Goal: Task Accomplishment & Management: Manage account settings

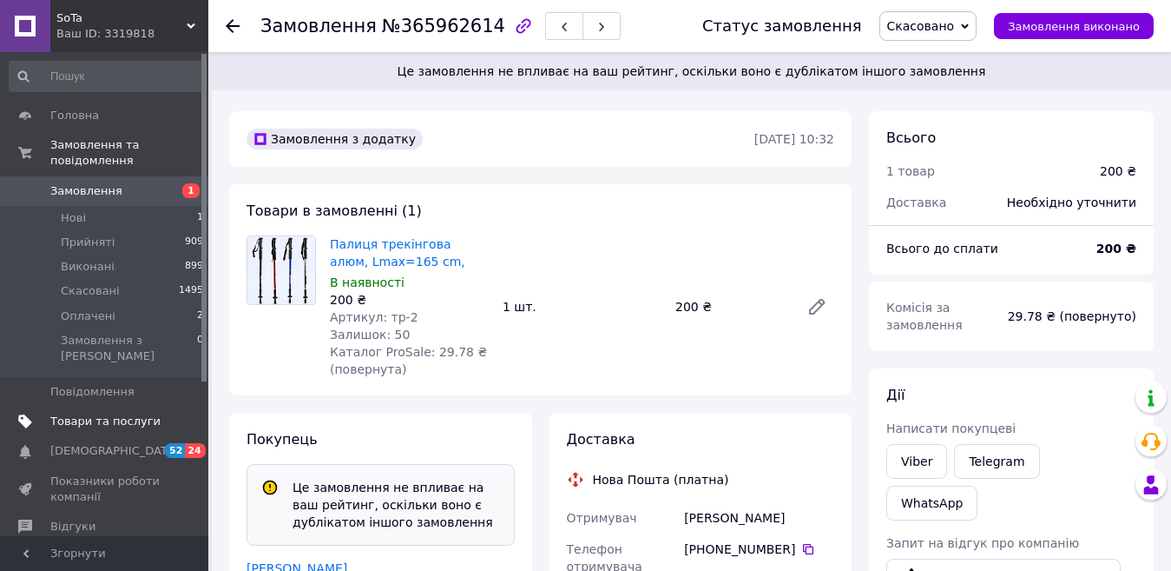
click at [100, 413] on span "Товари та послуги" at bounding box center [105, 421] width 110 height 16
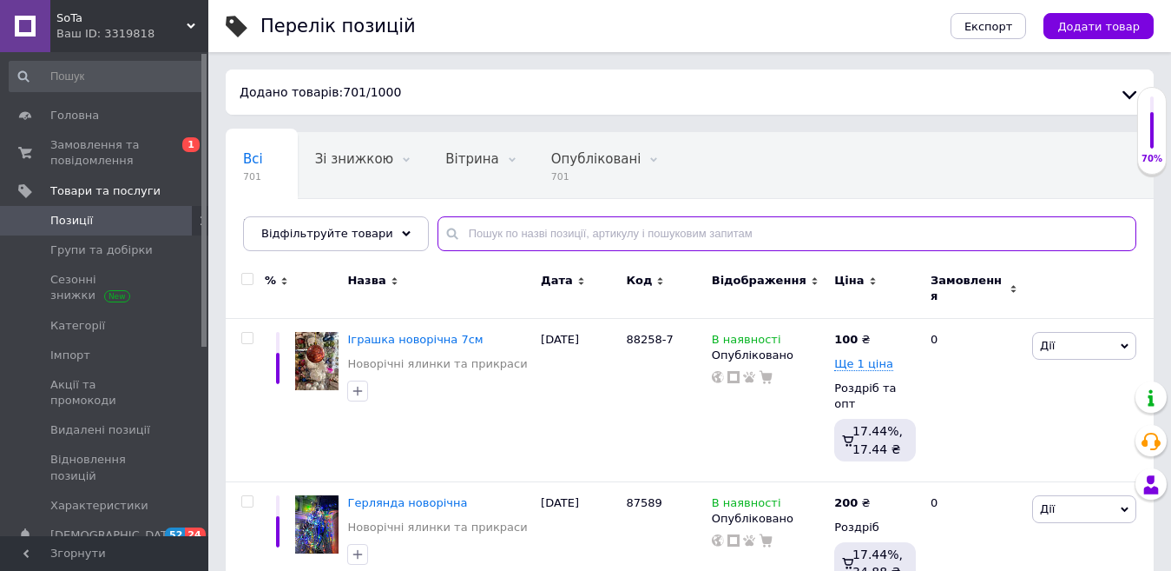
click at [477, 234] on input "text" at bounding box center [787, 233] width 699 height 35
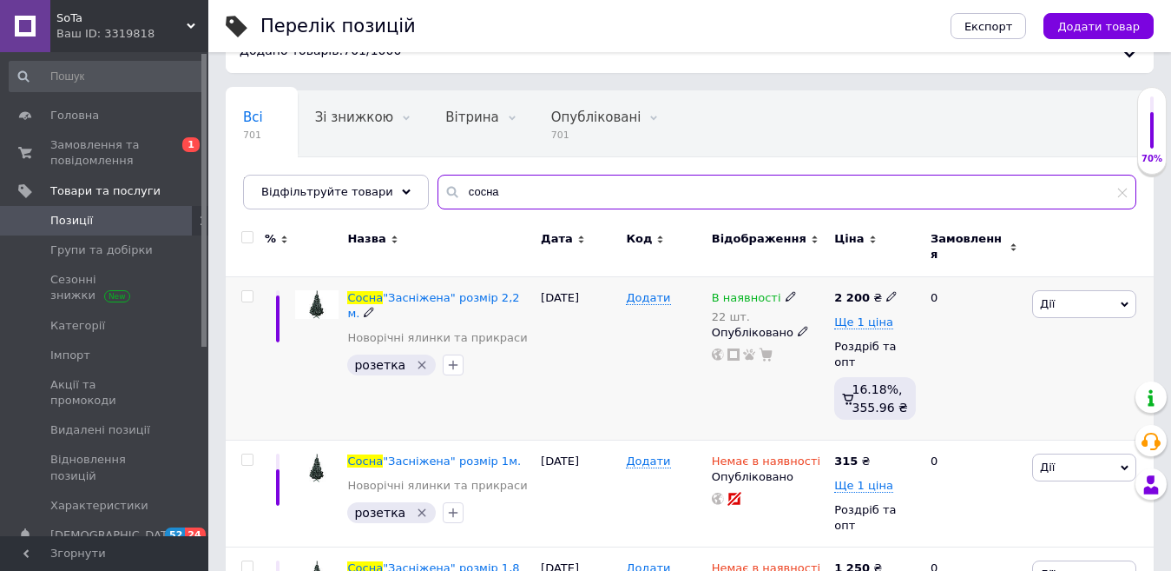
scroll to position [215, 0]
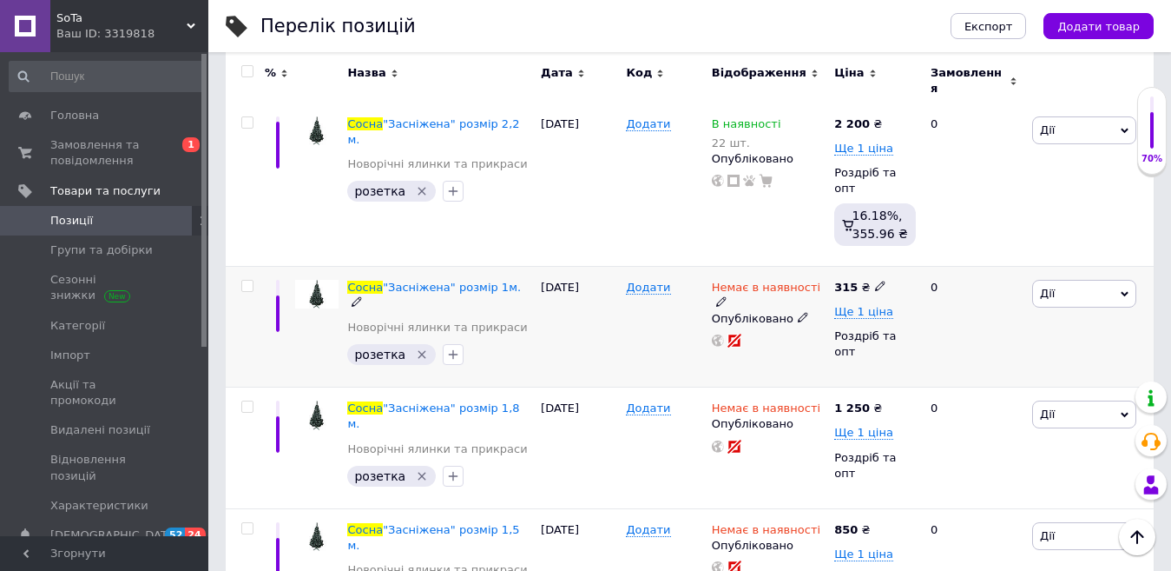
type input "сосна"
click at [1125, 290] on icon at bounding box center [1125, 294] width 8 height 8
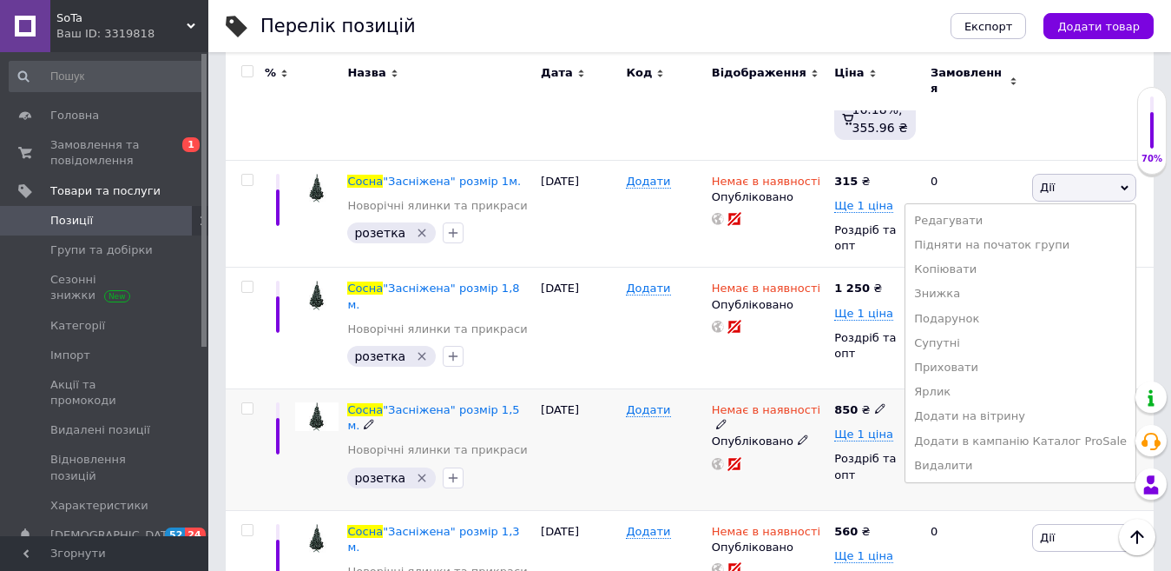
scroll to position [129, 0]
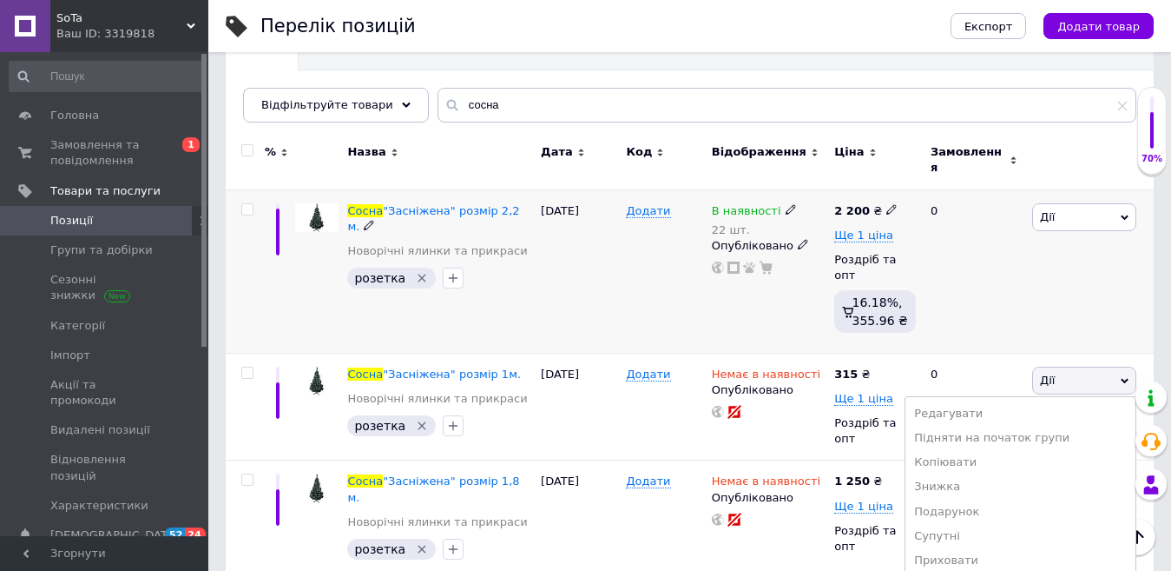
click at [544, 289] on div "[DATE]" at bounding box center [579, 270] width 85 height 163
click at [247, 204] on input "checkbox" at bounding box center [246, 209] width 11 height 11
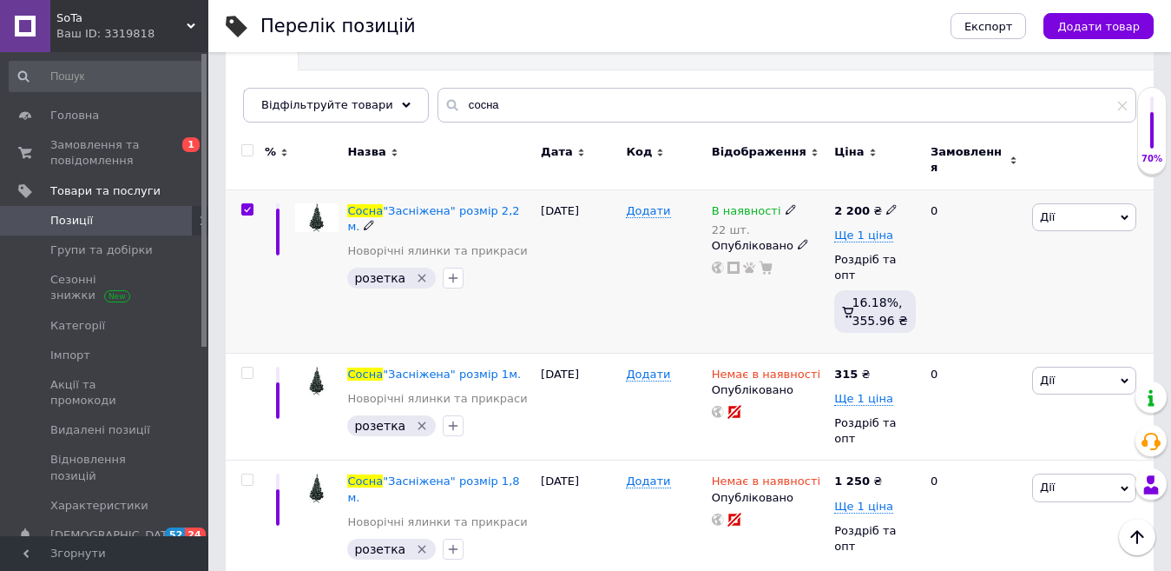
checkbox input "true"
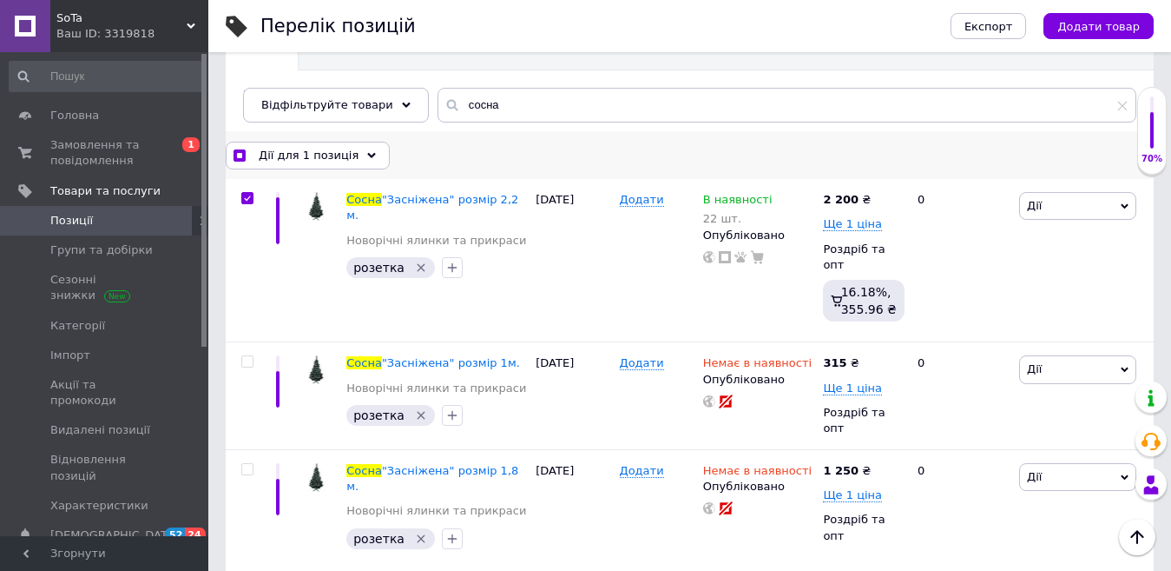
click at [367, 152] on icon at bounding box center [371, 155] width 9 height 9
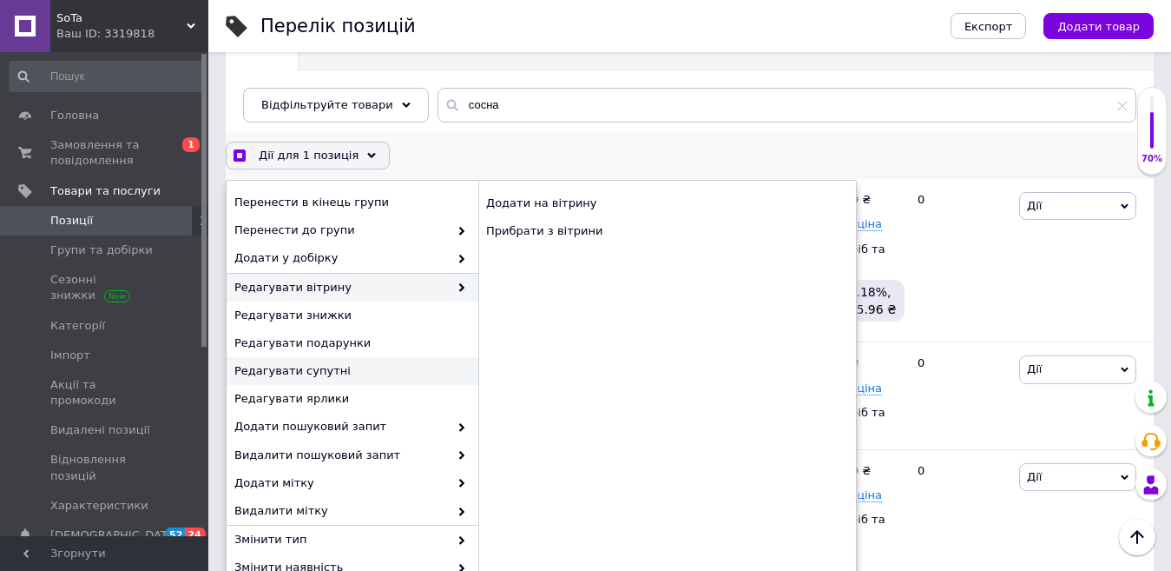
scroll to position [87, 0]
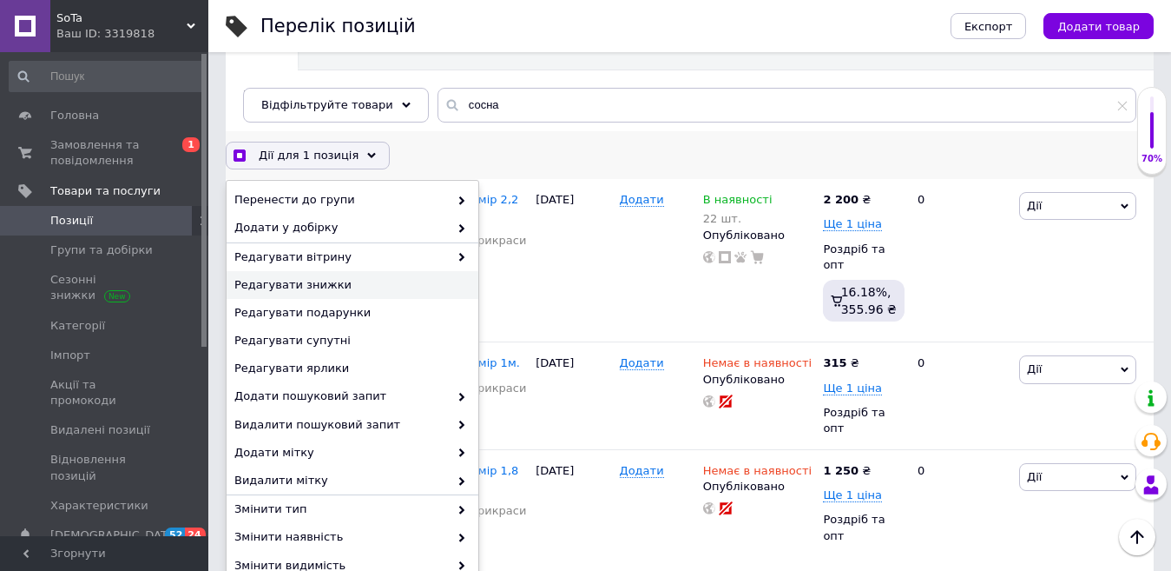
click at [382, 287] on span "Редагувати знижки" at bounding box center [350, 285] width 232 height 16
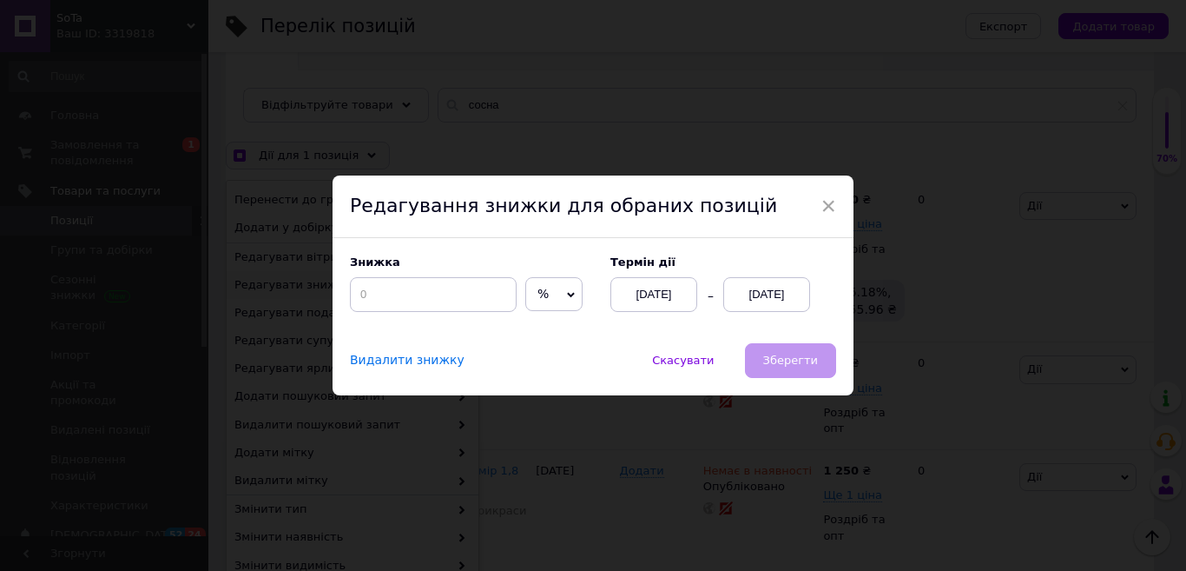
click at [567, 293] on icon at bounding box center [571, 295] width 8 height 8
click at [399, 292] on input at bounding box center [433, 294] width 167 height 35
checkbox input "true"
type input "1"
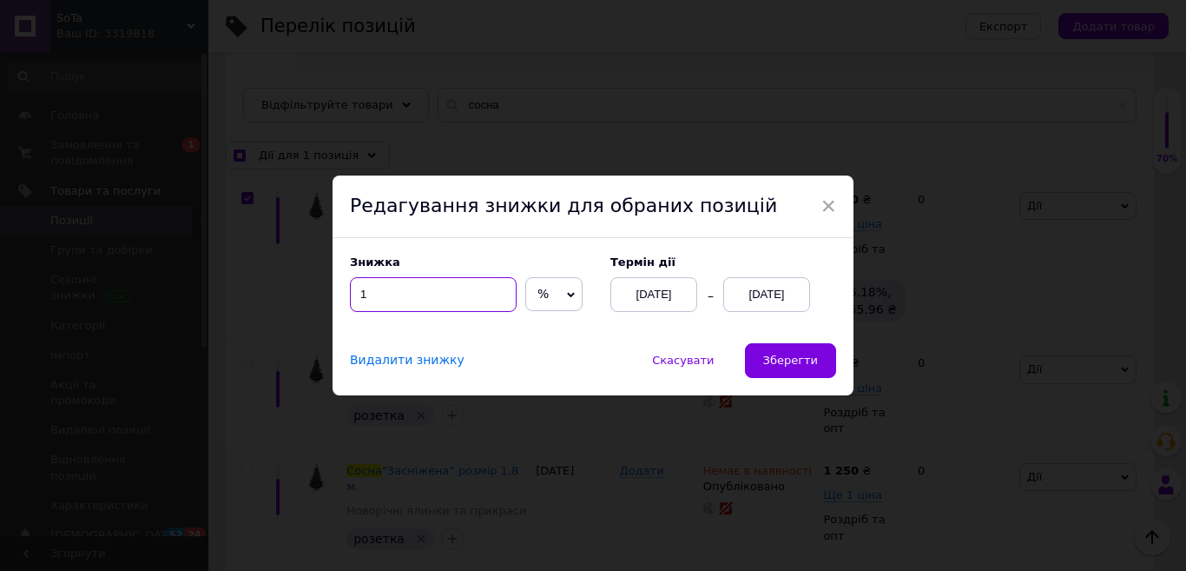
checkbox input "true"
type input "10"
click at [760, 294] on div "[DATE]" at bounding box center [766, 294] width 87 height 35
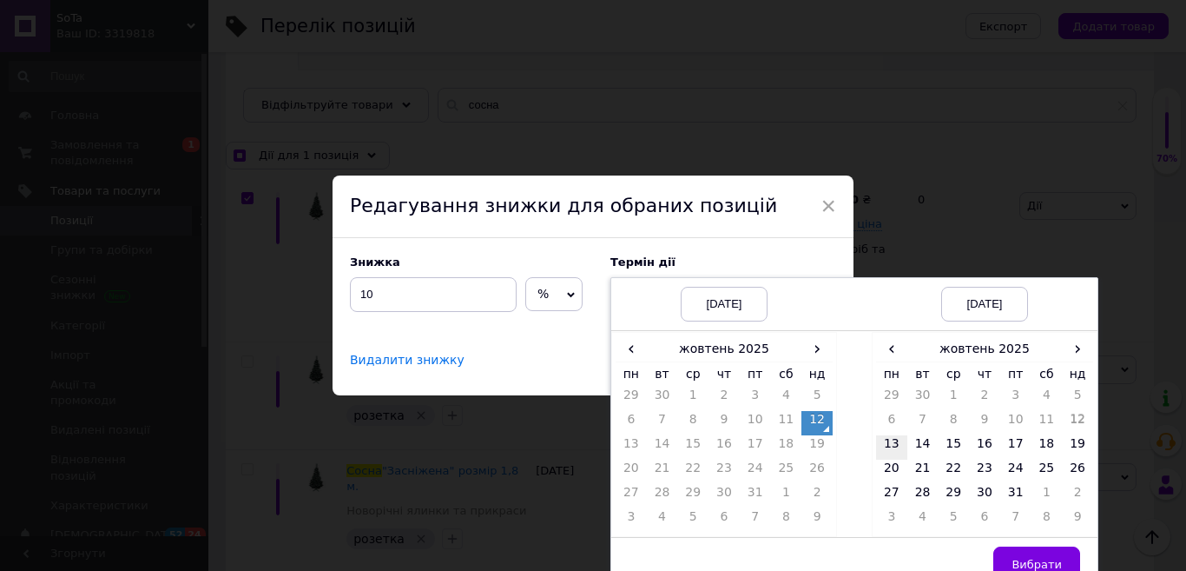
click at [891, 446] on td "13" at bounding box center [891, 447] width 31 height 24
click at [1031, 562] on span "Вибрати" at bounding box center [1037, 563] width 50 height 13
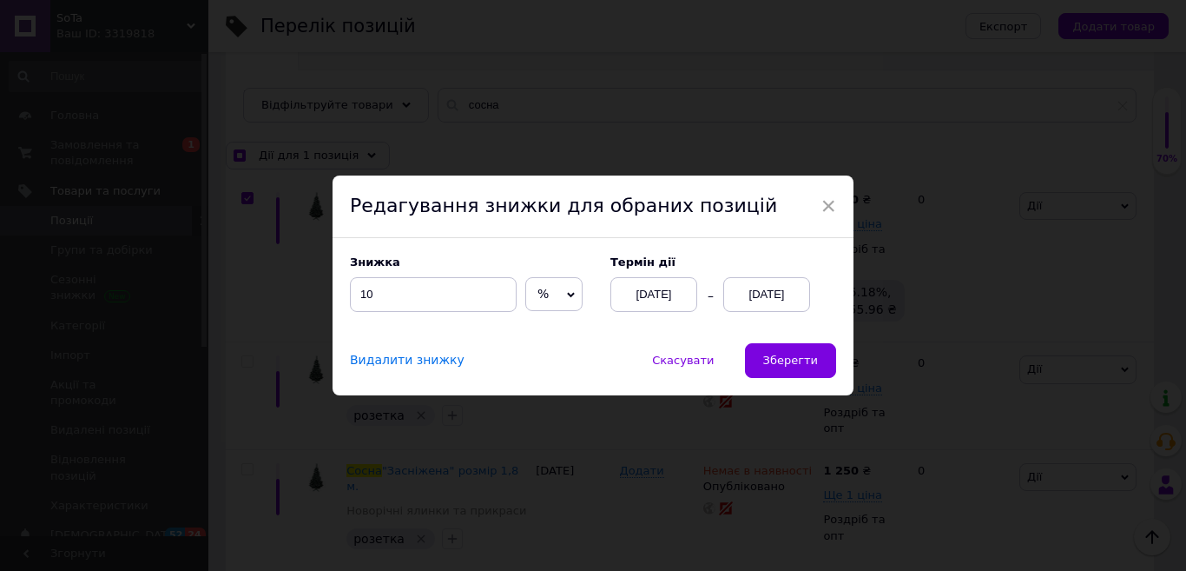
click at [777, 288] on div "[DATE]" at bounding box center [766, 294] width 87 height 35
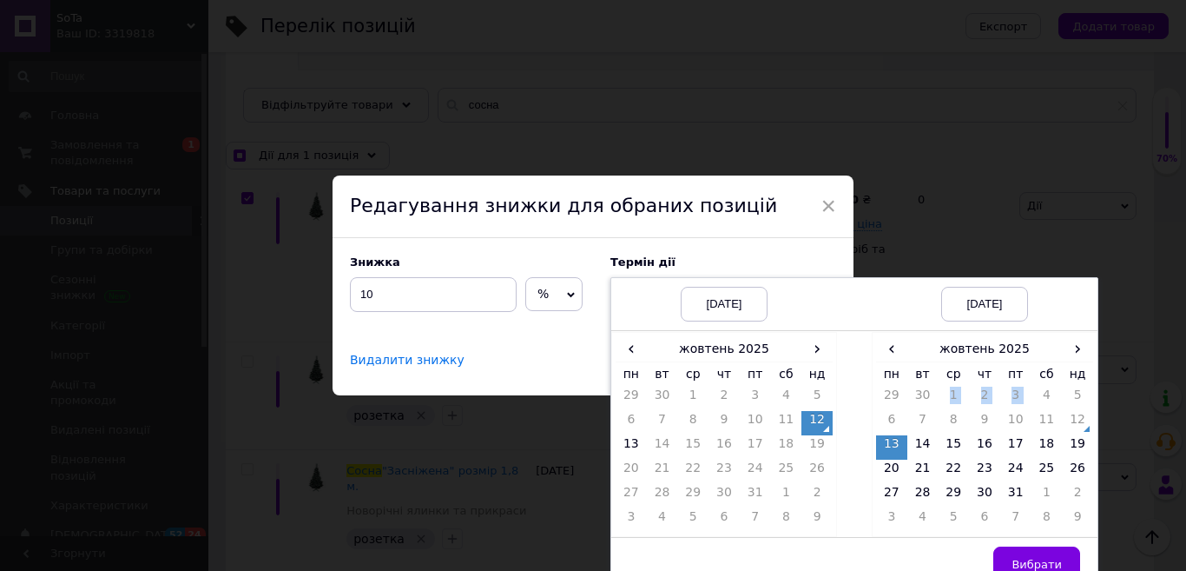
drag, startPoint x: 1037, startPoint y: 403, endPoint x: 946, endPoint y: 406, distance: 91.2
click at [946, 406] on tr "29 30 1 2 3 4 5" at bounding box center [984, 398] width 217 height 24
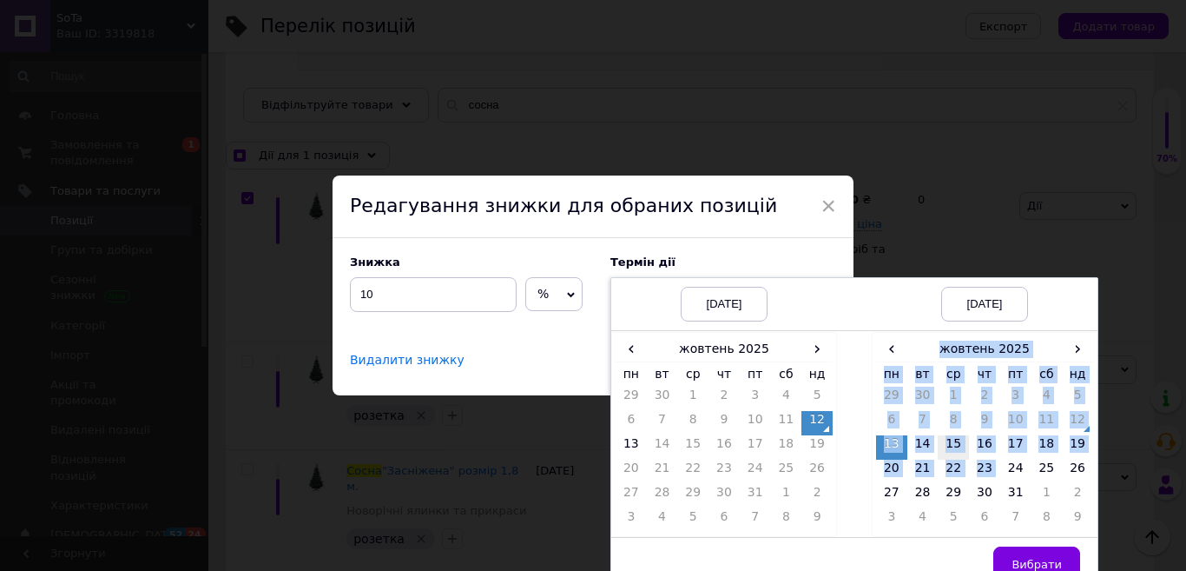
drag, startPoint x: 1002, startPoint y: 461, endPoint x: 946, endPoint y: 458, distance: 56.6
click at [872, 449] on div "‹ [DATE] › пн вт ср чт пт сб нд 29 30 1 2 3 4 5 6 7 8 9 10 11 12 13 14 15 16 17…" at bounding box center [985, 434] width 226 height 205
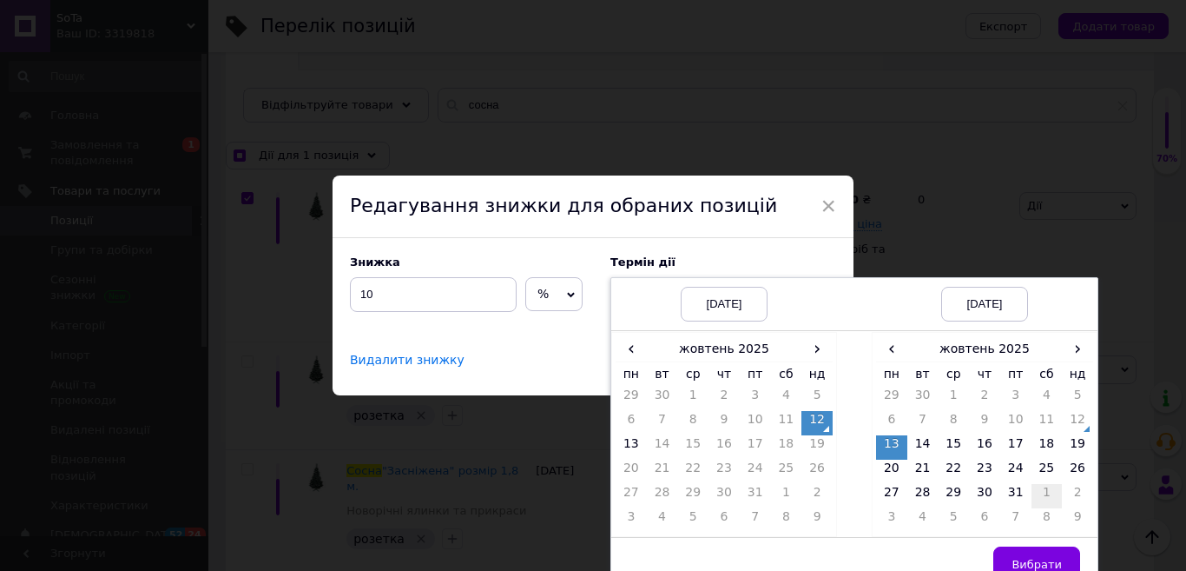
click at [1035, 495] on td "1" at bounding box center [1047, 496] width 31 height 24
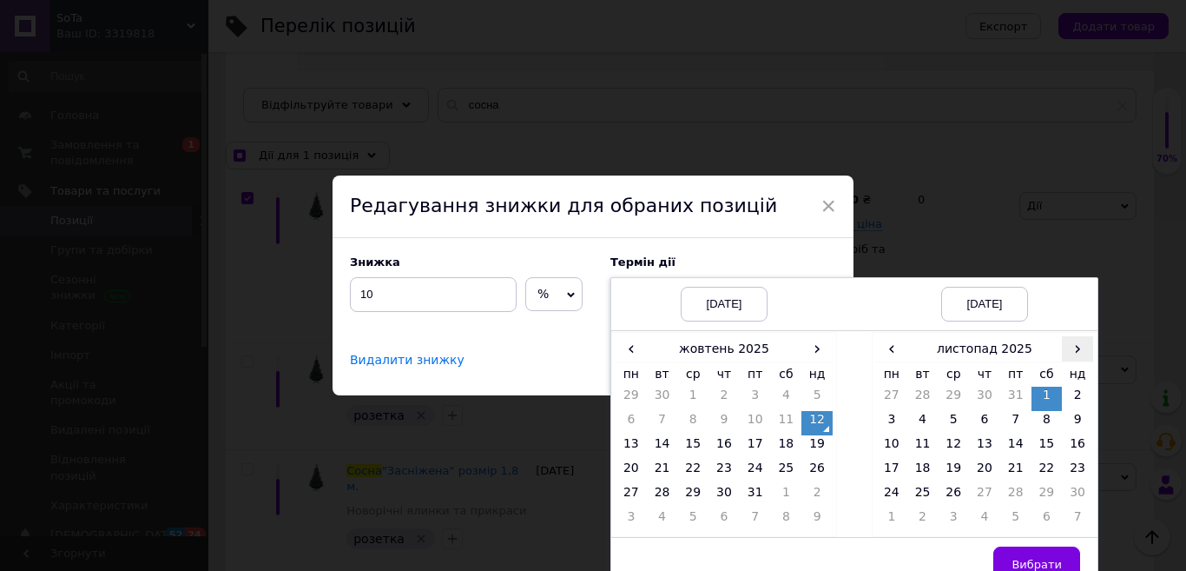
click at [1075, 349] on span "›" at bounding box center [1077, 348] width 31 height 25
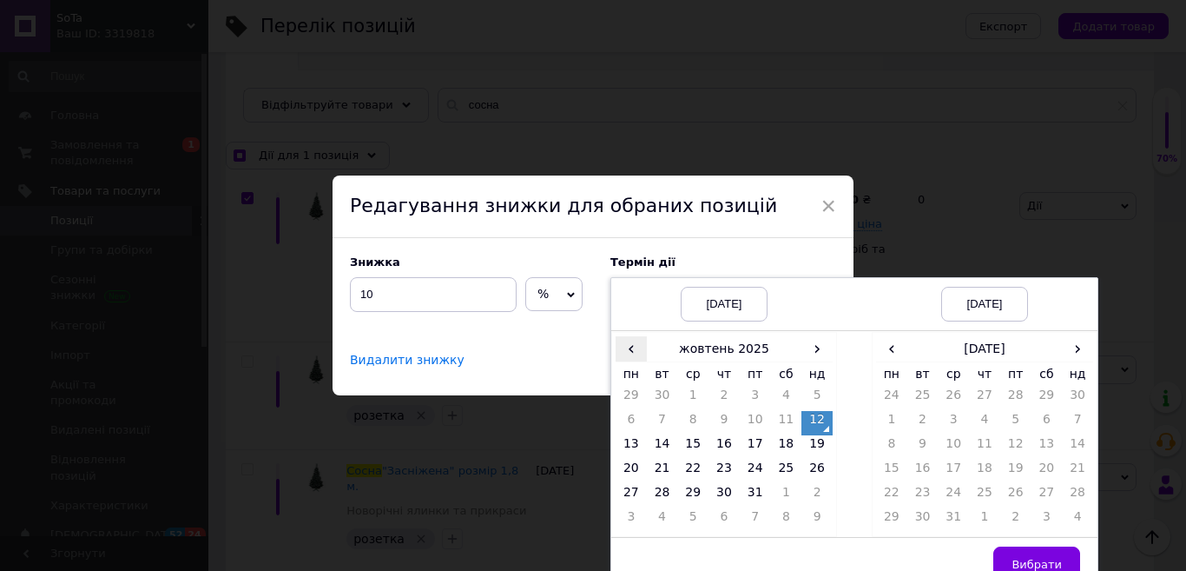
click at [628, 351] on span "‹" at bounding box center [631, 348] width 31 height 25
click at [887, 356] on span "‹" at bounding box center [891, 348] width 31 height 25
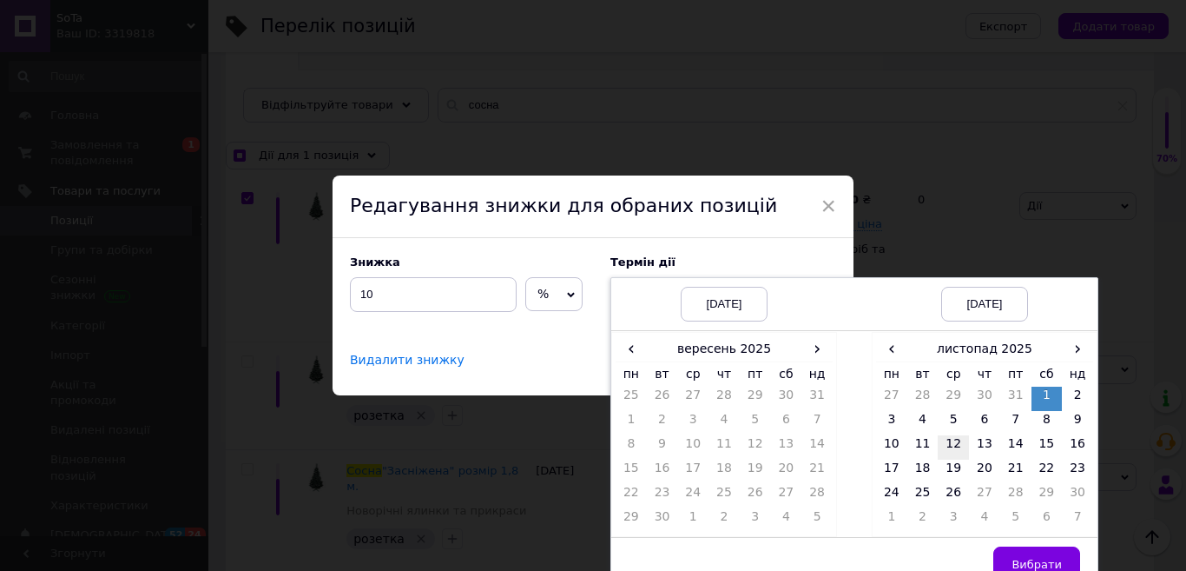
click at [953, 443] on td "12" at bounding box center [953, 447] width 31 height 24
click at [1043, 553] on button "Вибрати" at bounding box center [1036, 563] width 87 height 35
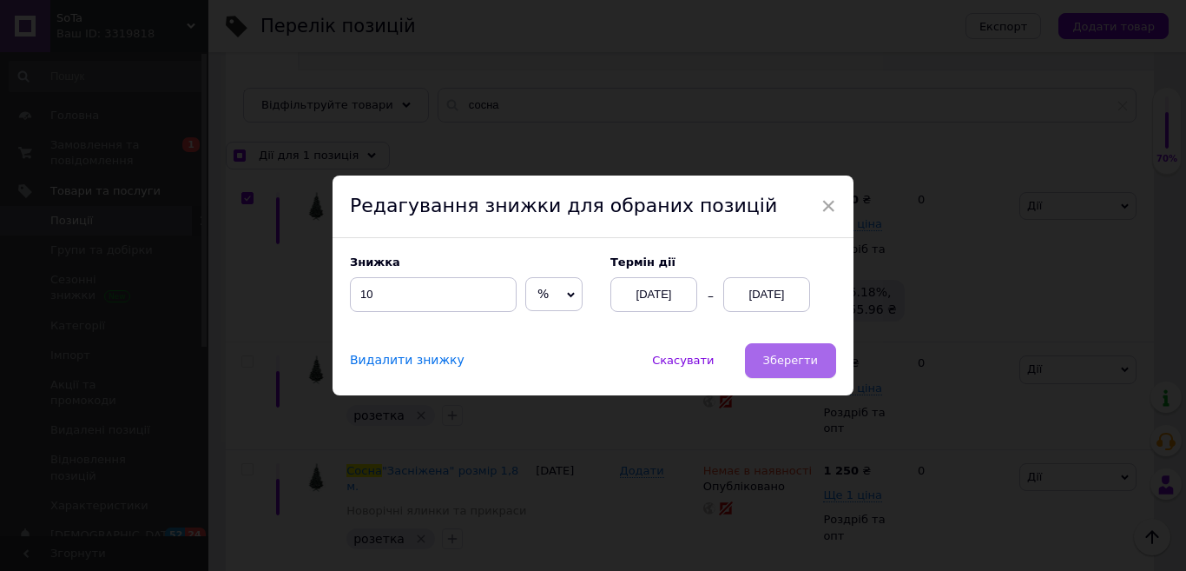
click at [808, 369] on button "Зберегти" at bounding box center [790, 360] width 91 height 35
checkbox input "true"
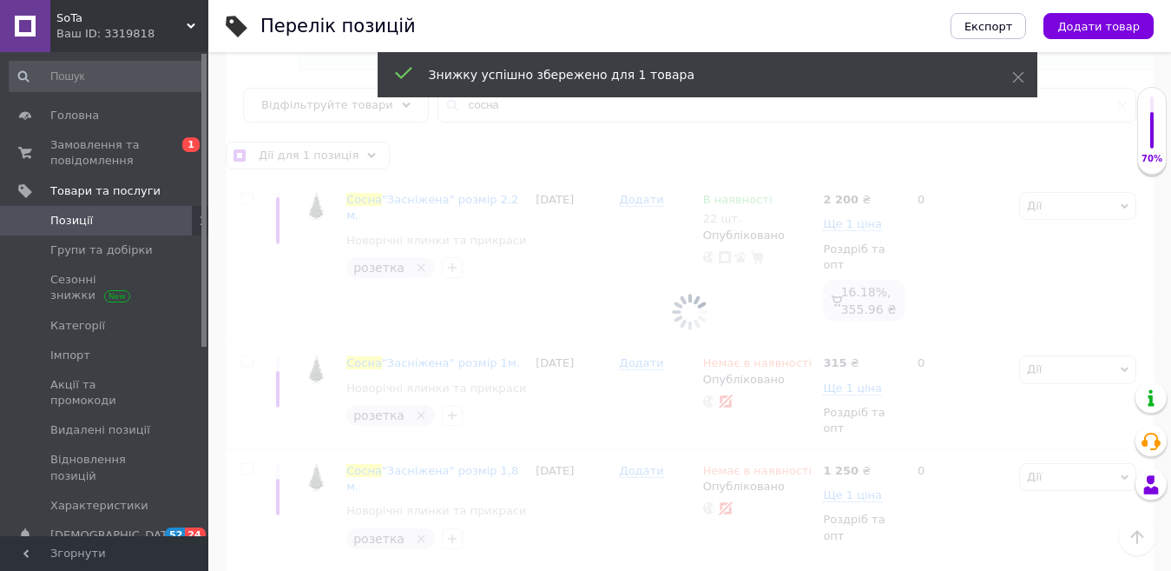
checkbox input "false"
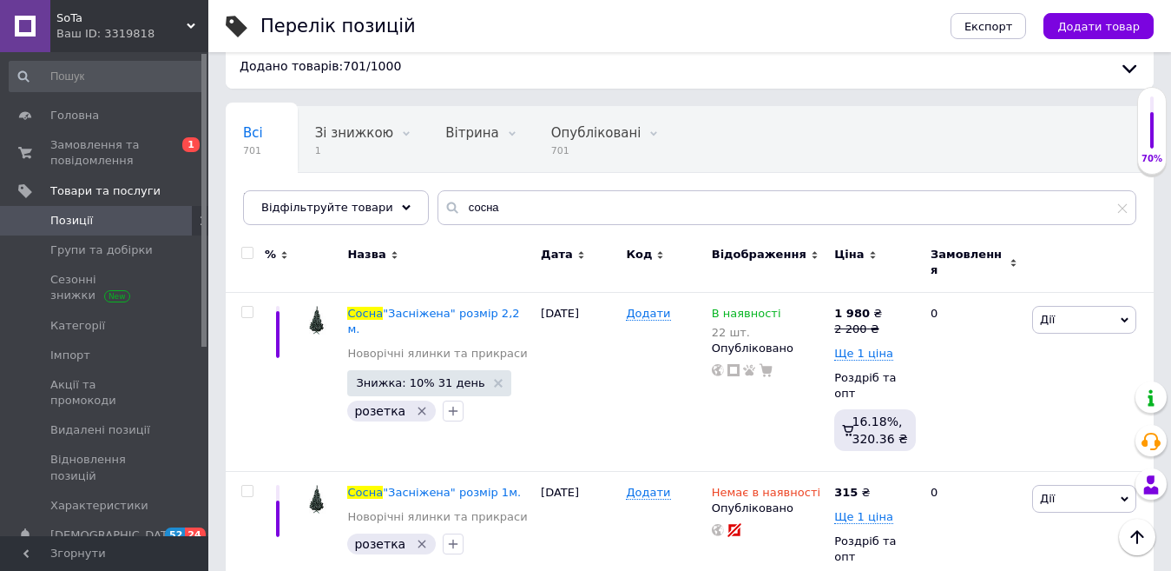
scroll to position [0, 0]
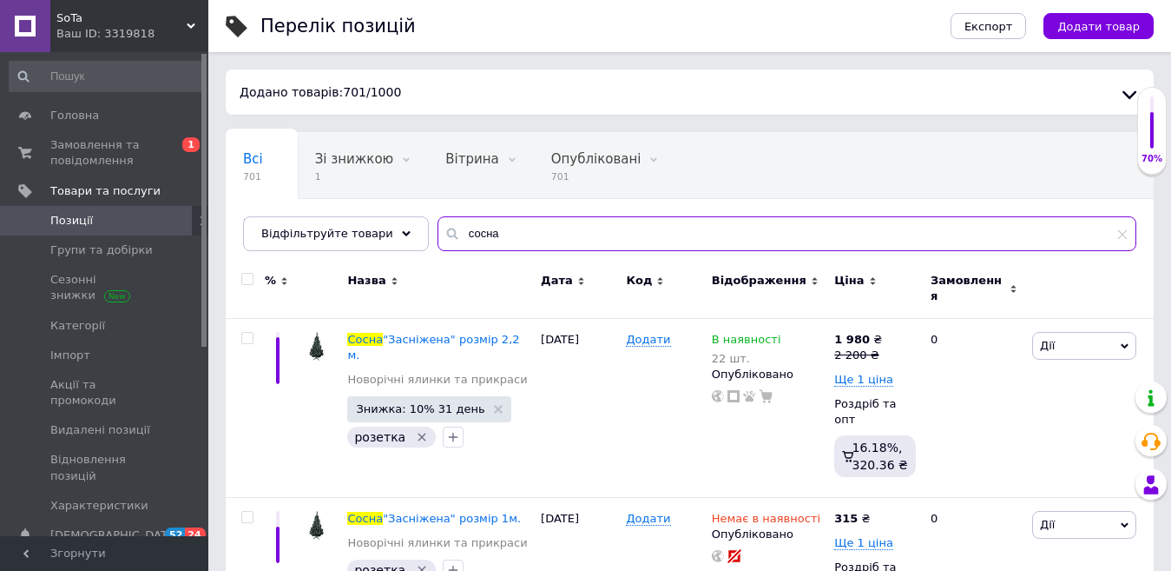
drag, startPoint x: 495, startPoint y: 233, endPoint x: 426, endPoint y: 245, distance: 70.5
click at [438, 245] on input "сосна" at bounding box center [787, 233] width 699 height 35
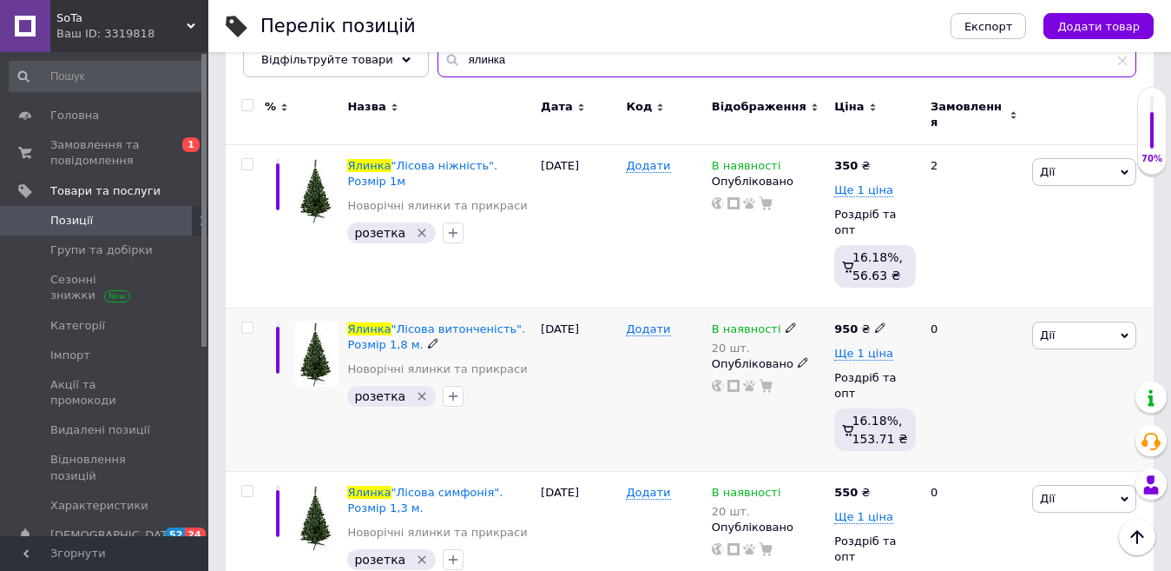
scroll to position [261, 0]
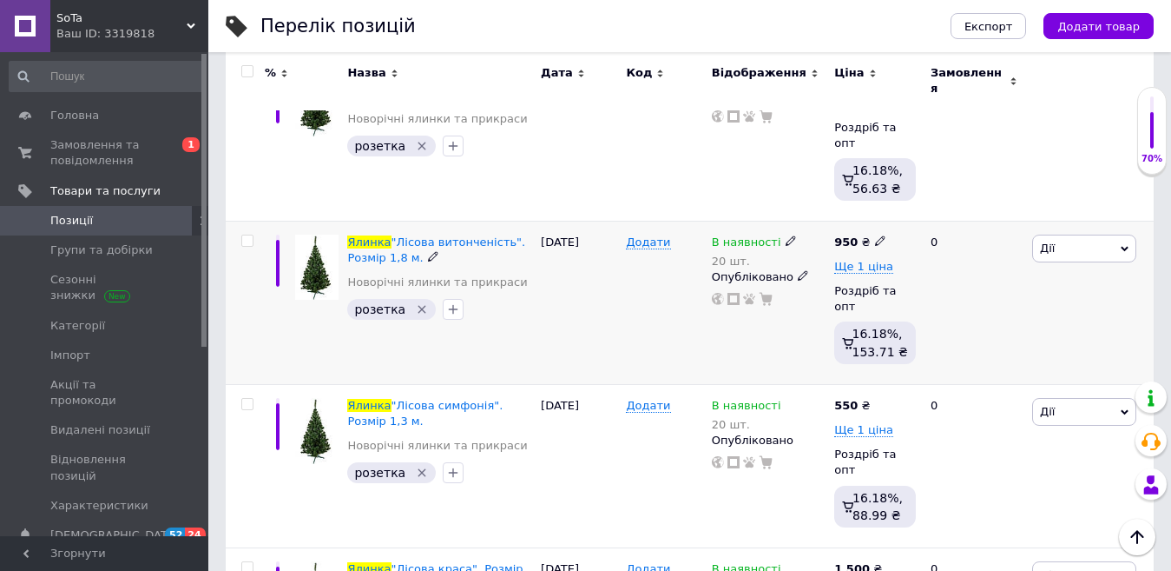
type input "ялинка"
click at [245, 235] on input "checkbox" at bounding box center [246, 240] width 11 height 11
checkbox input "true"
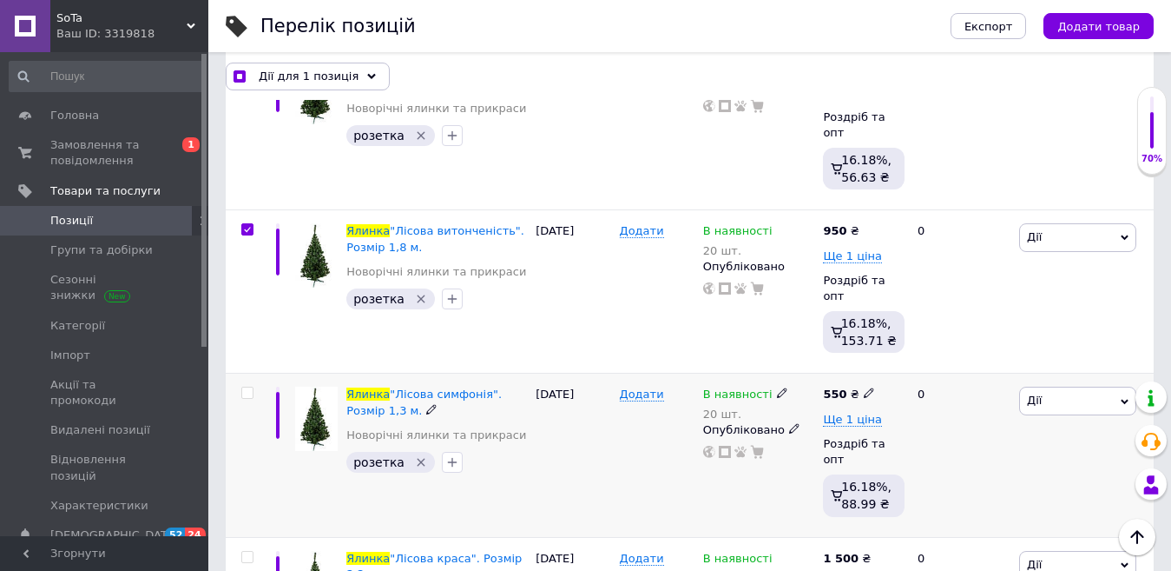
click at [247, 387] on input "checkbox" at bounding box center [246, 392] width 11 height 11
checkbox input "true"
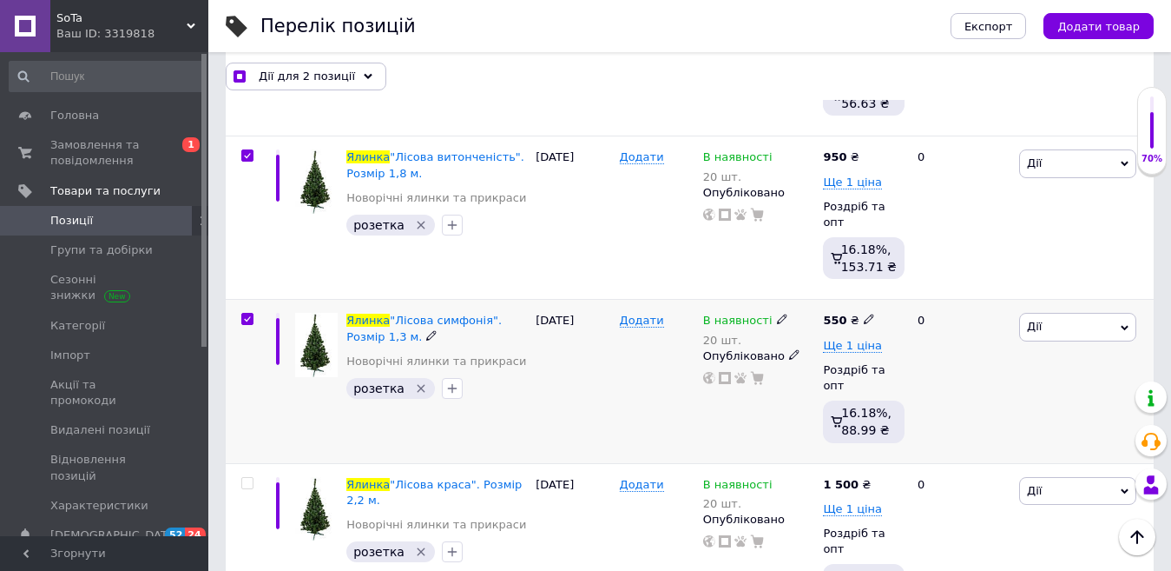
scroll to position [434, 0]
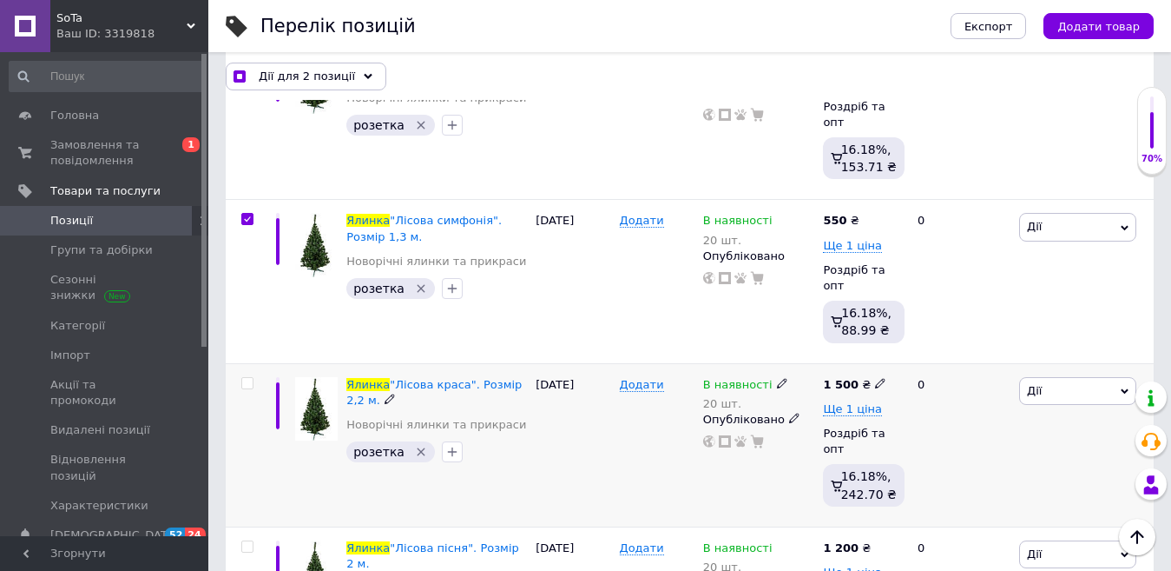
click at [243, 378] on input "checkbox" at bounding box center [246, 383] width 11 height 11
checkbox input "true"
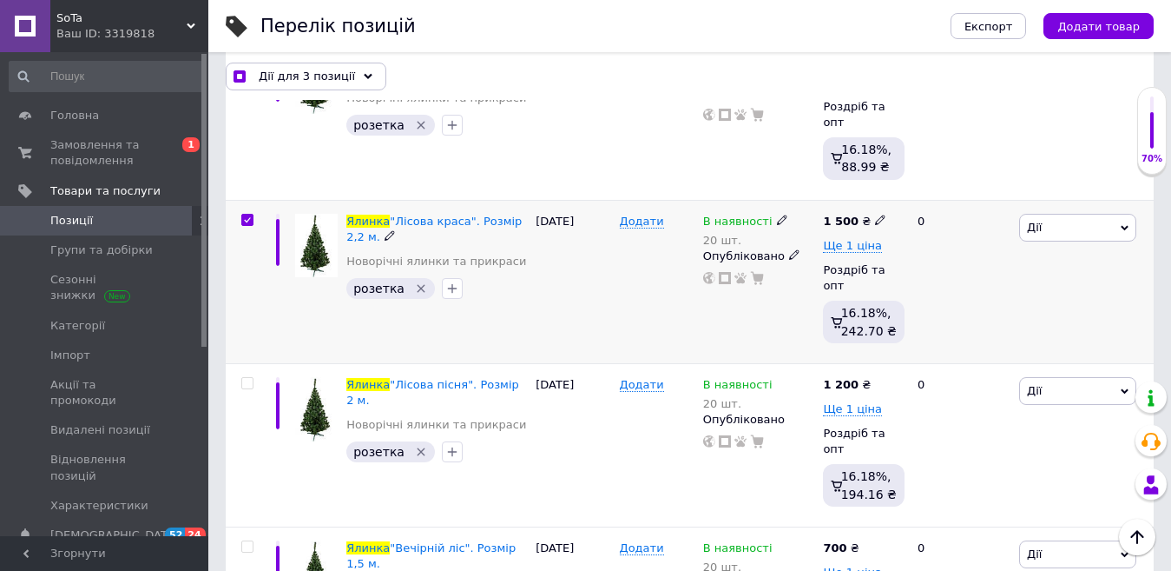
scroll to position [608, 0]
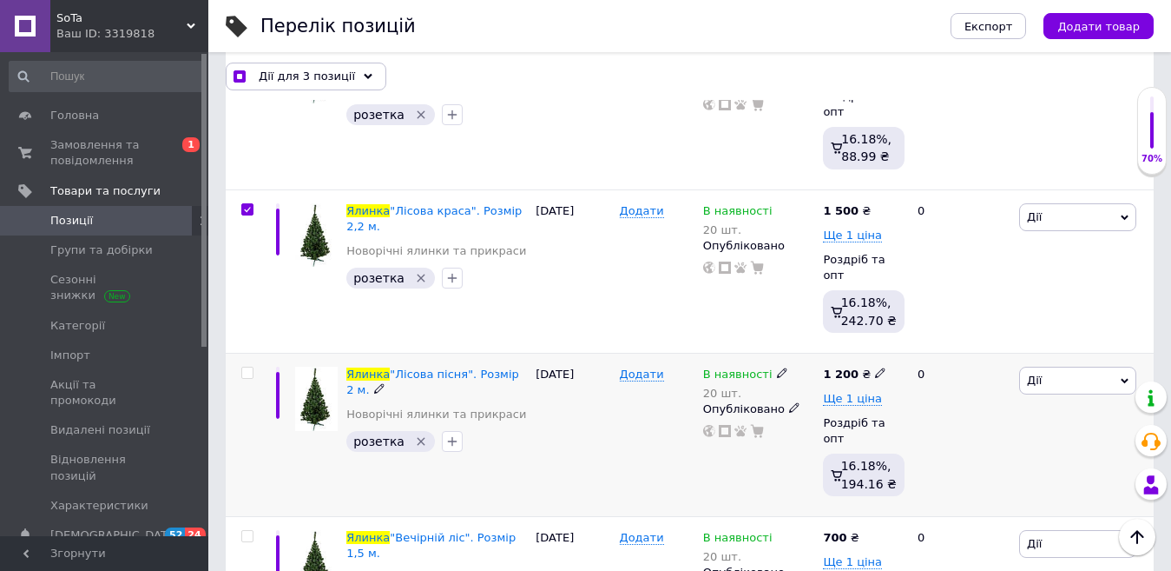
click at [247, 367] on input "checkbox" at bounding box center [246, 372] width 11 height 11
checkbox input "true"
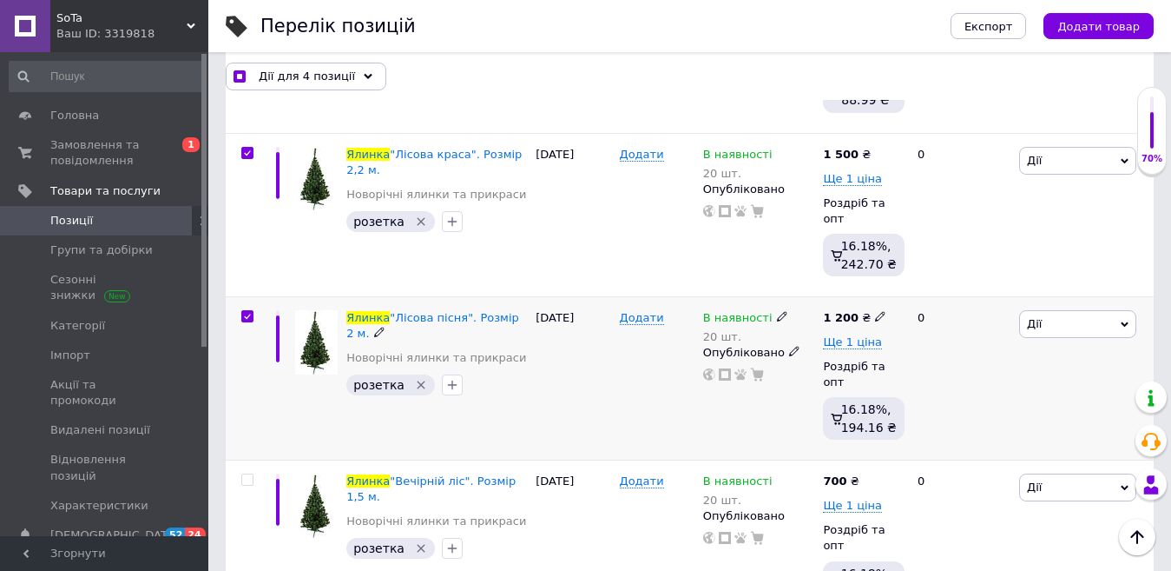
scroll to position [695, 0]
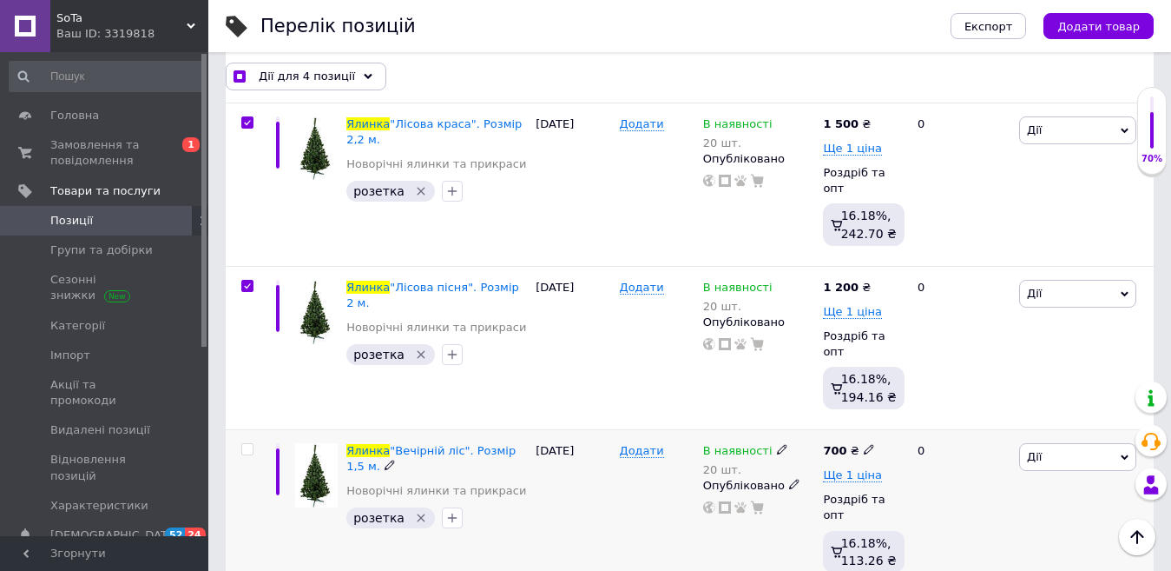
click at [245, 444] on input "checkbox" at bounding box center [246, 449] width 11 height 11
checkbox input "true"
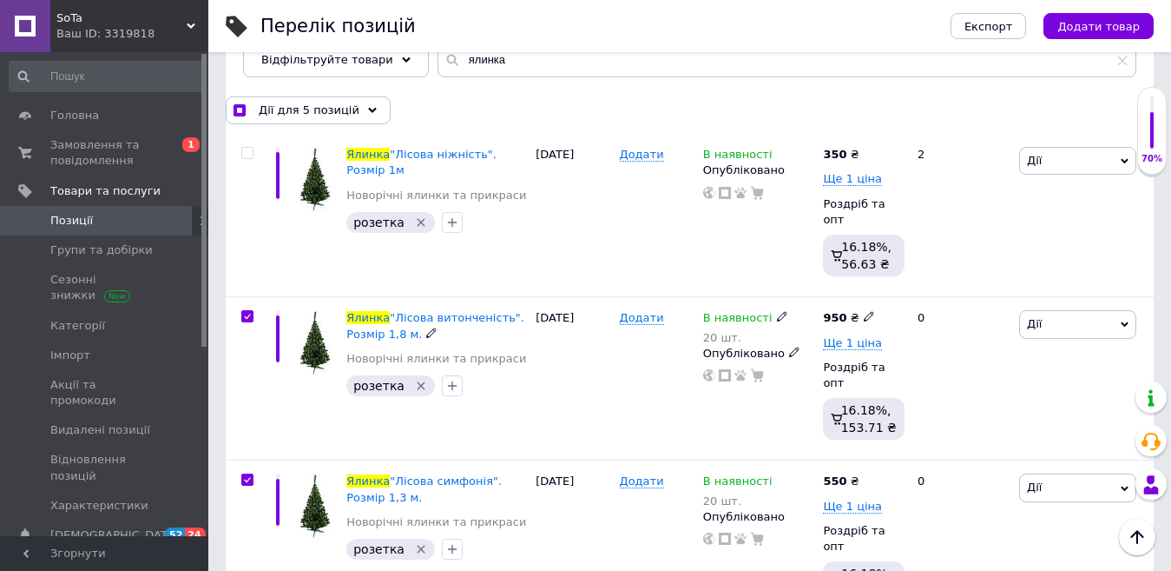
scroll to position [87, 0]
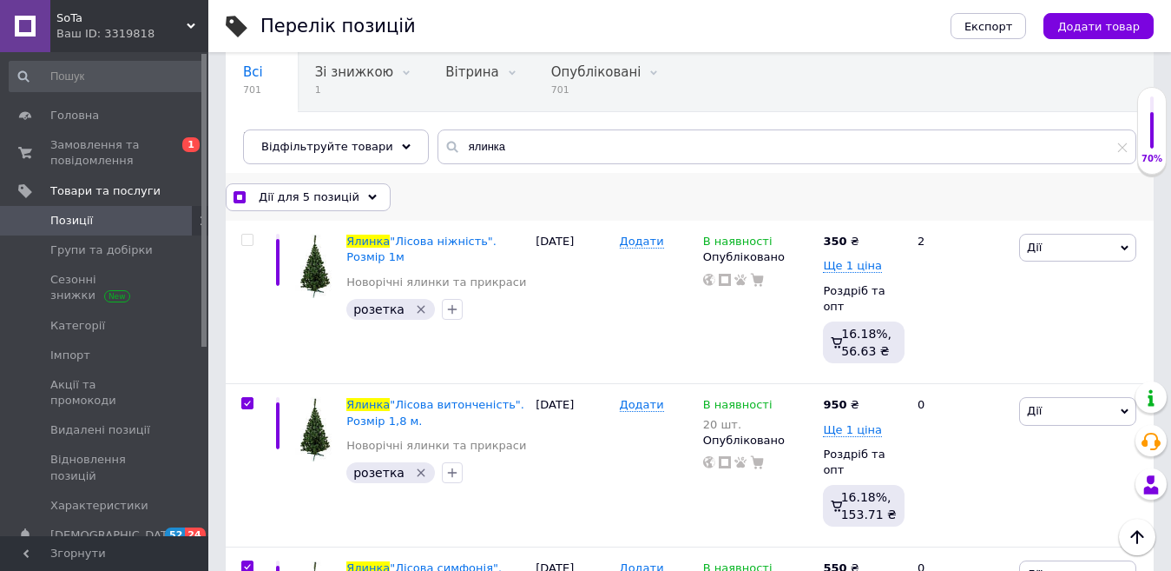
click at [368, 195] on icon at bounding box center [372, 197] width 9 height 9
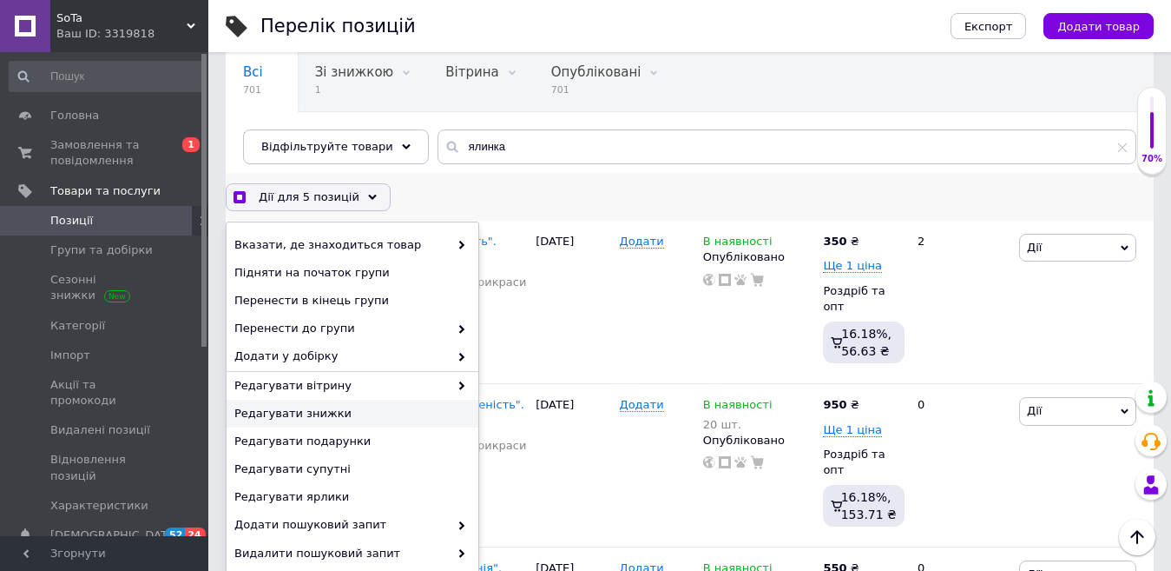
click at [353, 412] on span "Редагувати знижки" at bounding box center [350, 414] width 232 height 16
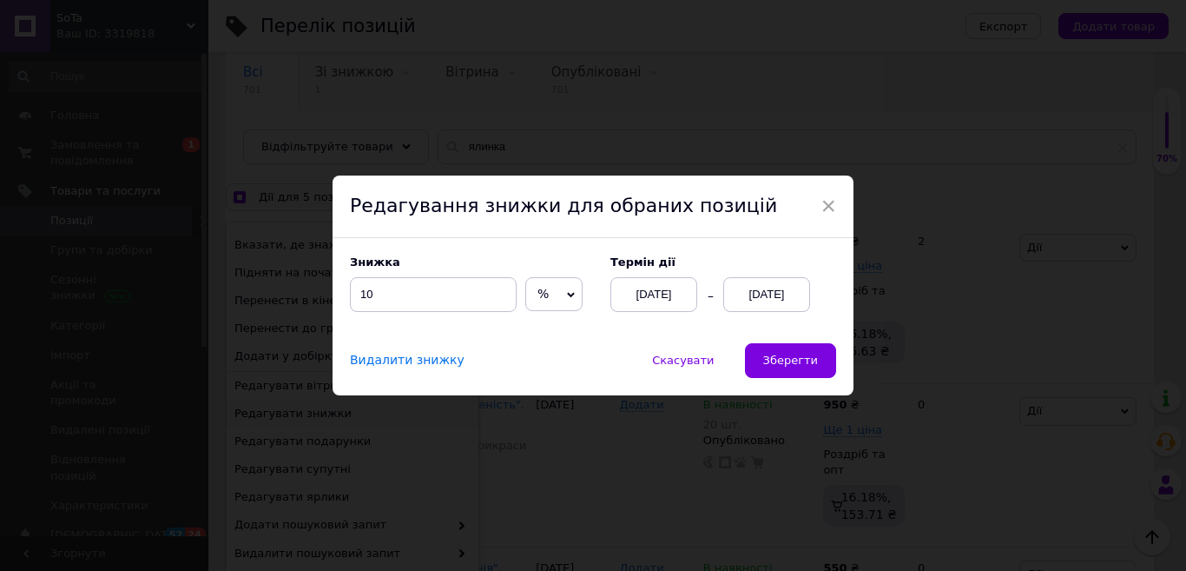
click at [782, 293] on div "[DATE]" at bounding box center [766, 294] width 87 height 35
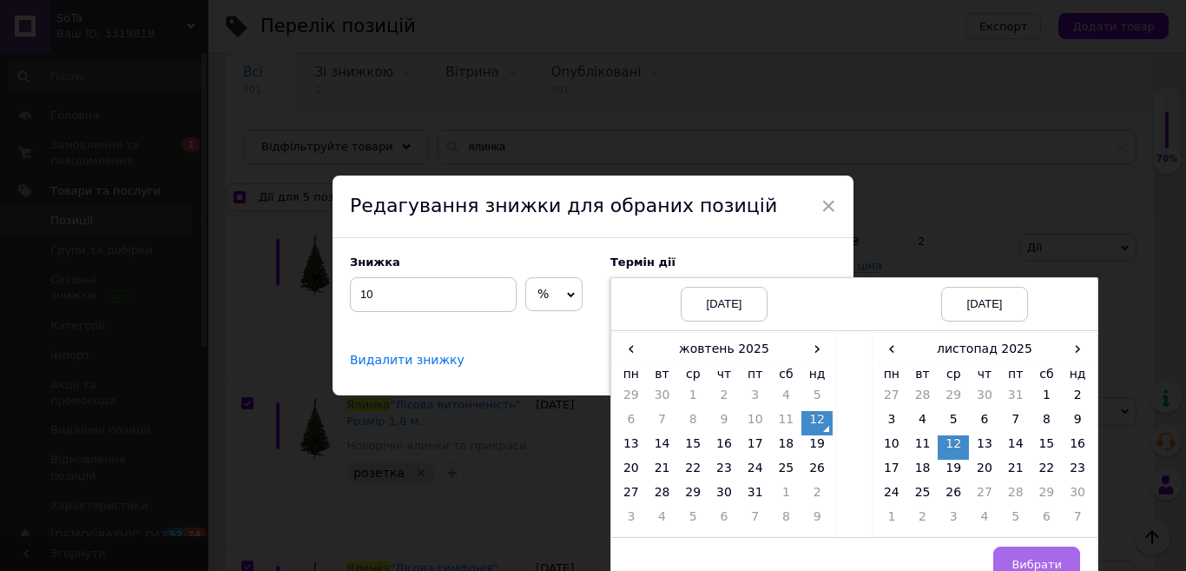
click at [1037, 561] on span "Вибрати" at bounding box center [1037, 563] width 50 height 13
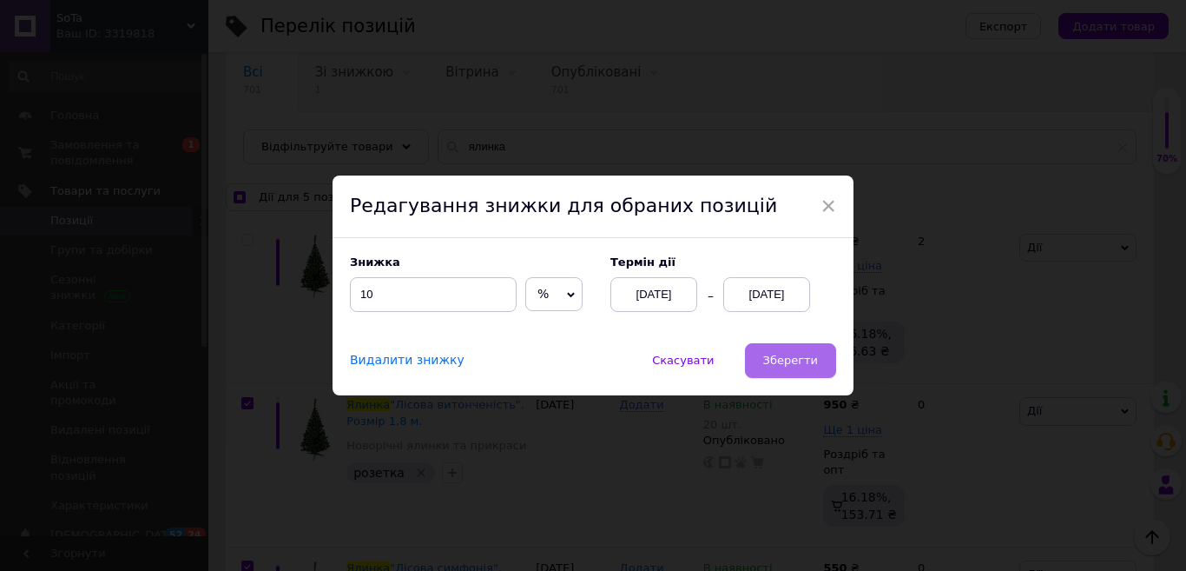
click at [800, 366] on span "Зберегти" at bounding box center [790, 359] width 55 height 13
checkbox input "true"
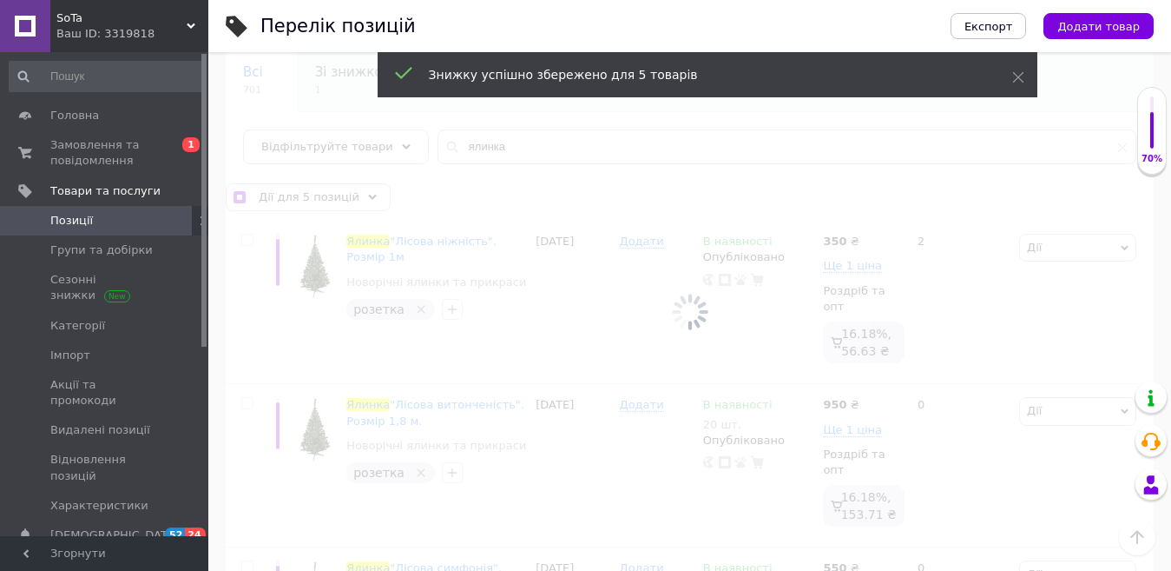
checkbox input "false"
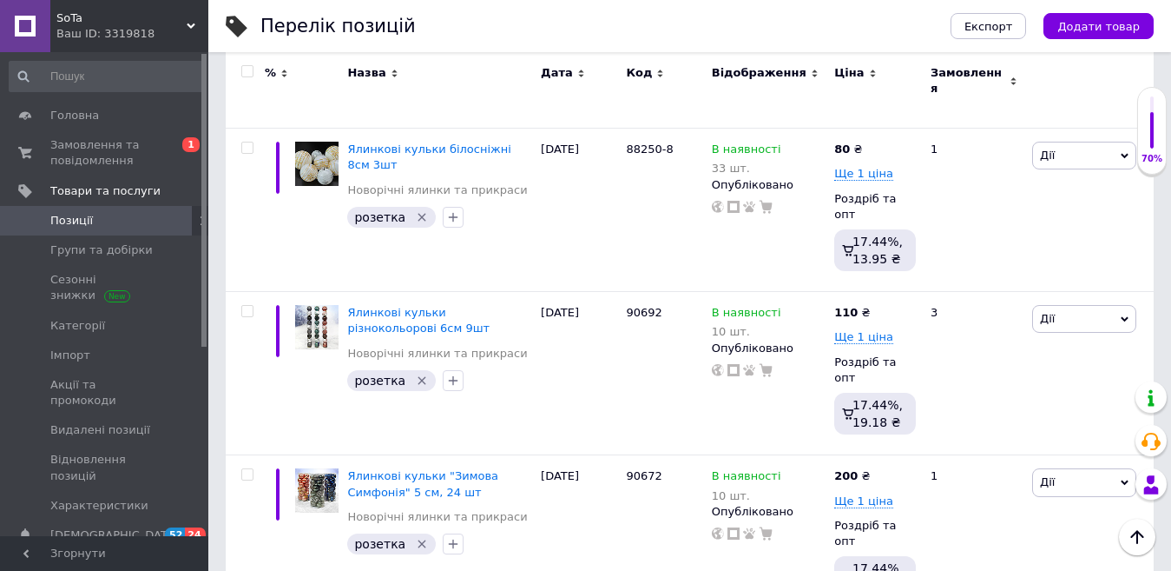
scroll to position [5037, 0]
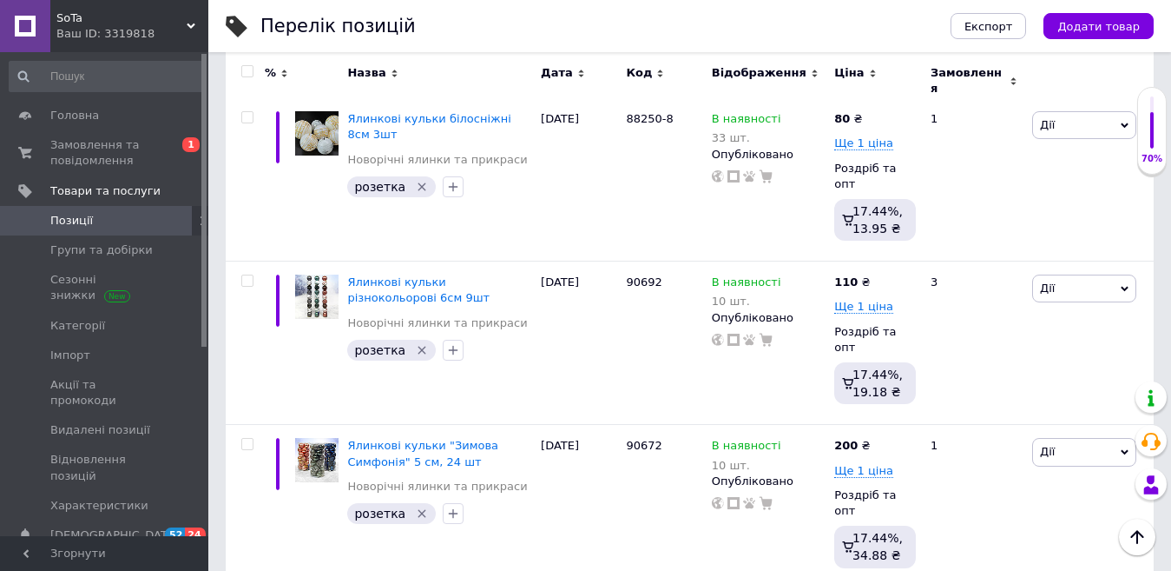
checkbox input "true"
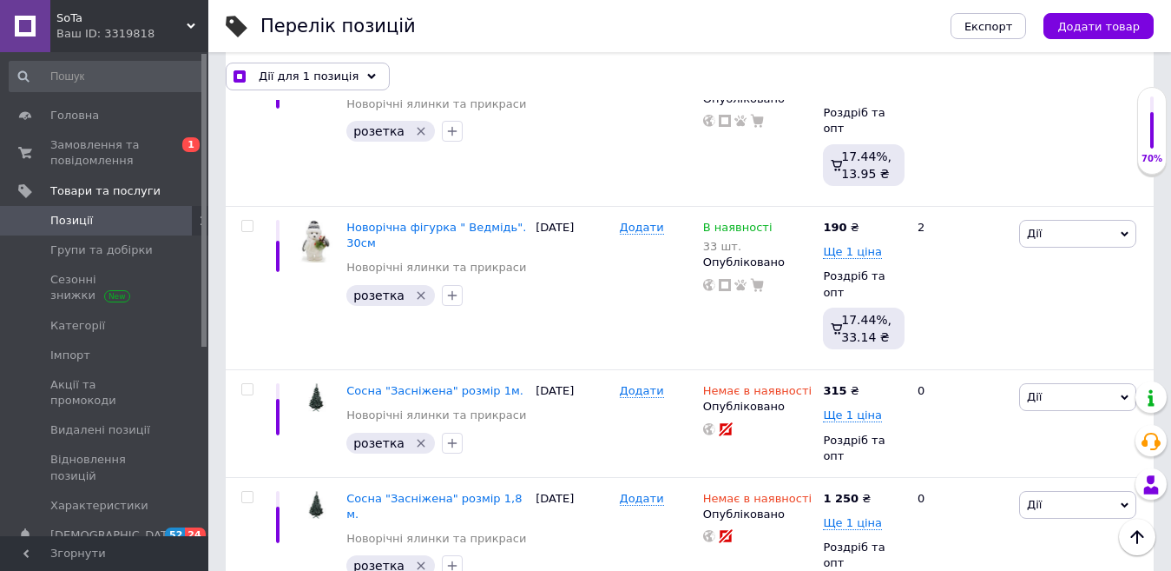
scroll to position [8323, 0]
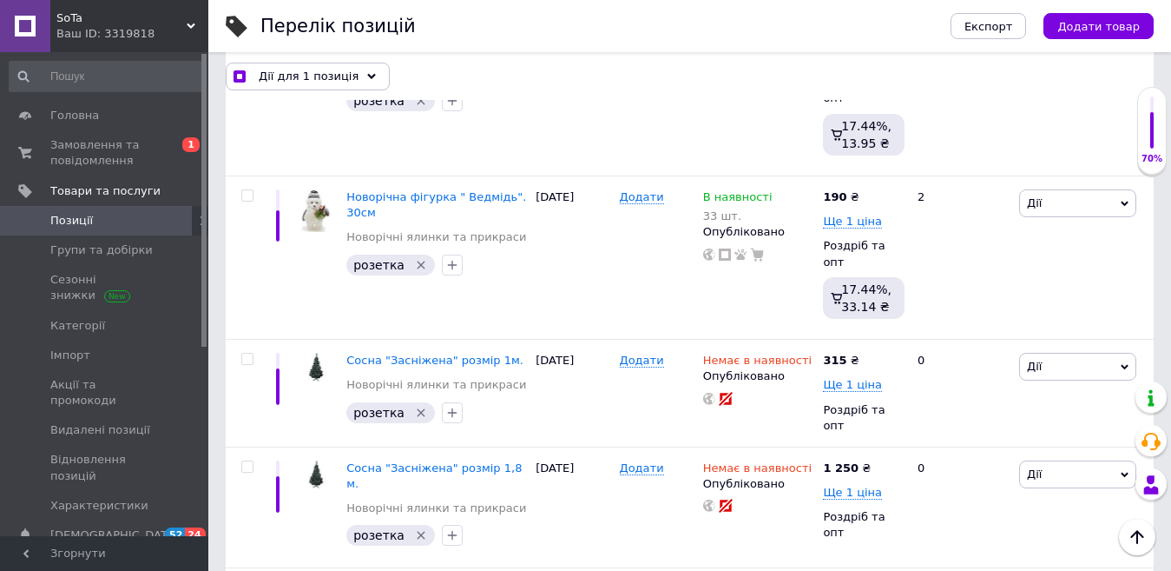
checkbox input "true"
click at [364, 75] on icon at bounding box center [368, 76] width 9 height 9
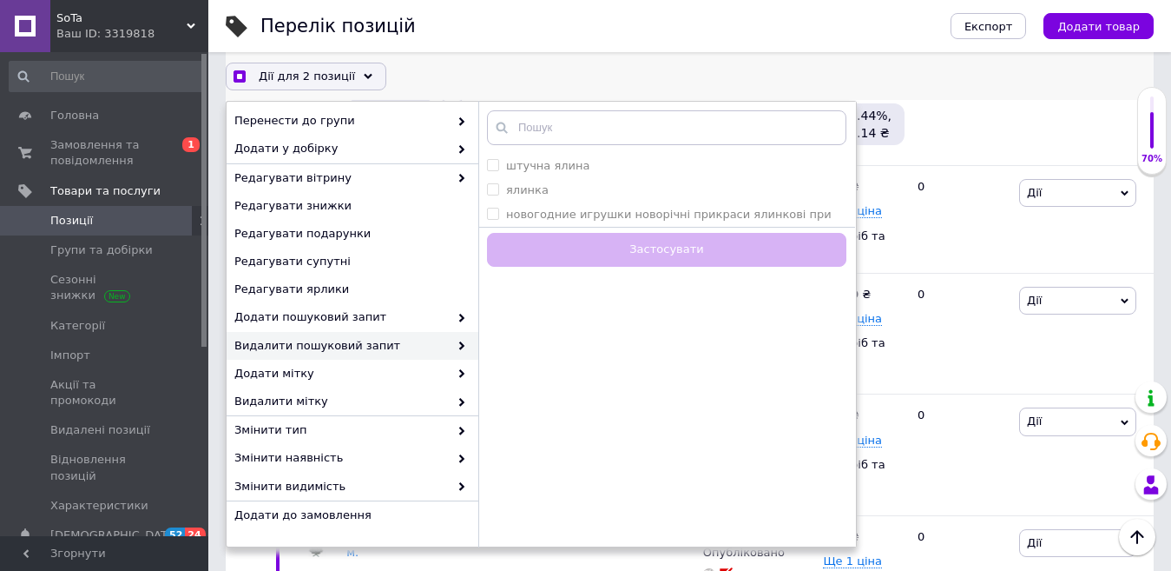
scroll to position [0, 0]
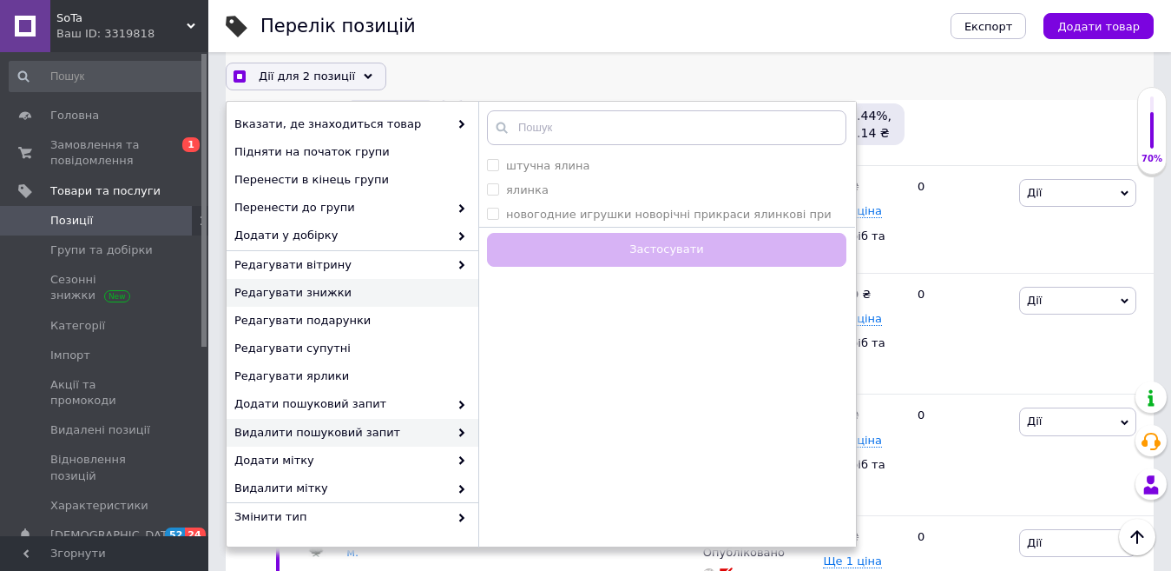
click at [336, 291] on span "Редагувати знижки" at bounding box center [350, 293] width 232 height 16
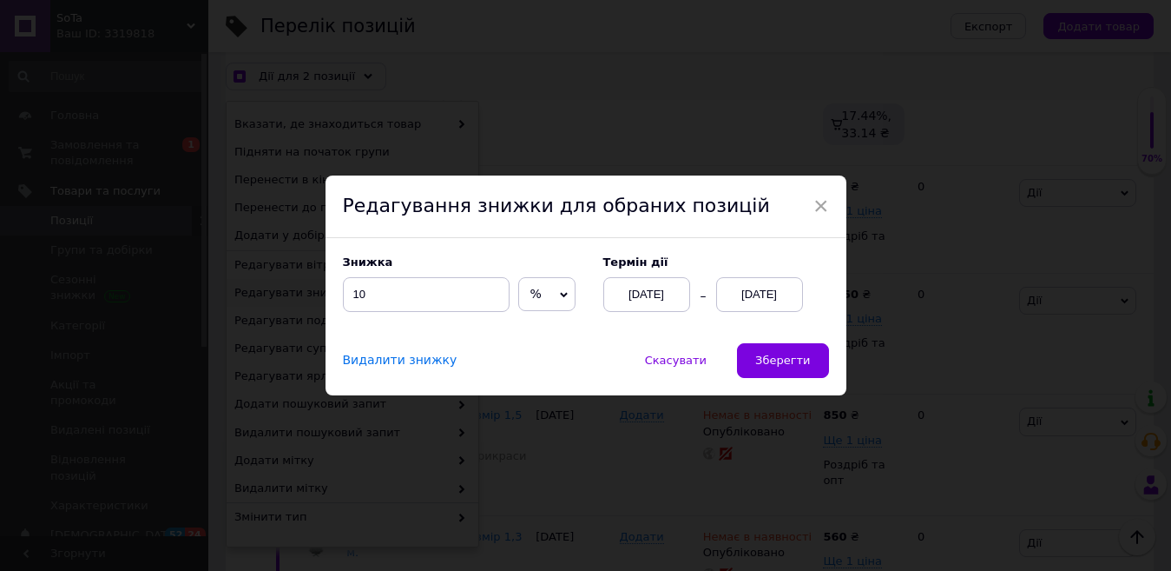
scroll to position [8451, 0]
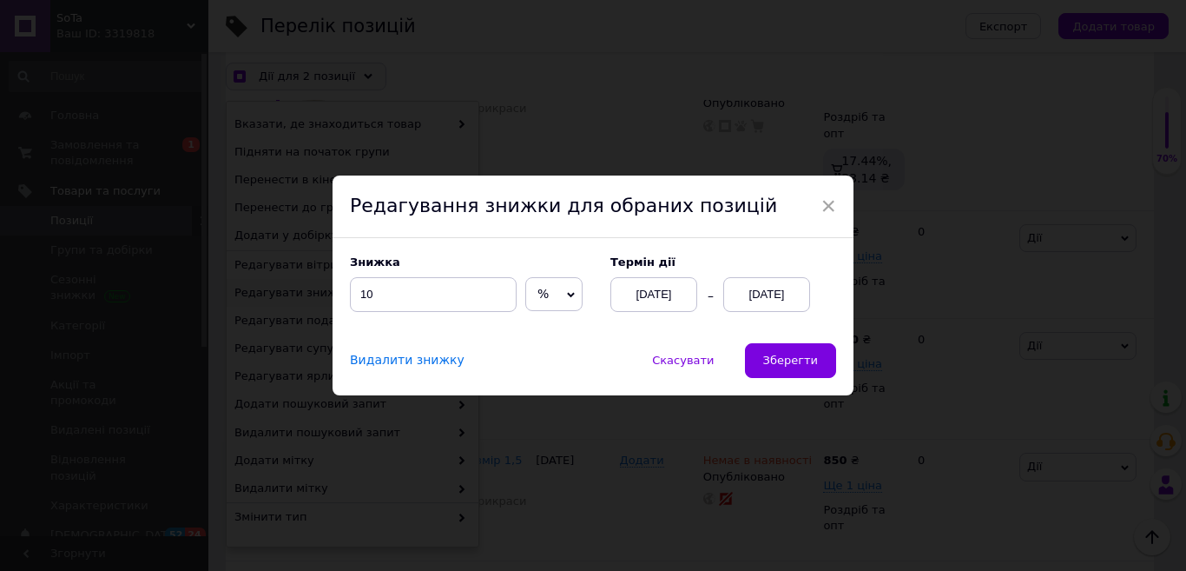
click at [791, 292] on div "[DATE]" at bounding box center [766, 294] width 87 height 35
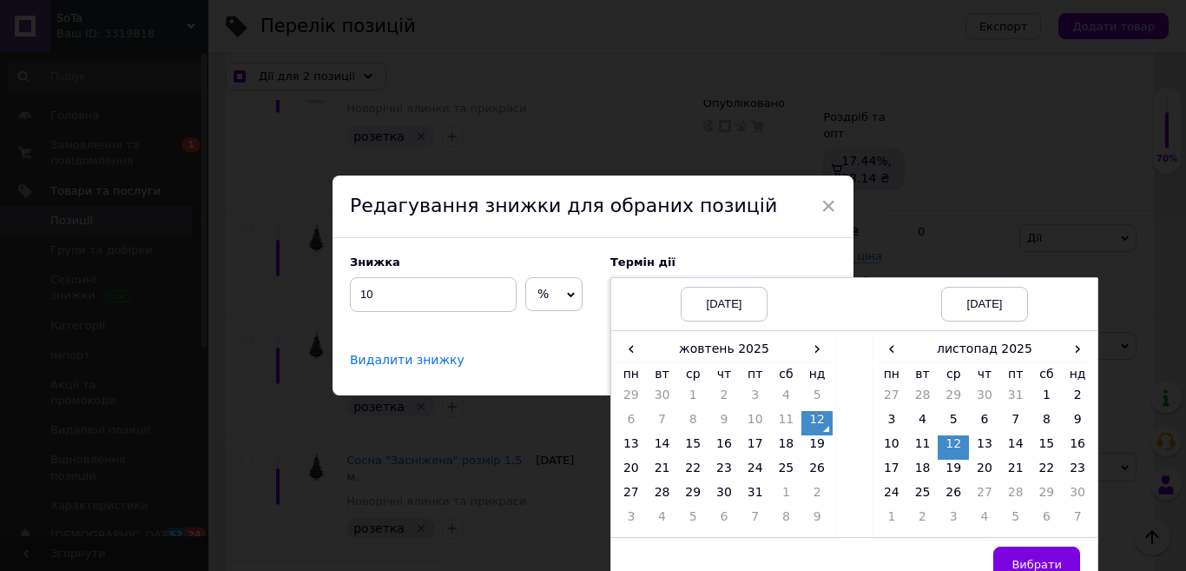
click at [951, 444] on td "12" at bounding box center [953, 447] width 31 height 24
click at [1037, 557] on span "Вибрати" at bounding box center [1037, 563] width 50 height 13
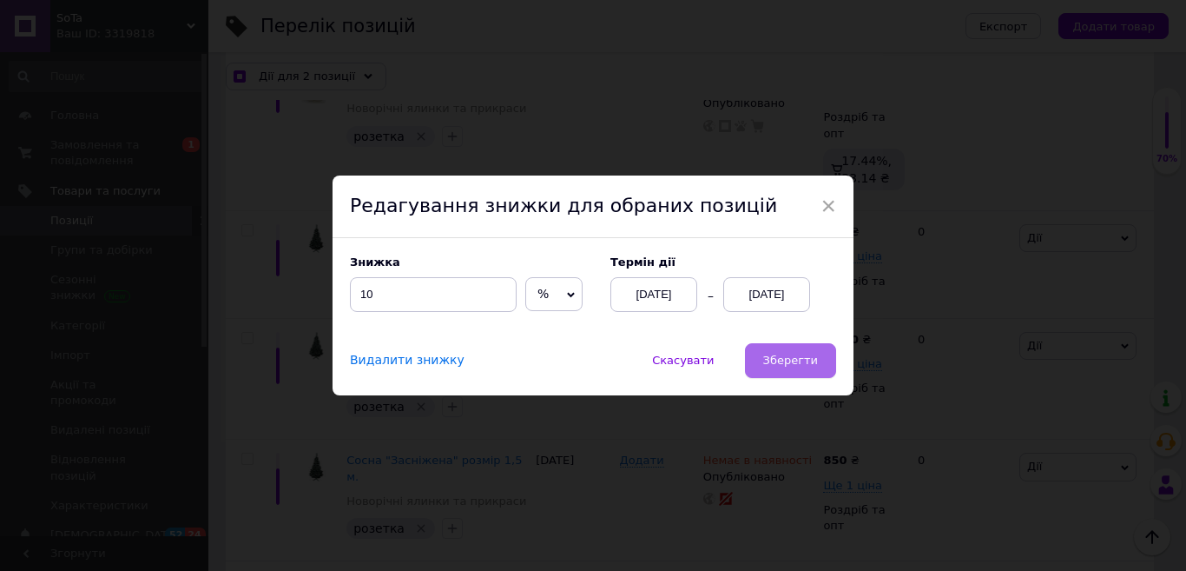
click at [802, 361] on span "Зберегти" at bounding box center [790, 359] width 55 height 13
checkbox input "true"
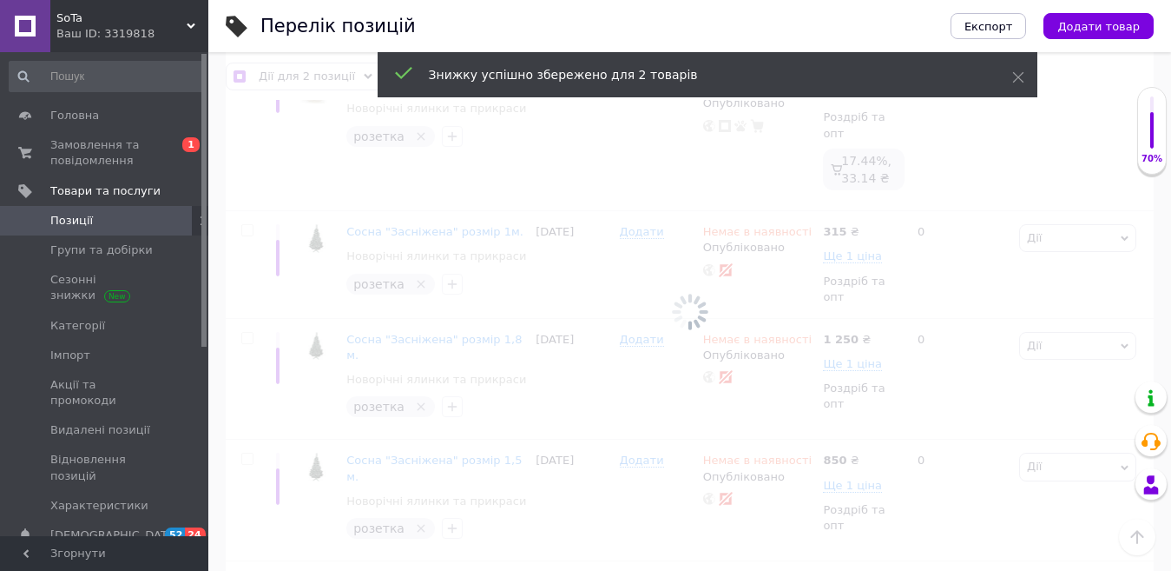
checkbox input "false"
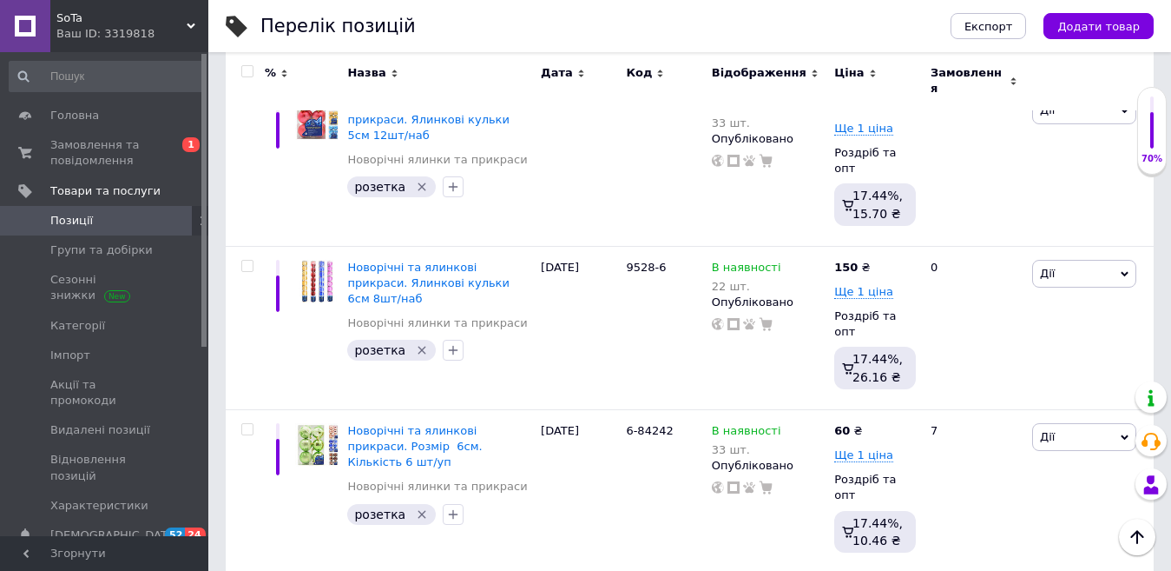
scroll to position [7165, 0]
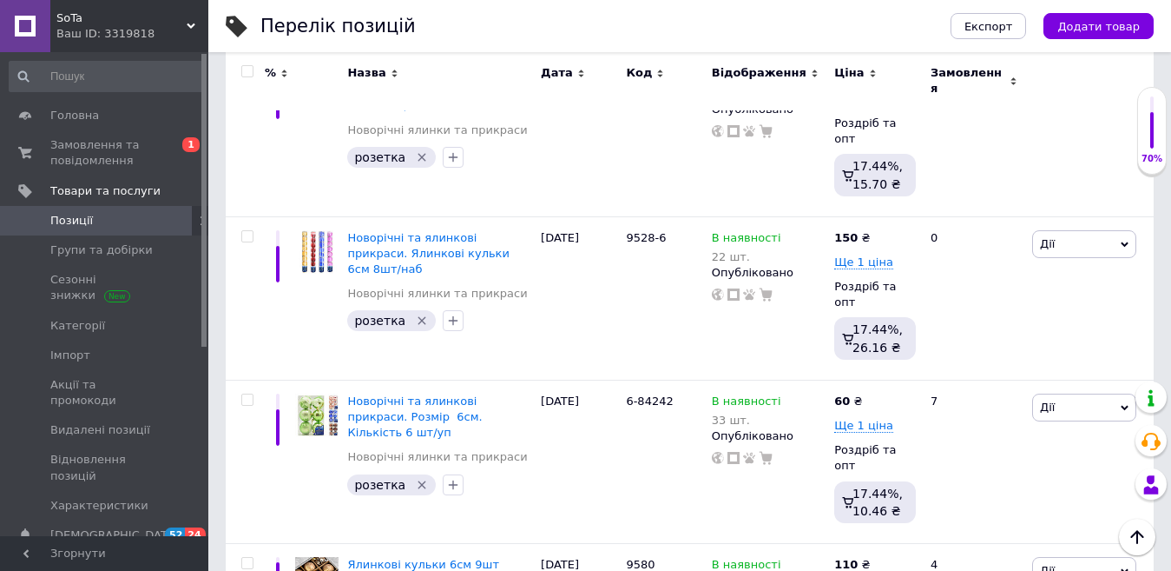
checkbox input "true"
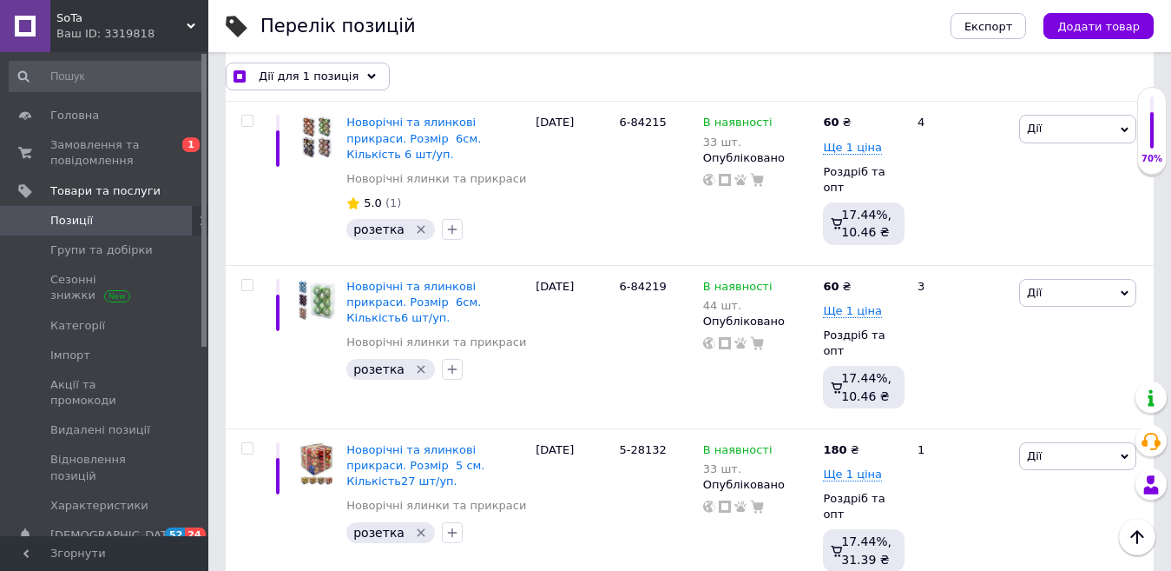
scroll to position [6123, 0]
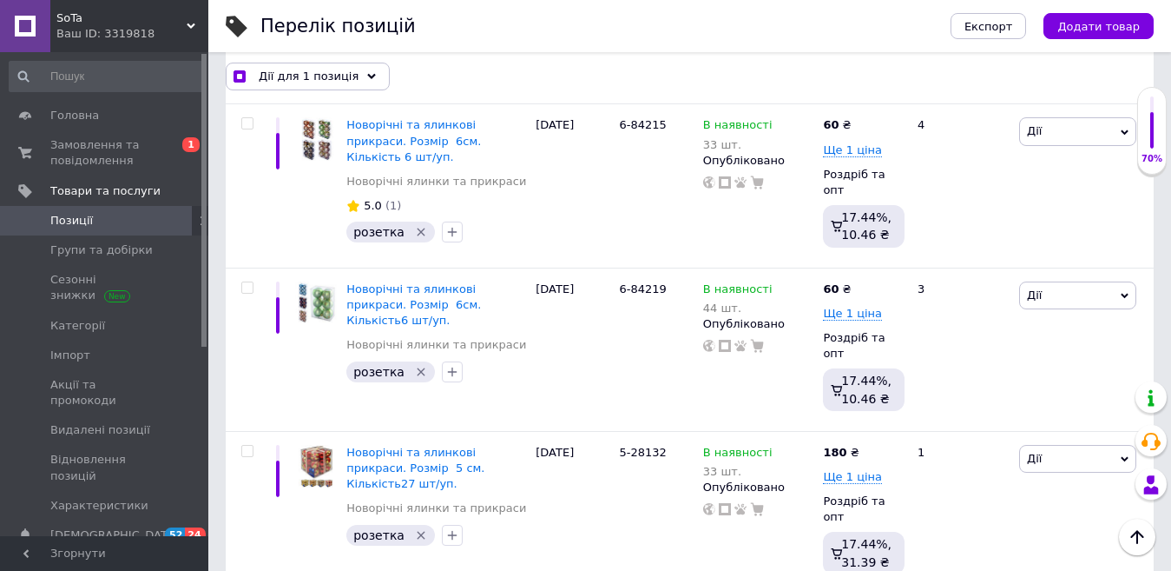
checkbox input "true"
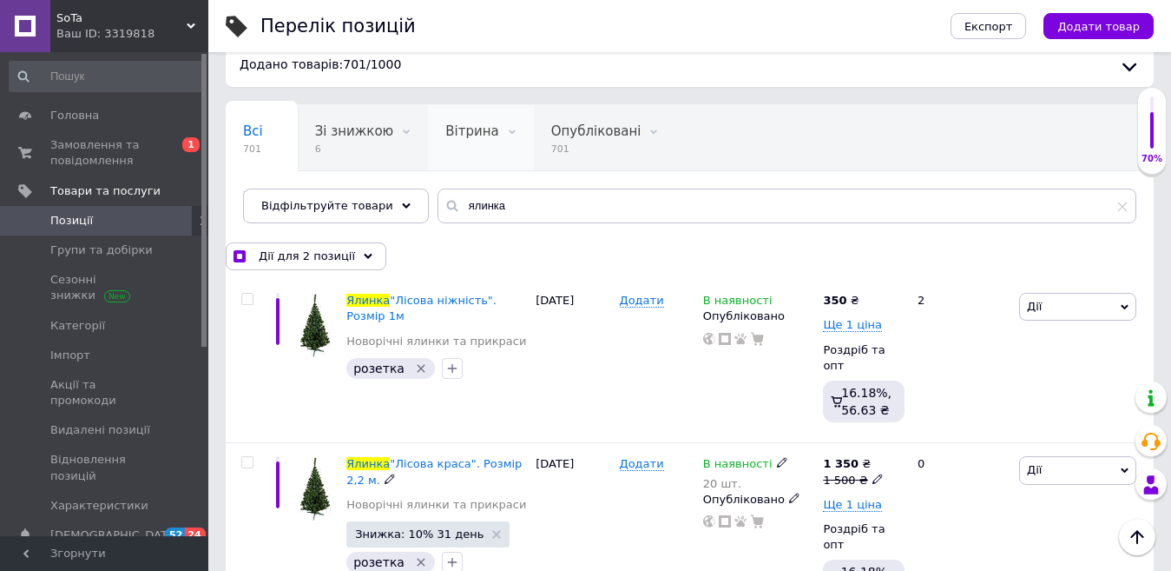
scroll to position [0, 0]
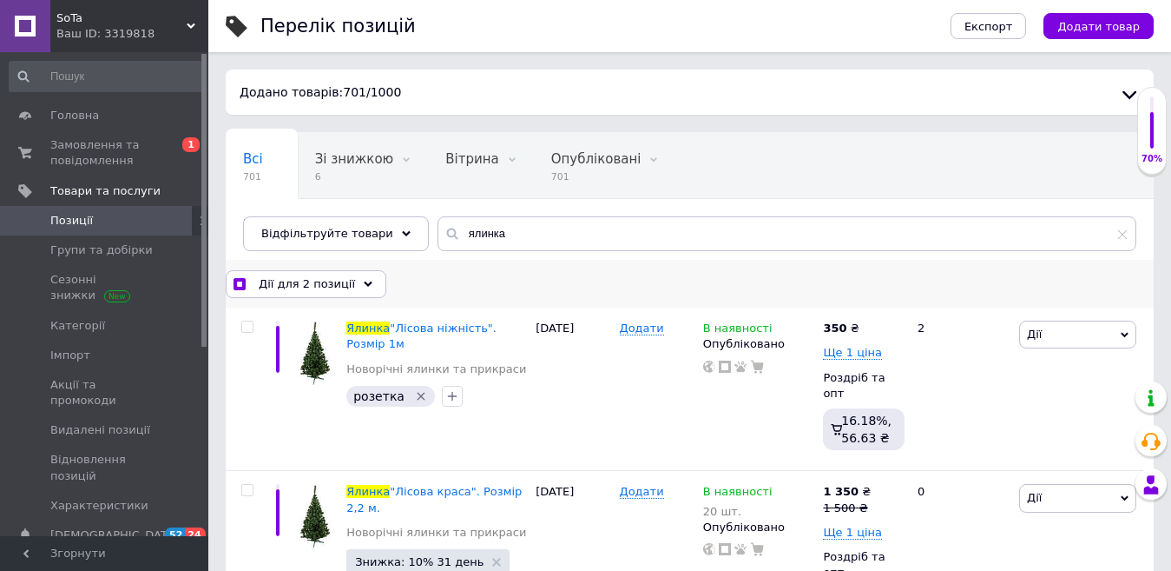
click at [364, 285] on use at bounding box center [368, 282] width 9 height 5
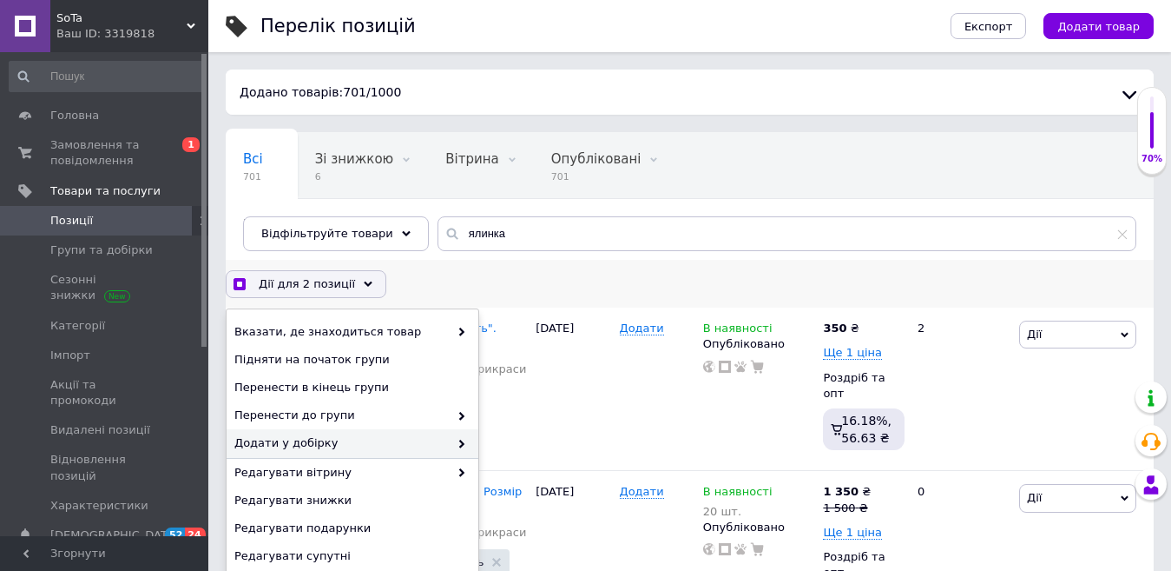
scroll to position [87, 0]
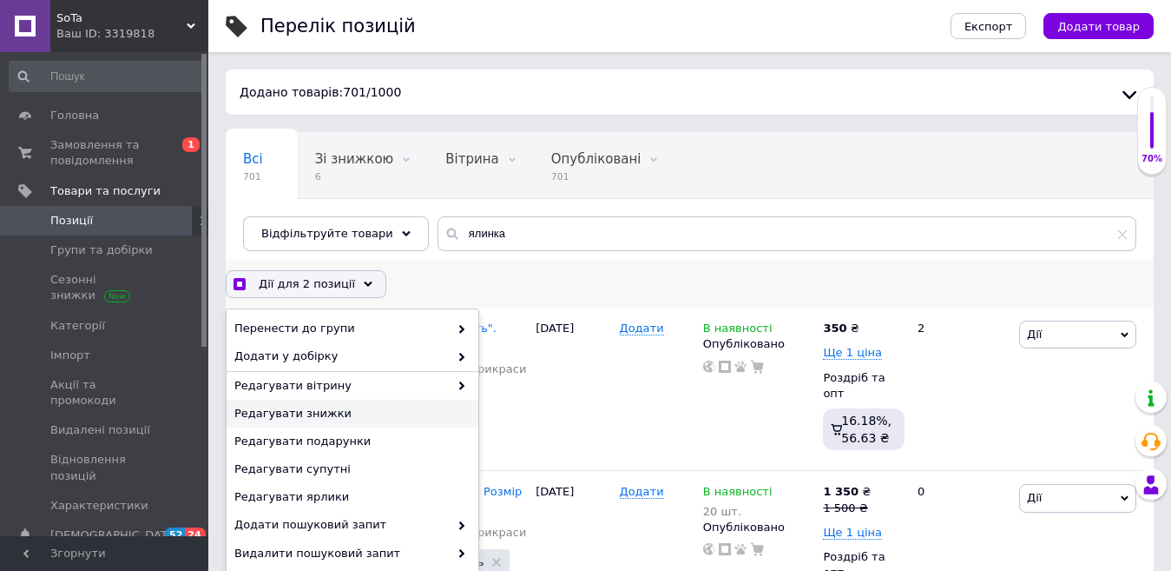
click at [428, 412] on span "Редагувати знижки" at bounding box center [350, 414] width 232 height 16
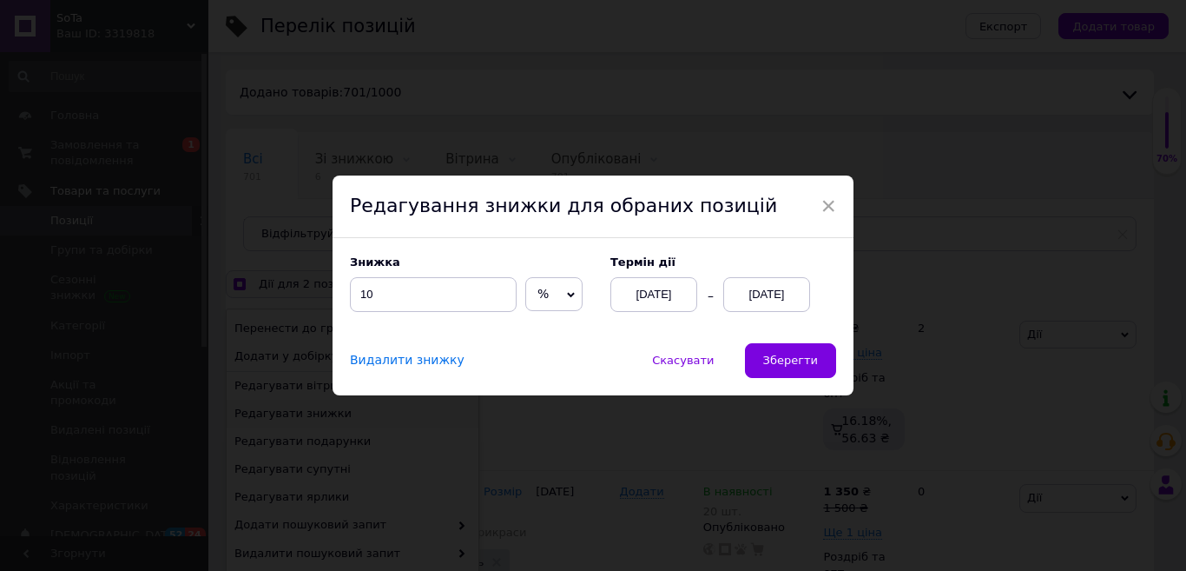
click at [768, 290] on div "[DATE]" at bounding box center [766, 294] width 87 height 35
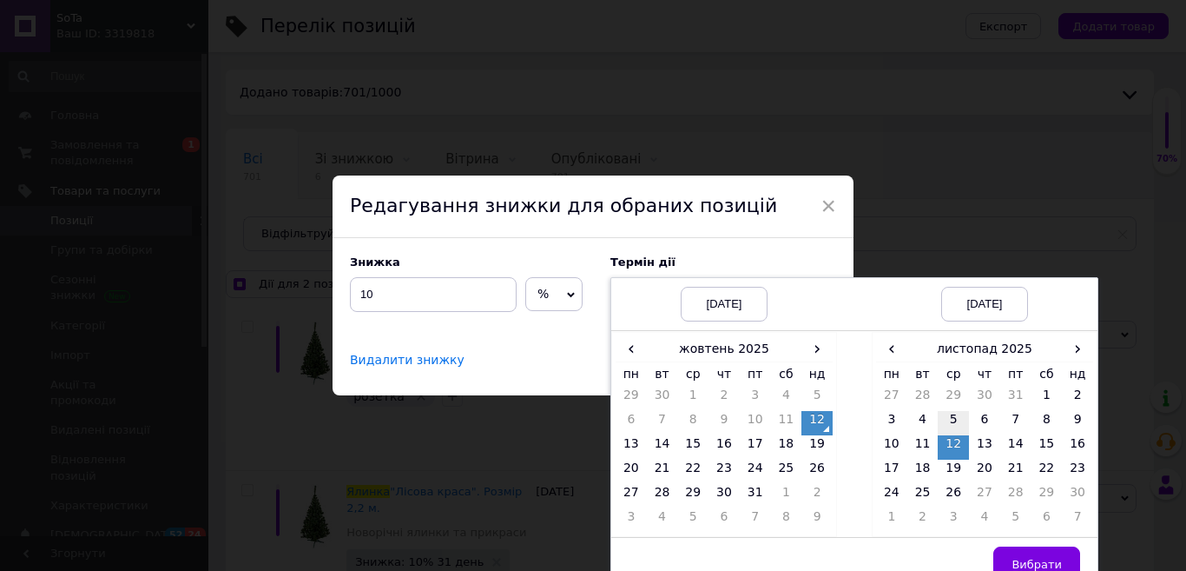
click at [947, 435] on td "5" at bounding box center [953, 423] width 31 height 24
click at [952, 440] on td "12" at bounding box center [953, 447] width 31 height 24
click at [1033, 563] on span "Вибрати" at bounding box center [1037, 563] width 50 height 13
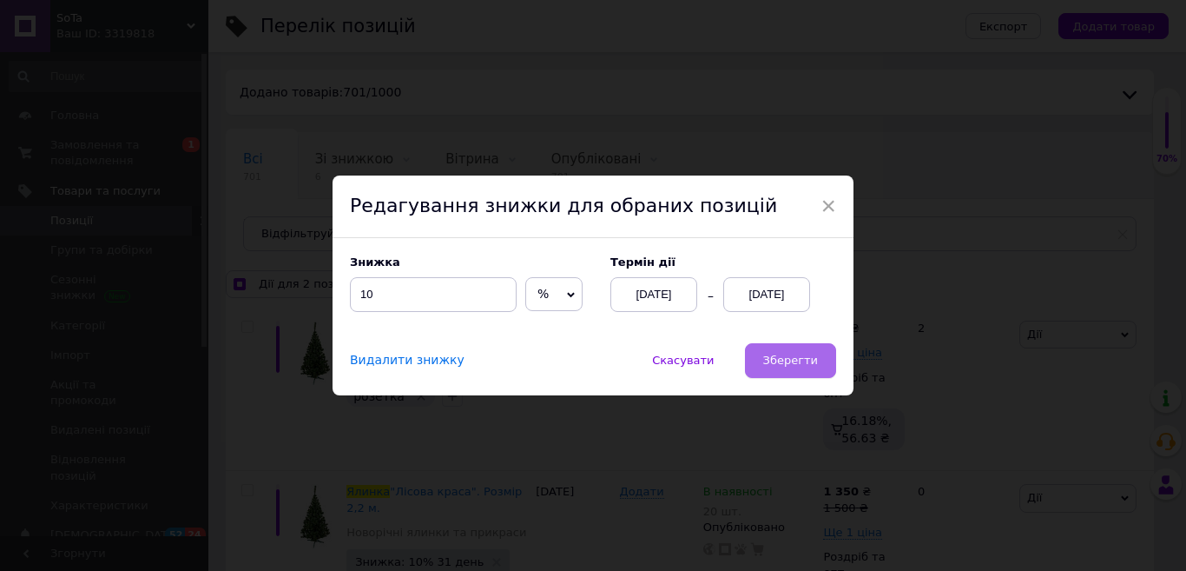
click at [808, 366] on span "Зберегти" at bounding box center [790, 359] width 55 height 13
checkbox input "true"
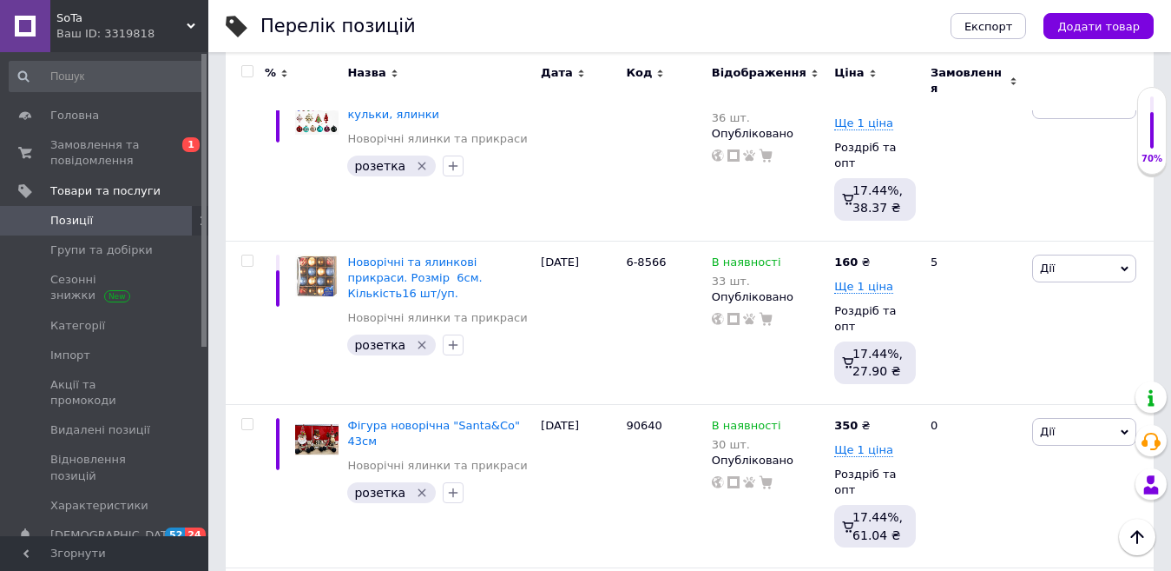
scroll to position [0, 0]
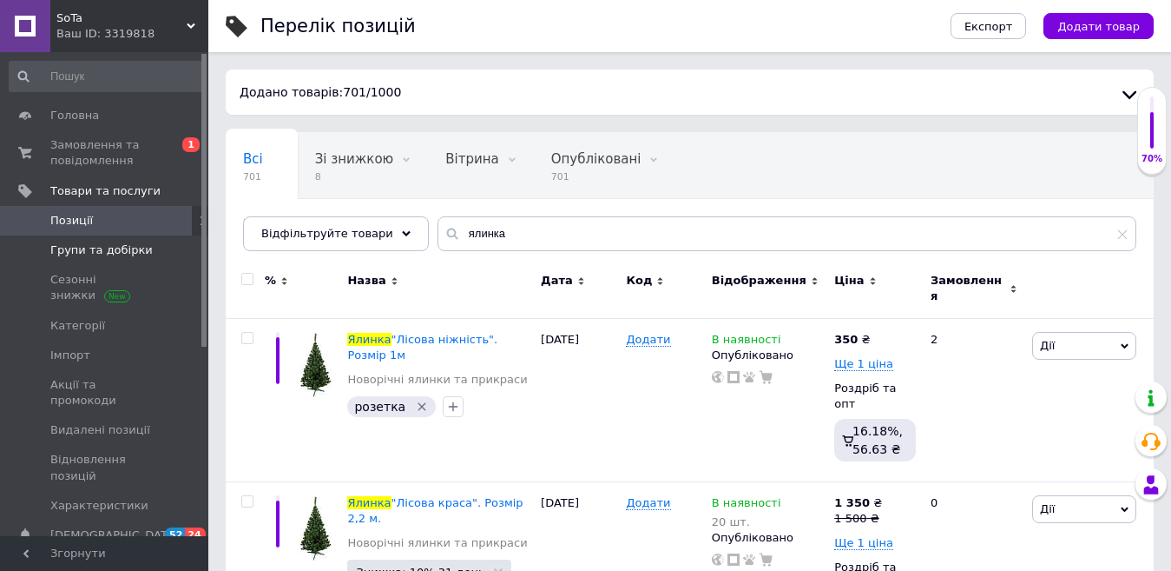
click at [87, 249] on span "Групи та добірки" at bounding box center [101, 250] width 102 height 16
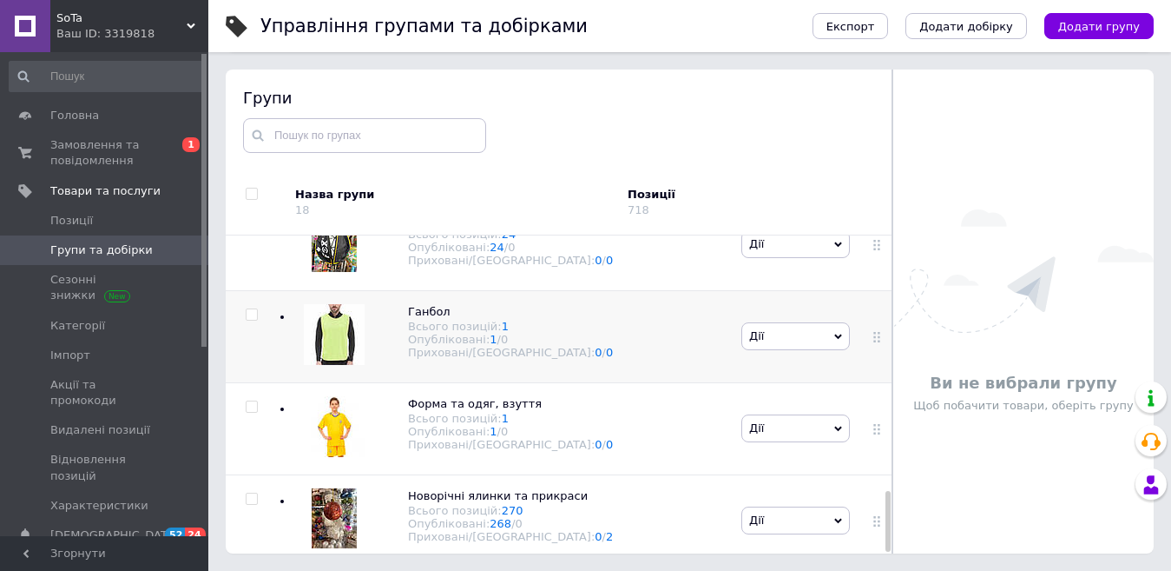
scroll to position [1333, 0]
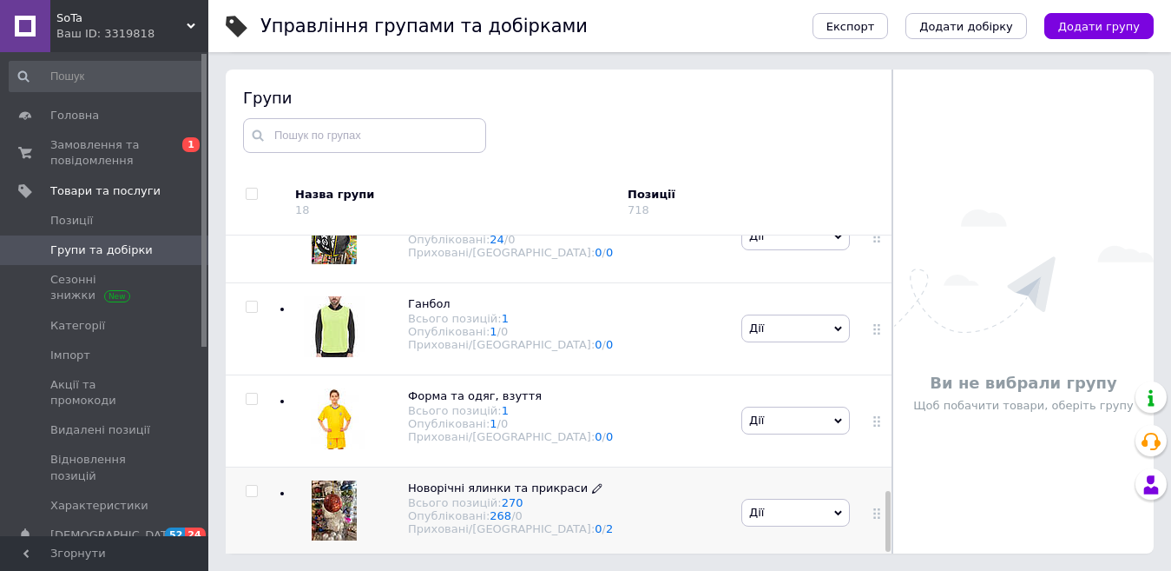
click at [480, 485] on span "Новорічні ялинки та прикраси" at bounding box center [498, 487] width 180 height 13
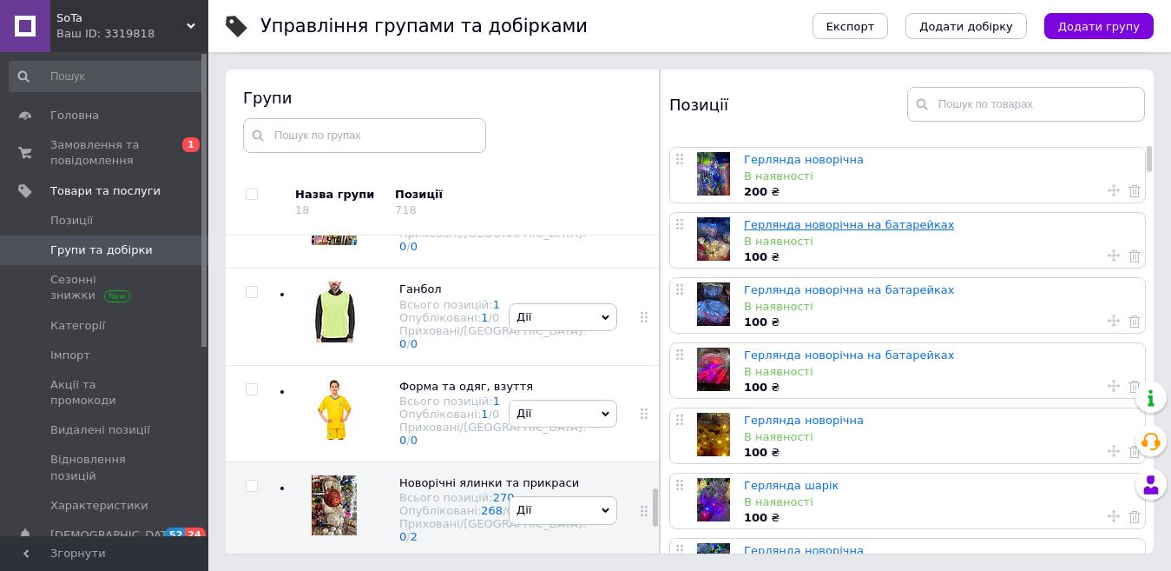
scroll to position [87, 0]
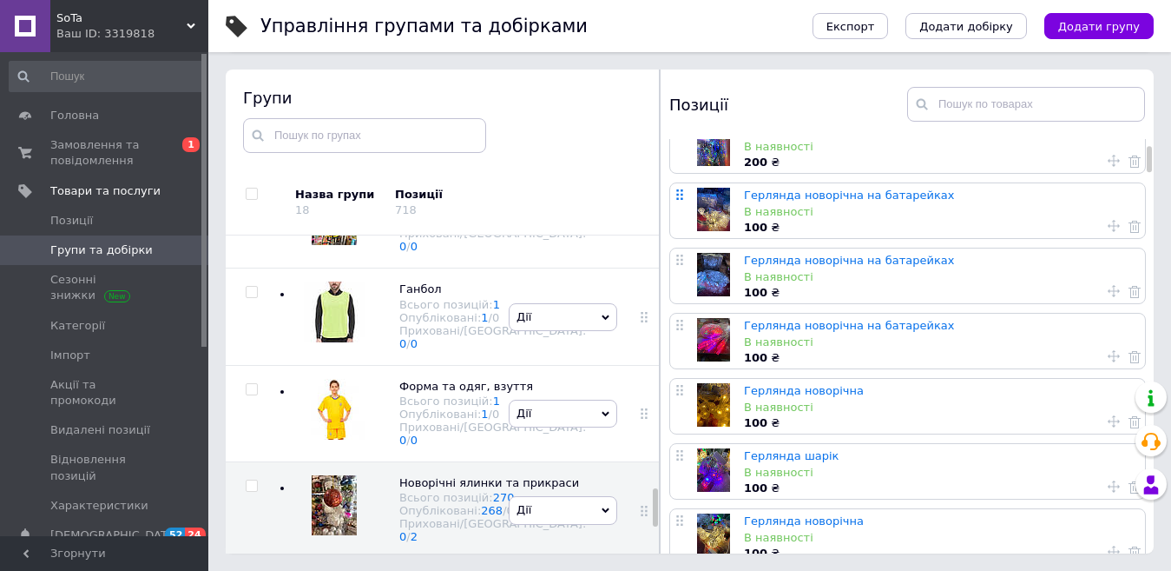
click at [678, 198] on icon at bounding box center [680, 194] width 10 height 10
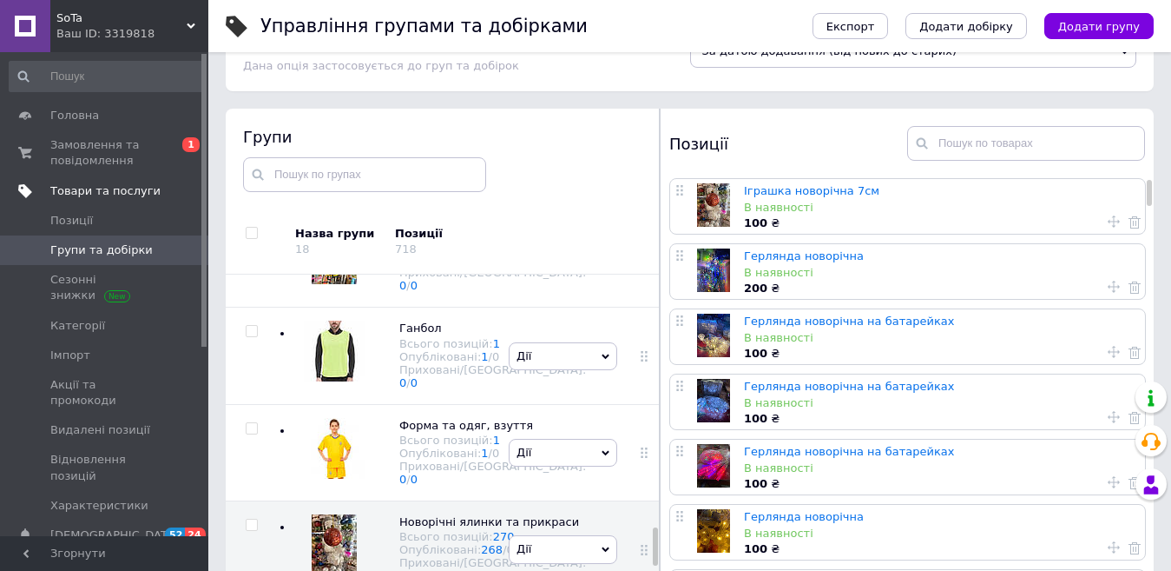
scroll to position [0, 0]
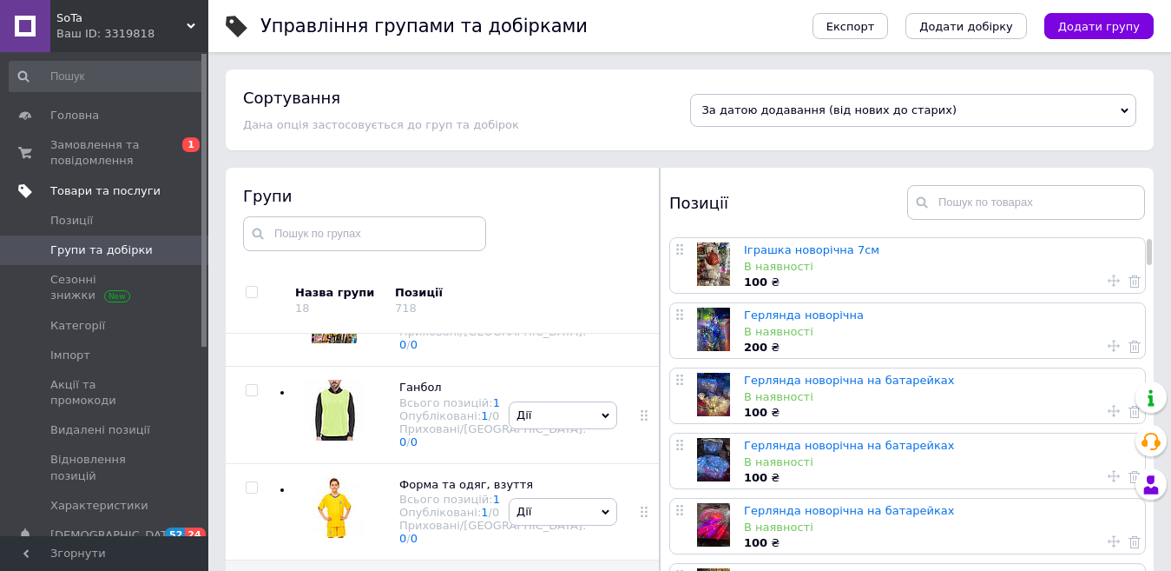
click at [64, 190] on span "Товари та послуги" at bounding box center [105, 191] width 110 height 16
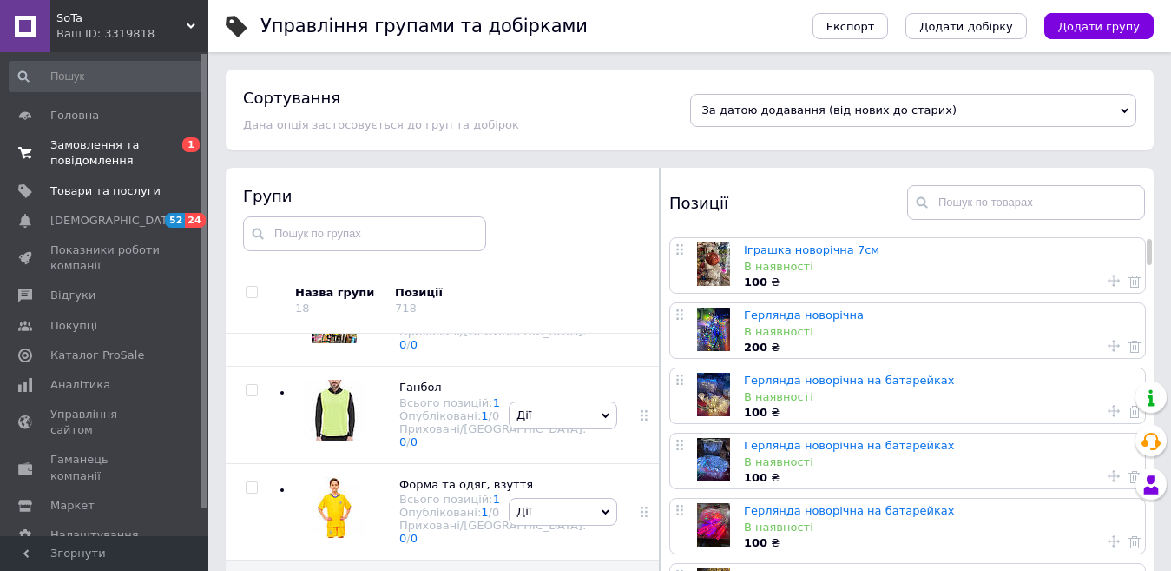
click at [64, 154] on span "Замовлення та повідомлення" at bounding box center [105, 152] width 110 height 31
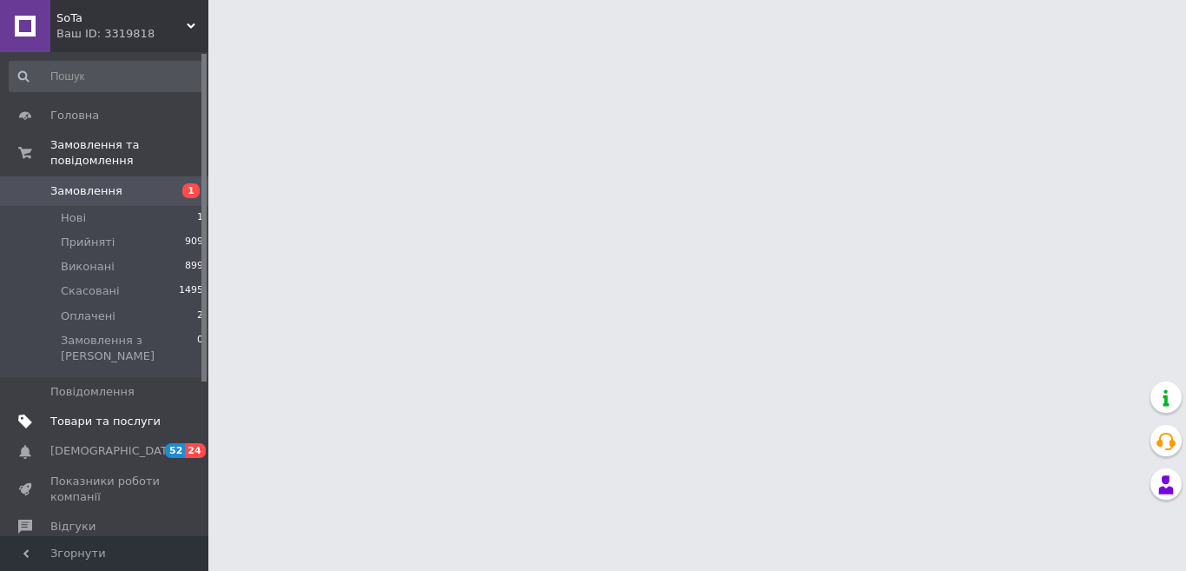
click at [69, 413] on span "Товари та послуги" at bounding box center [105, 421] width 110 height 16
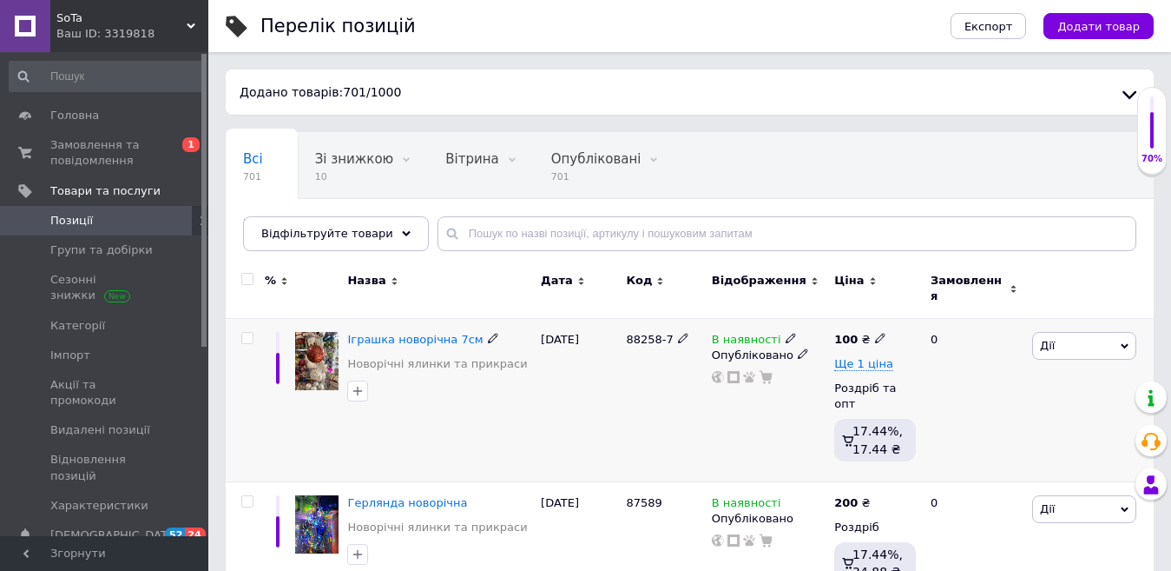
click at [241, 333] on input "checkbox" at bounding box center [246, 338] width 11 height 11
checkbox input "true"
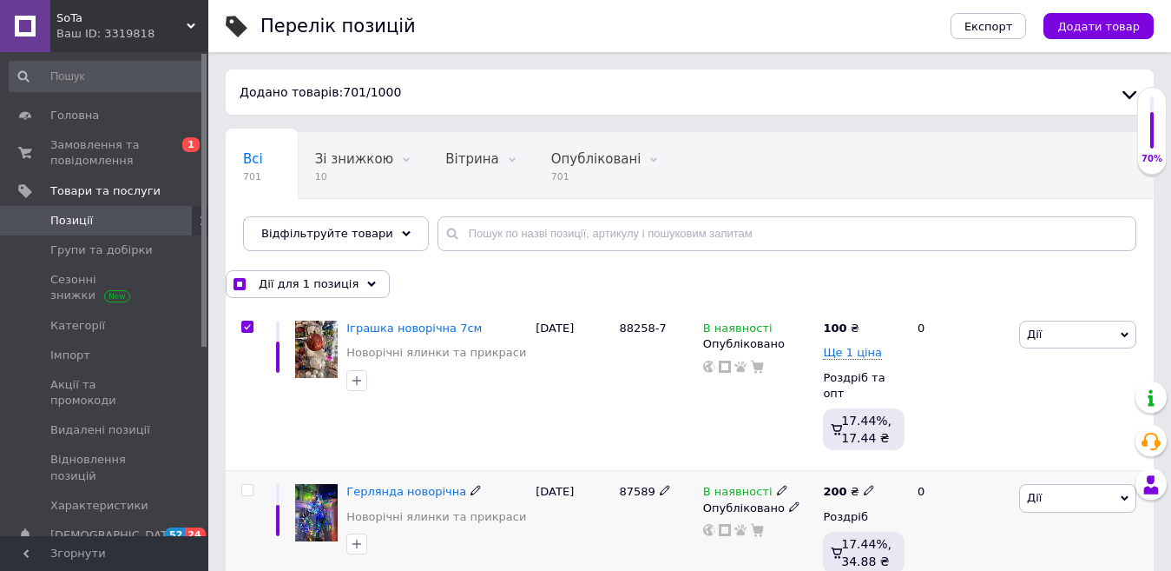
click at [248, 485] on input "checkbox" at bounding box center [246, 490] width 11 height 11
checkbox input "true"
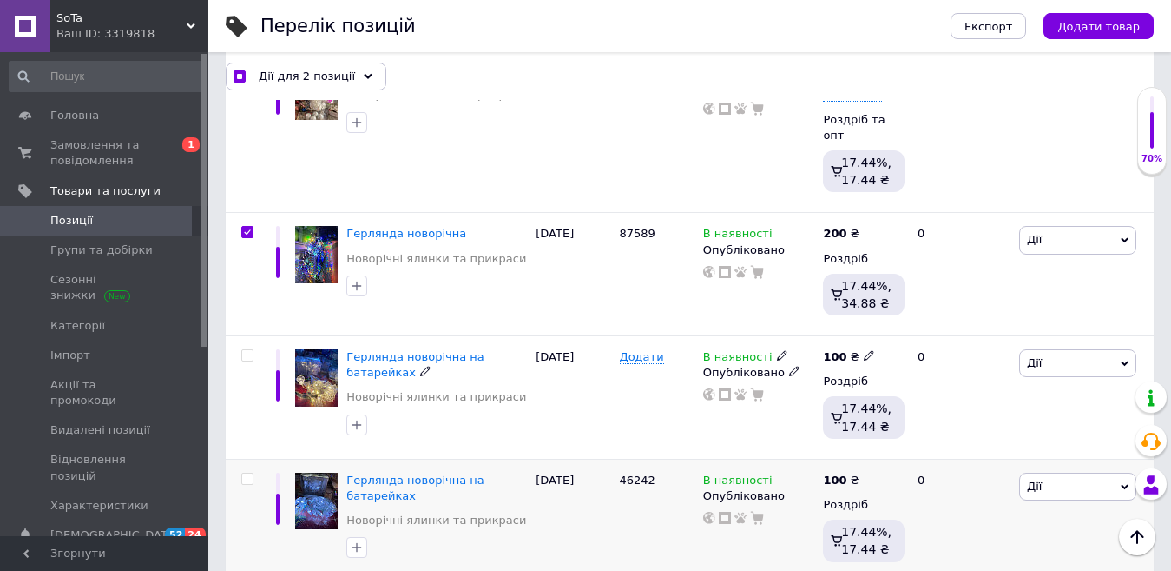
scroll to position [347, 0]
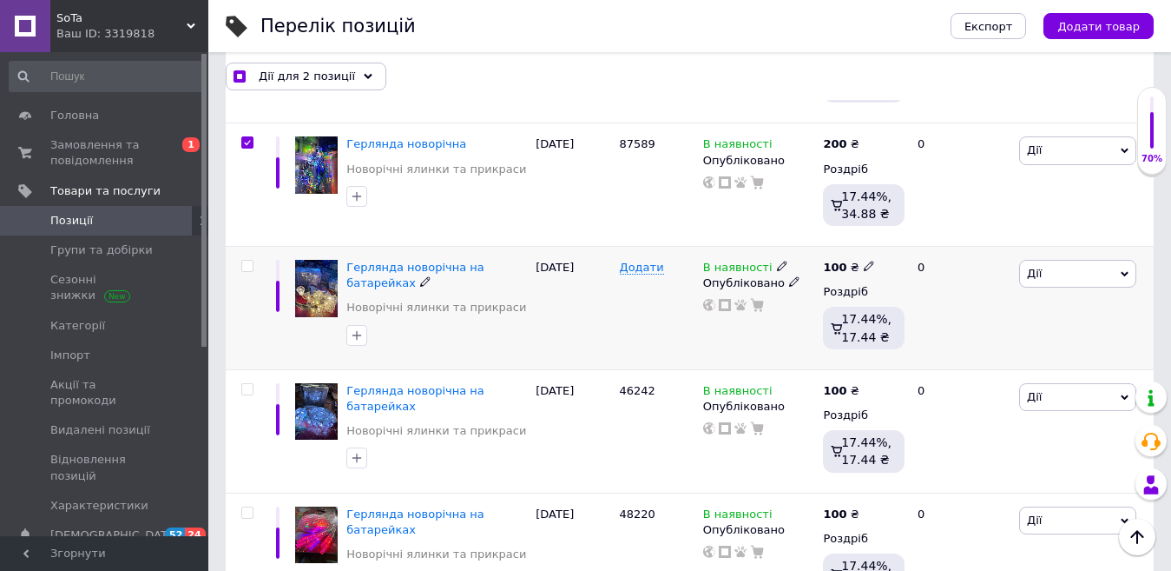
click at [249, 261] on input "checkbox" at bounding box center [246, 266] width 11 height 11
checkbox input "true"
click at [251, 384] on input "checkbox" at bounding box center [246, 389] width 11 height 11
checkbox input "true"
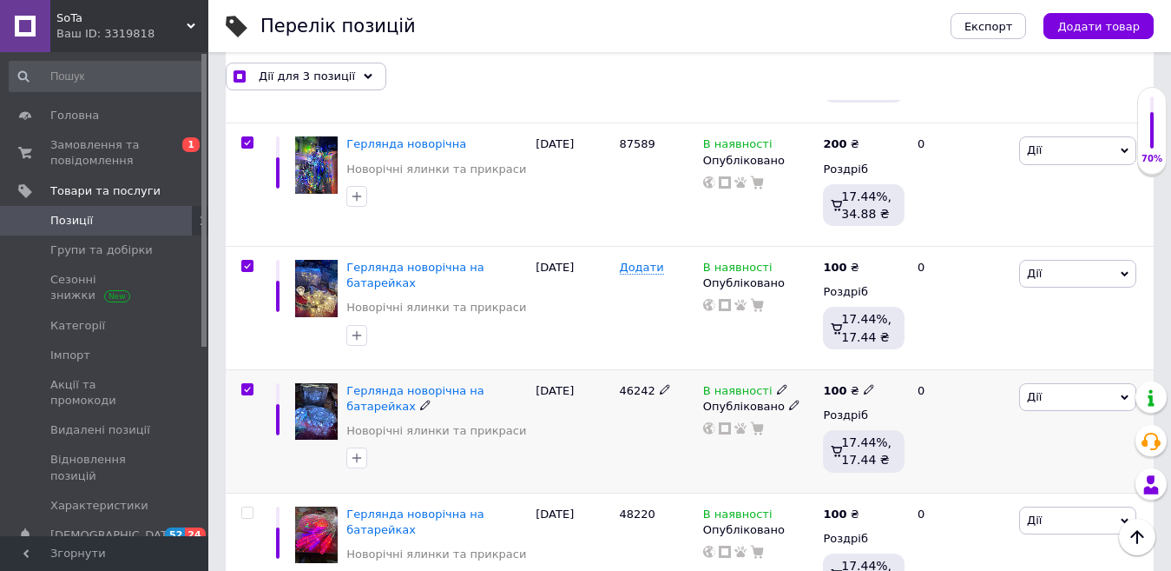
checkbox input "true"
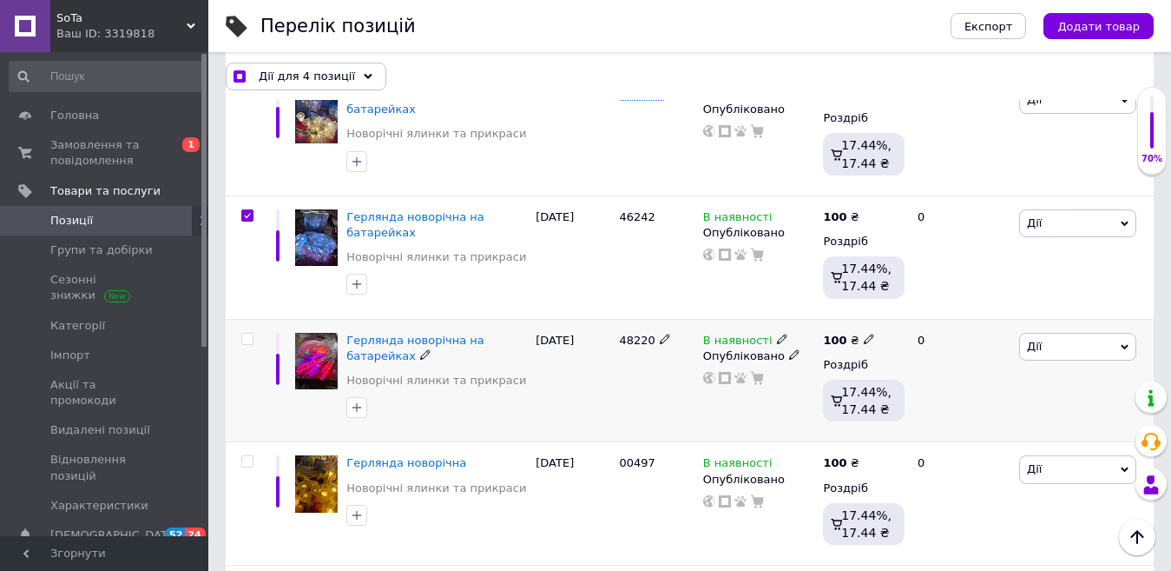
drag, startPoint x: 249, startPoint y: 320, endPoint x: 281, endPoint y: 450, distance: 134.2
click at [248, 333] on input "checkbox" at bounding box center [246, 338] width 11 height 11
checkbox input "true"
click at [243, 456] on input "checkbox" at bounding box center [246, 461] width 11 height 11
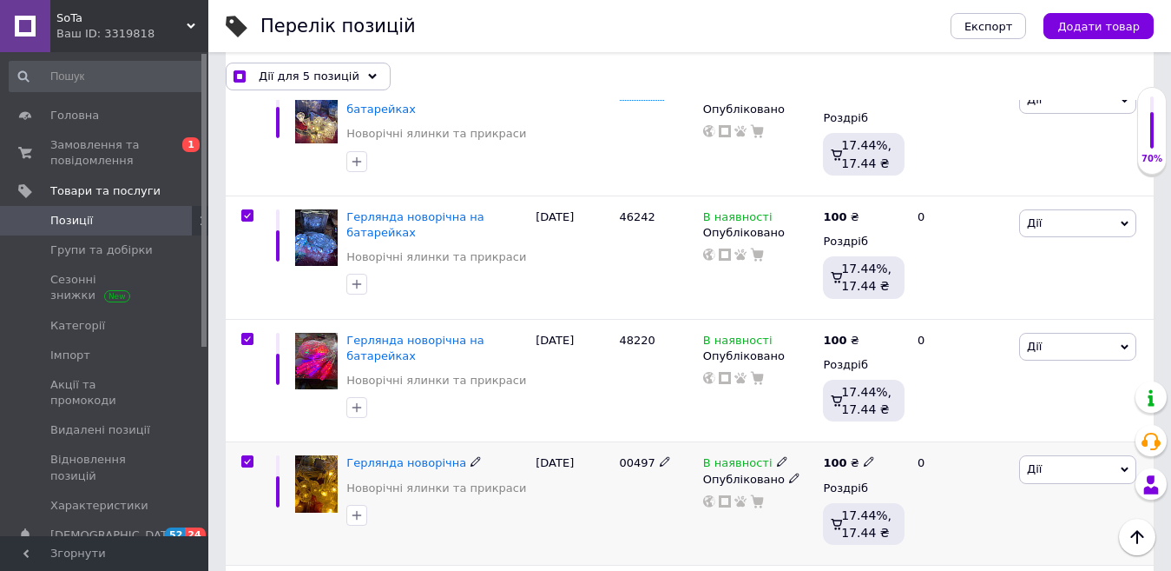
checkbox input "true"
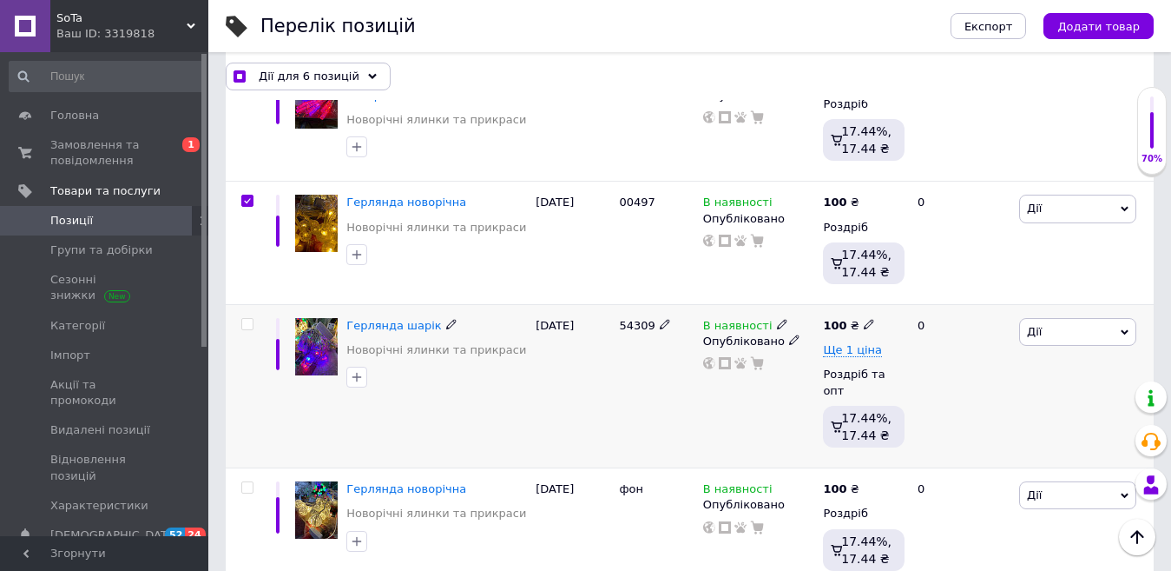
click at [249, 319] on input "checkbox" at bounding box center [246, 324] width 11 height 11
checkbox input "true"
click at [242, 482] on input "checkbox" at bounding box center [246, 487] width 11 height 11
checkbox input "true"
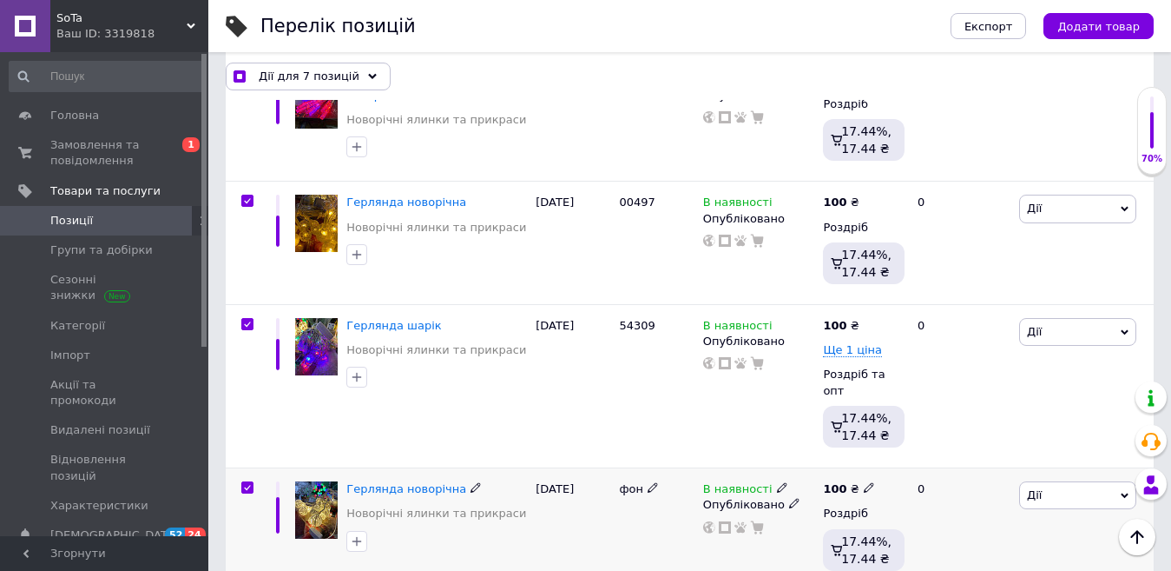
checkbox input "true"
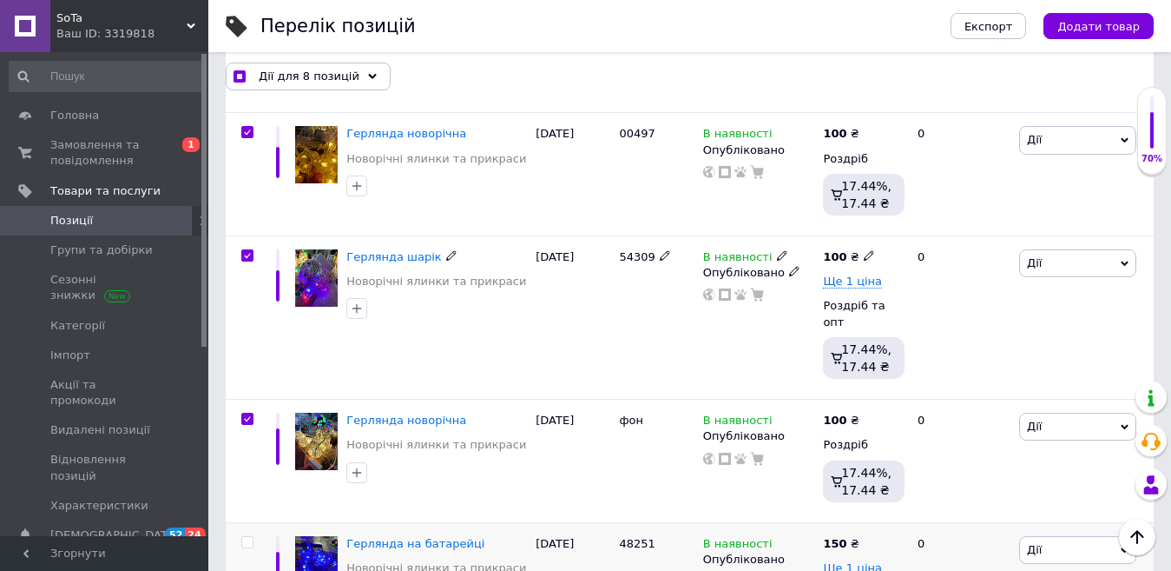
scroll to position [1042, 0]
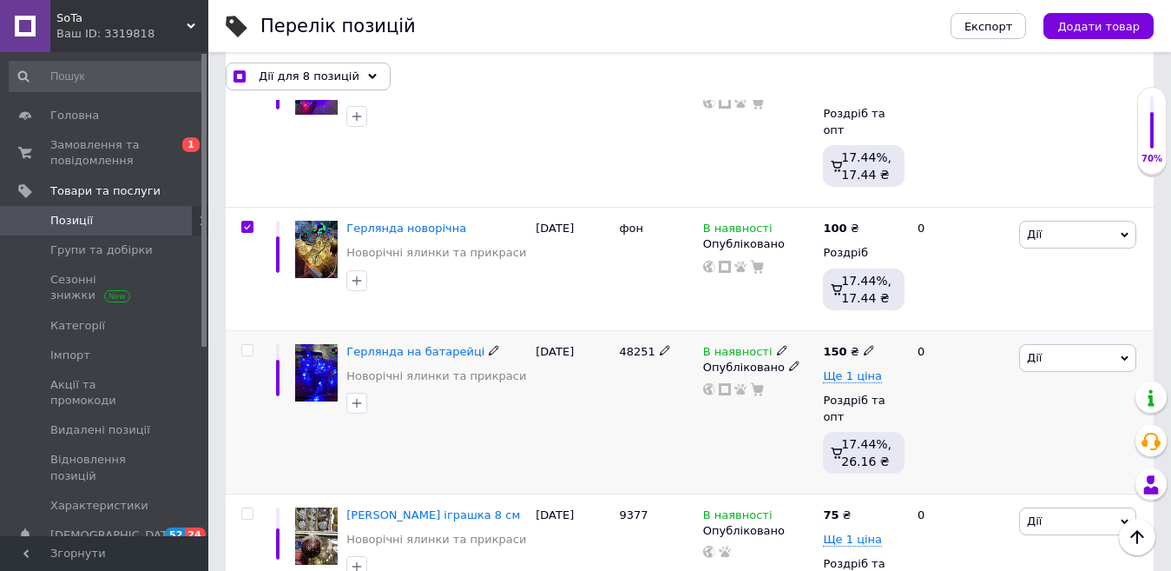
click at [247, 345] on input "checkbox" at bounding box center [246, 350] width 11 height 11
checkbox input "true"
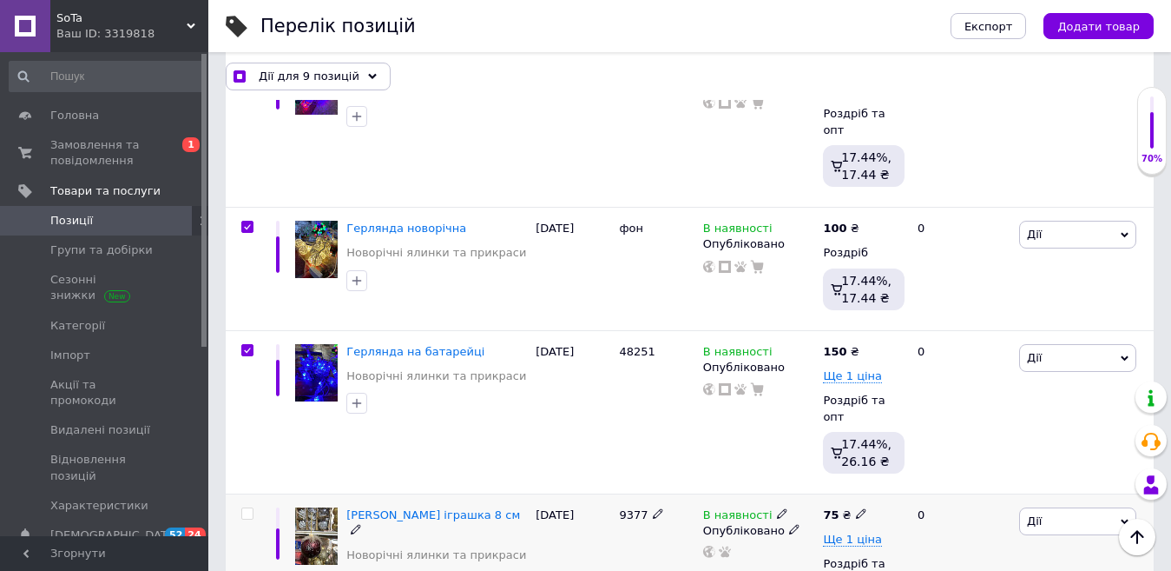
click at [247, 508] on input "checkbox" at bounding box center [246, 513] width 11 height 11
checkbox input "true"
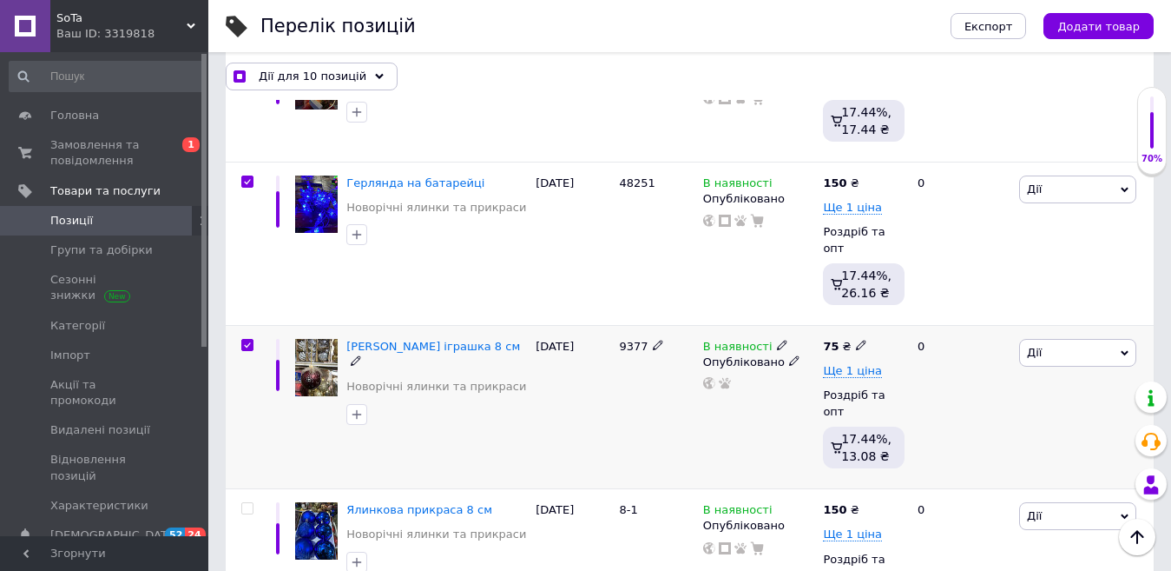
scroll to position [1216, 0]
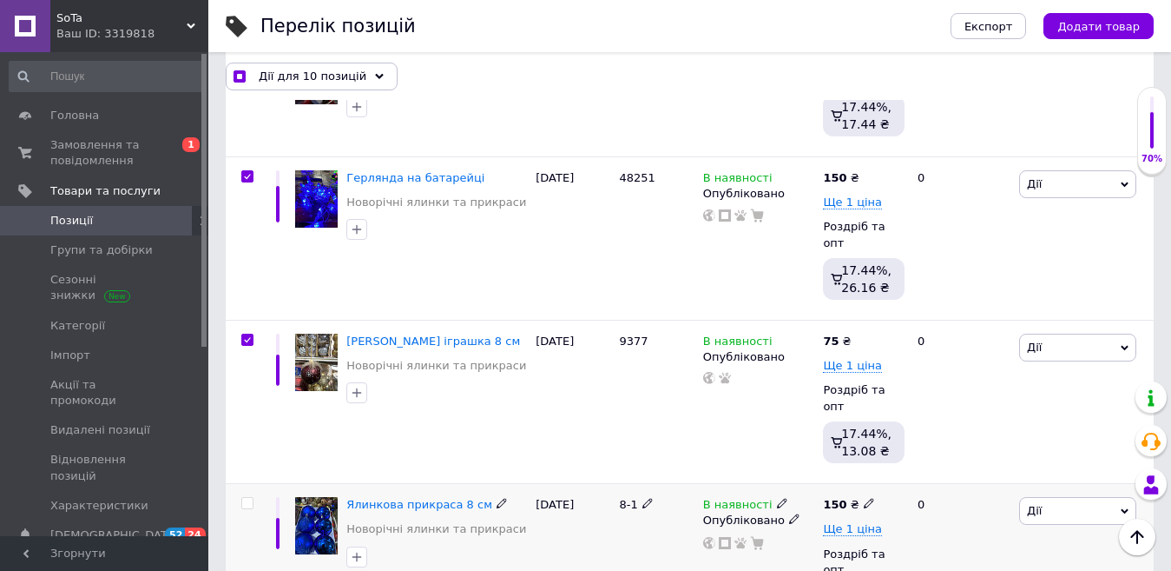
click at [247, 498] on input "checkbox" at bounding box center [246, 503] width 11 height 11
checkbox input "true"
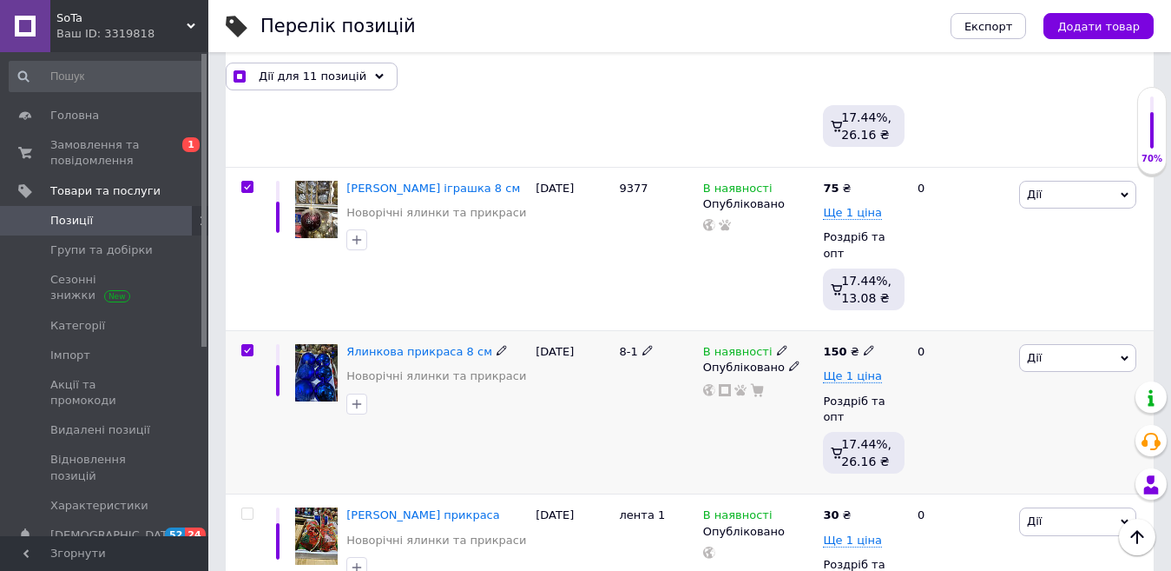
scroll to position [1389, 0]
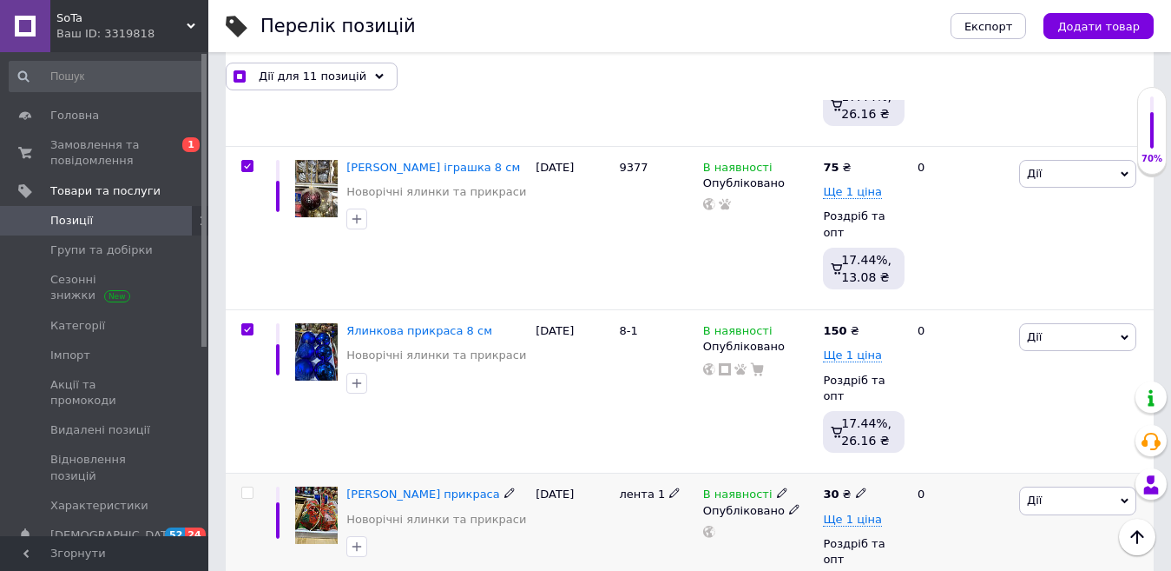
click at [249, 487] on input "checkbox" at bounding box center [246, 492] width 11 height 11
checkbox input "true"
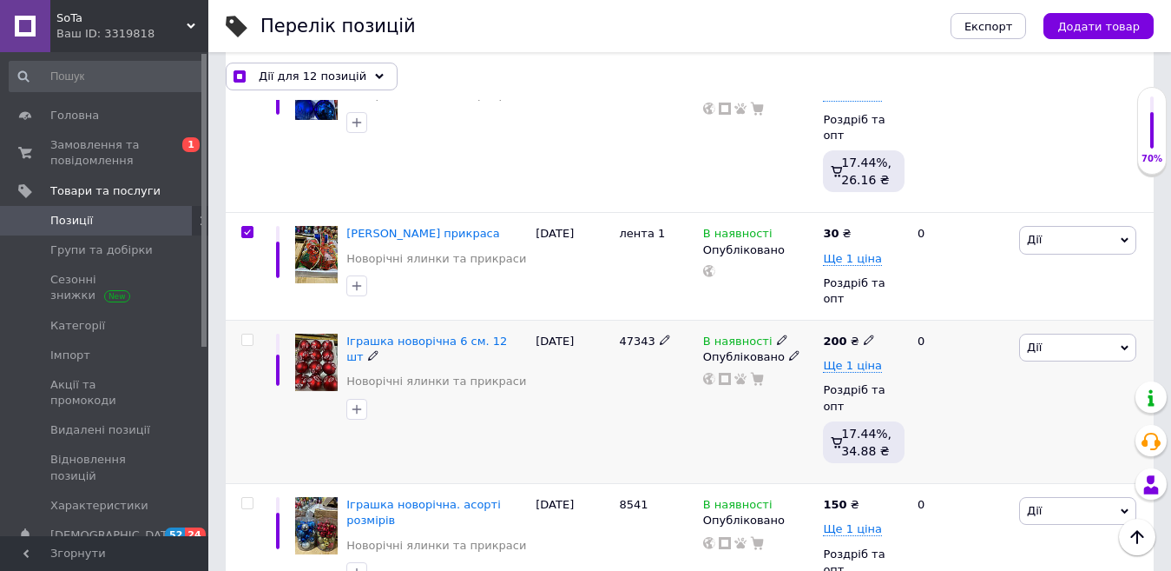
click at [250, 334] on input "checkbox" at bounding box center [246, 339] width 11 height 11
checkbox input "true"
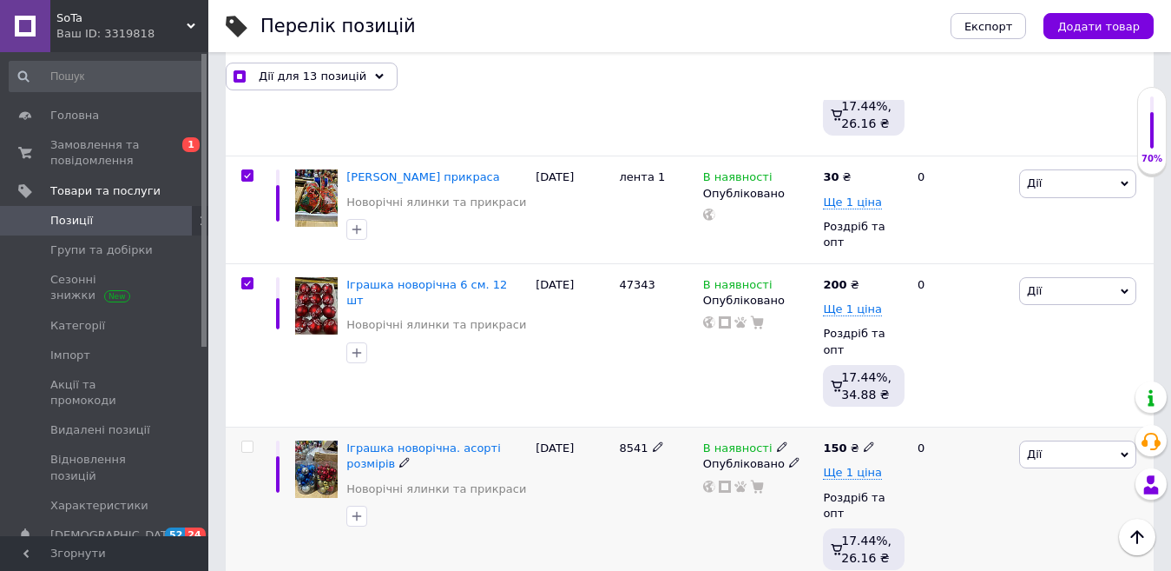
scroll to position [1737, 0]
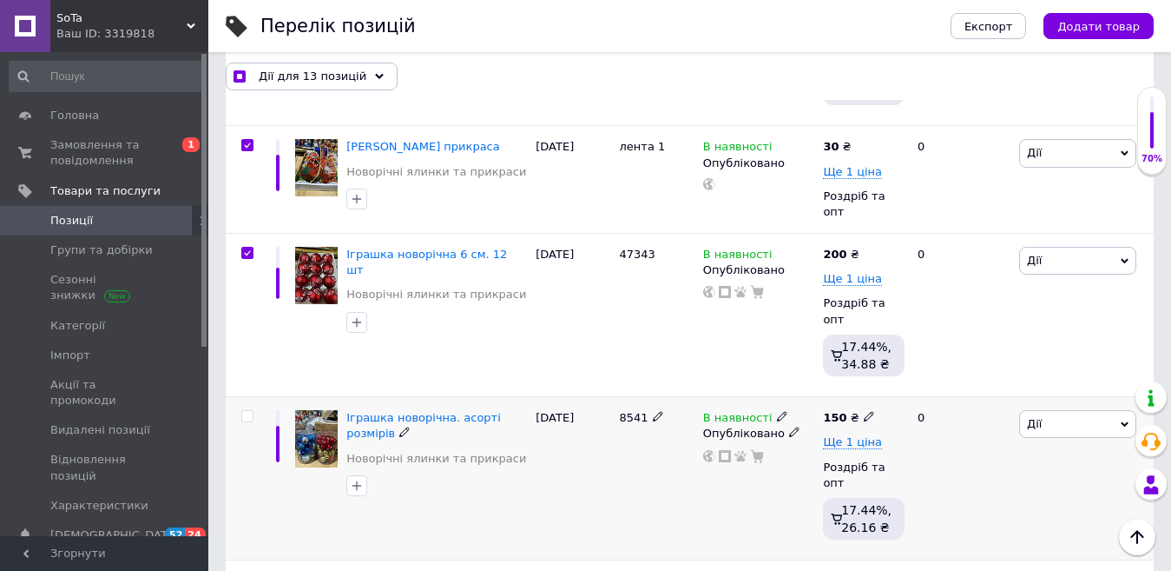
click at [251, 411] on input "checkbox" at bounding box center [246, 416] width 11 height 11
checkbox input "true"
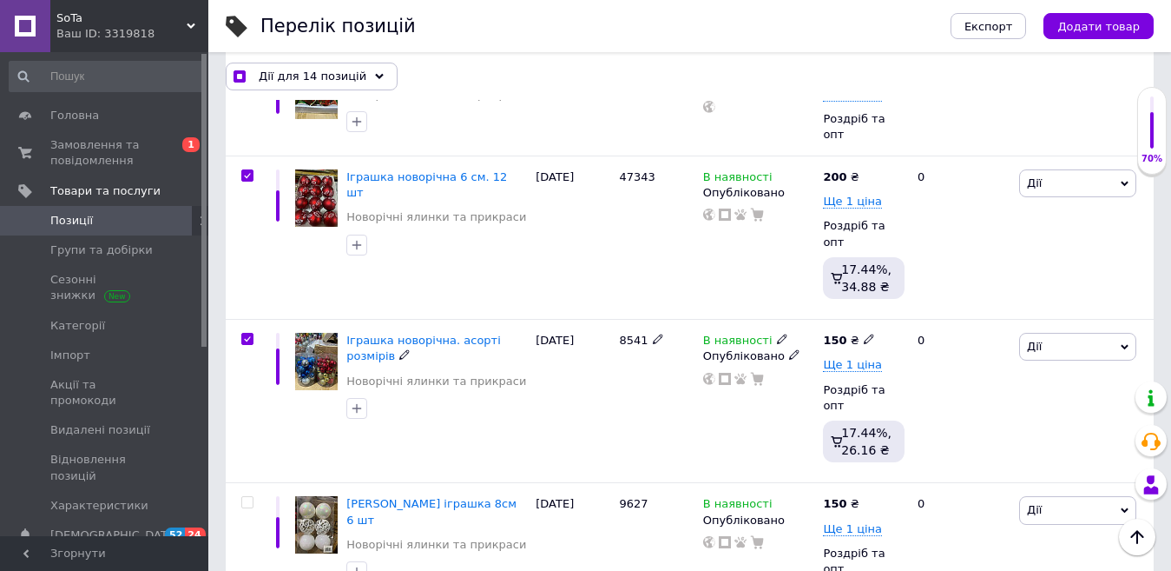
scroll to position [1910, 0]
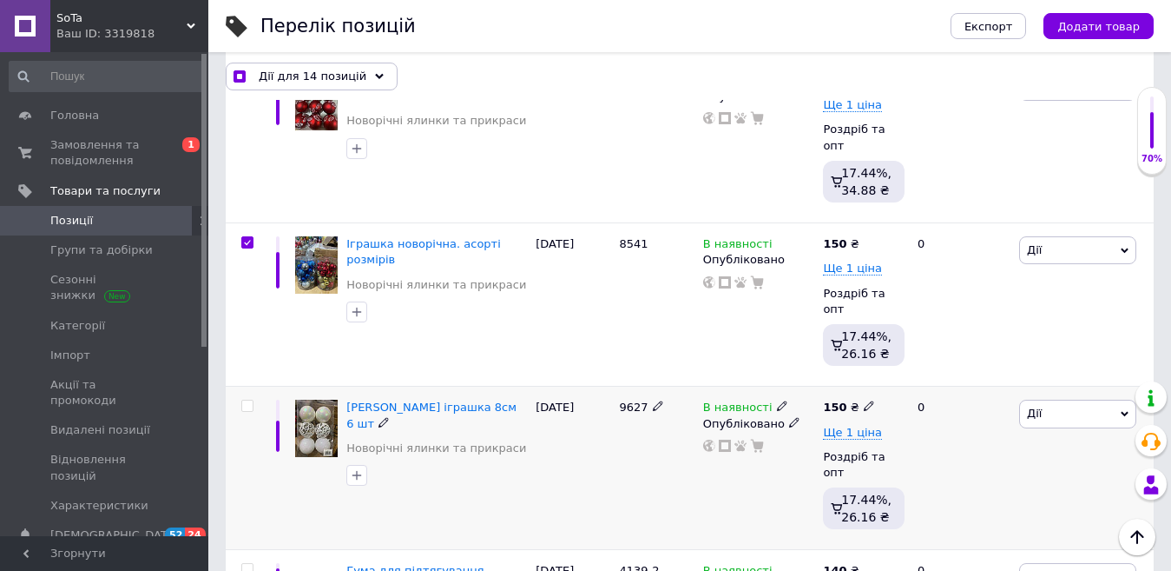
click at [249, 400] on input "checkbox" at bounding box center [246, 405] width 11 height 11
checkbox input "true"
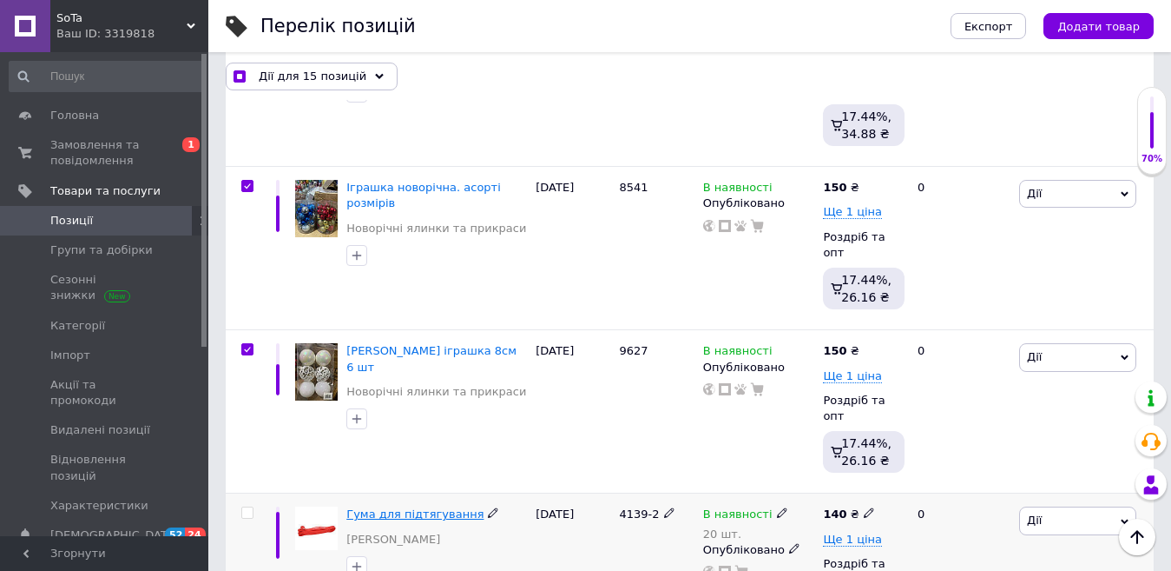
scroll to position [1997, 0]
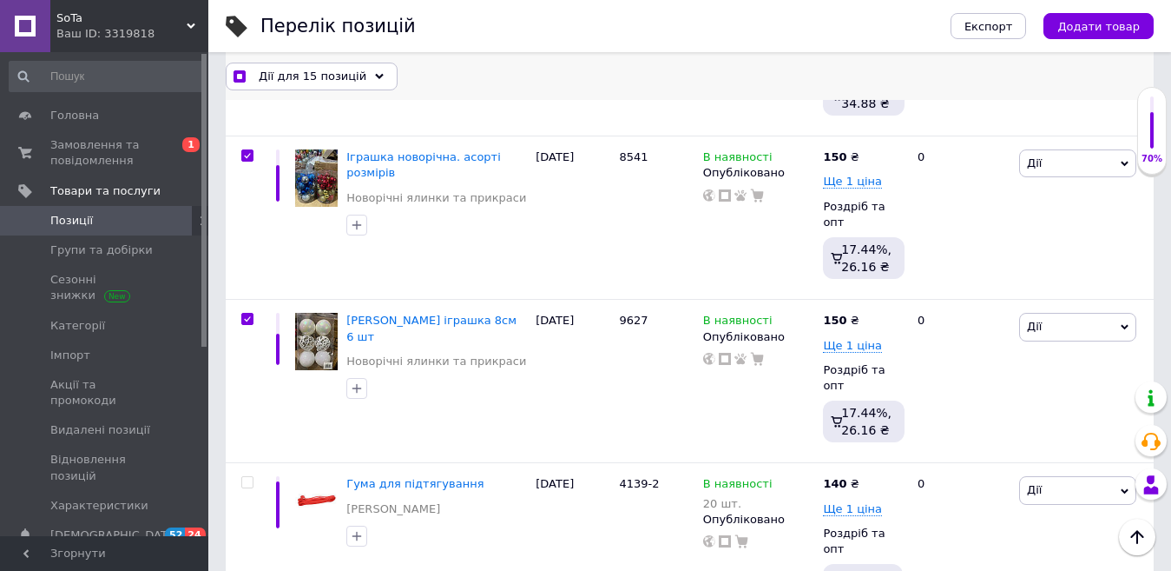
click at [375, 78] on icon at bounding box center [379, 76] width 9 height 9
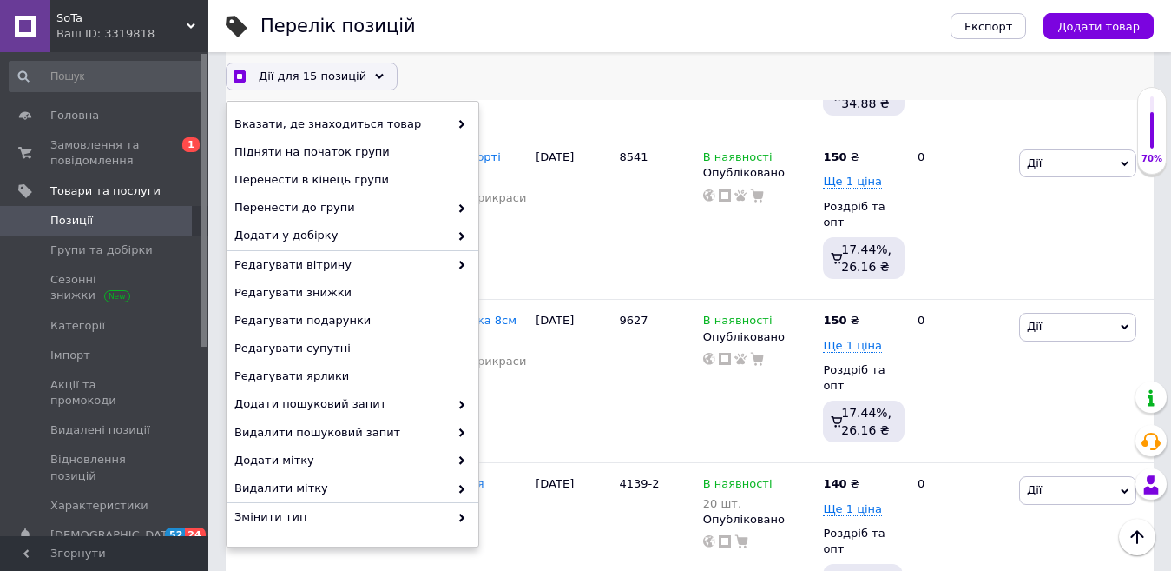
scroll to position [162, 0]
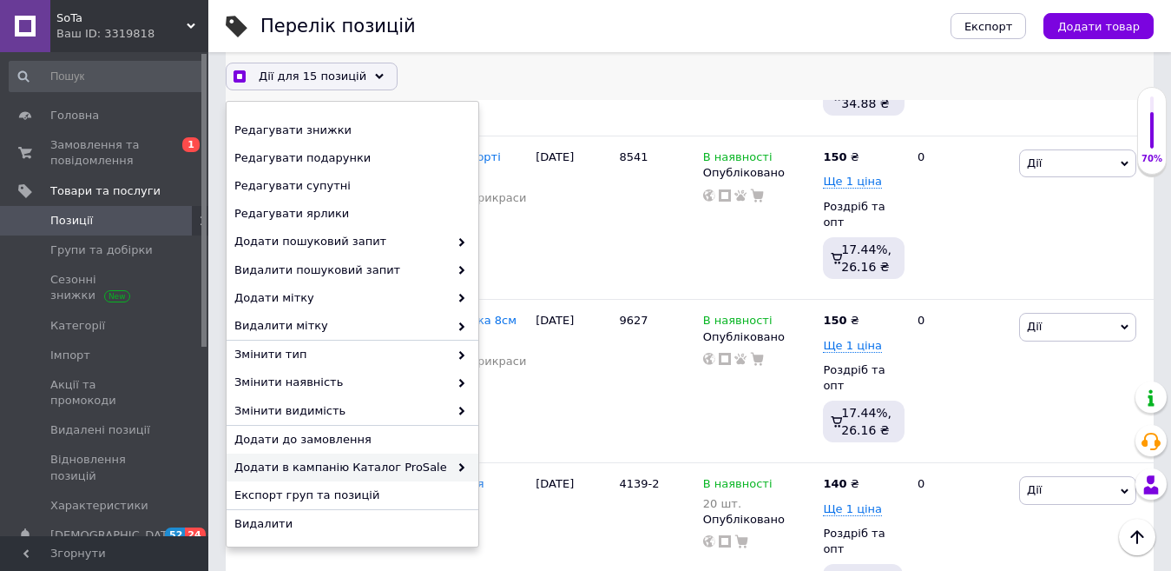
click at [415, 475] on div "Додати в кампанію Каталог ProSale" at bounding box center [353, 467] width 252 height 28
click at [449, 468] on span at bounding box center [457, 467] width 17 height 16
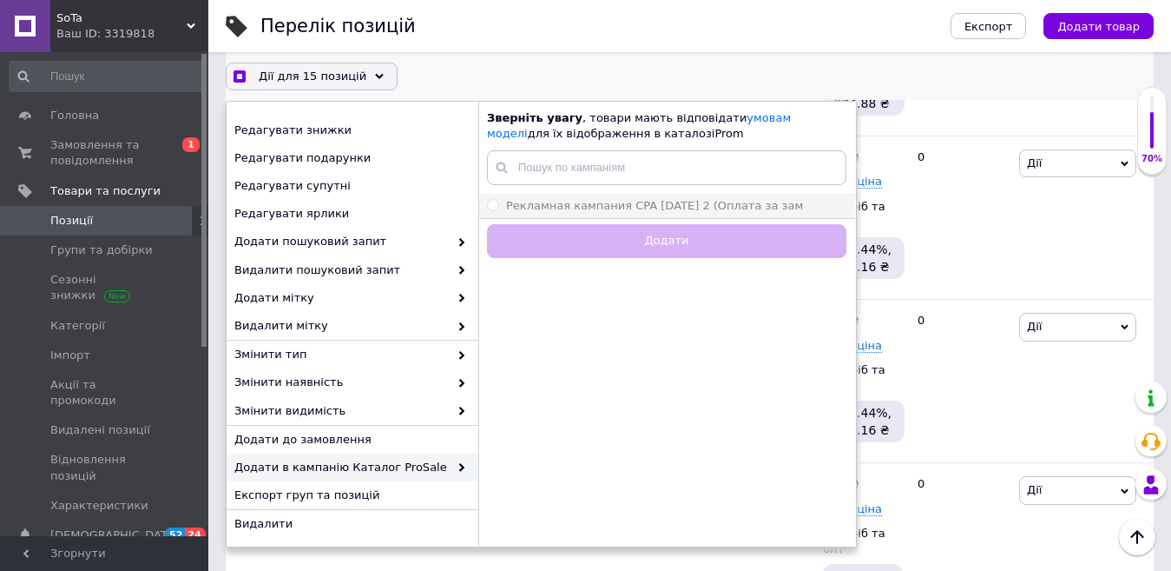
checkbox input "true"
click at [497, 203] on input "Рекламная кампания CPA [DATE] 2 (Оплата за зам" at bounding box center [492, 204] width 11 height 11
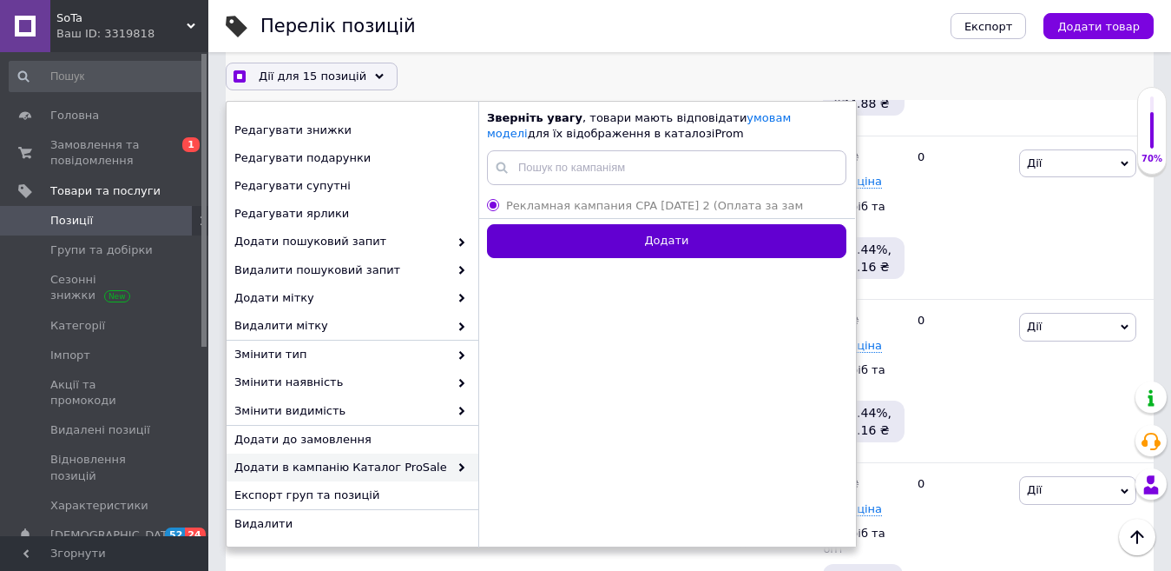
click at [648, 250] on button "Додати" at bounding box center [667, 241] width 360 height 34
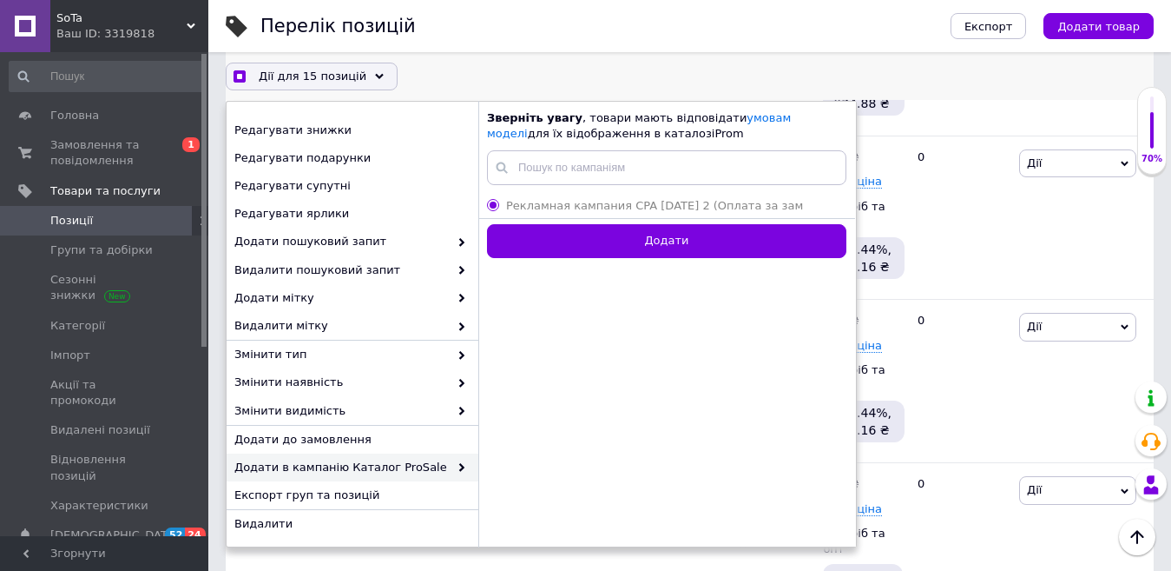
radio input "false"
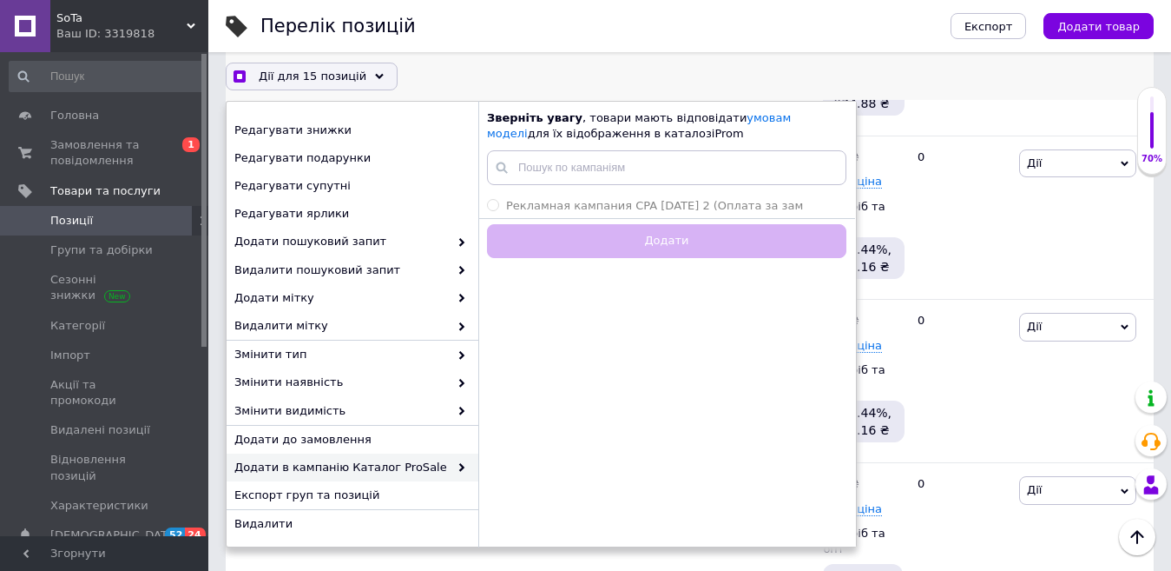
checkbox input "true"
checkbox input "false"
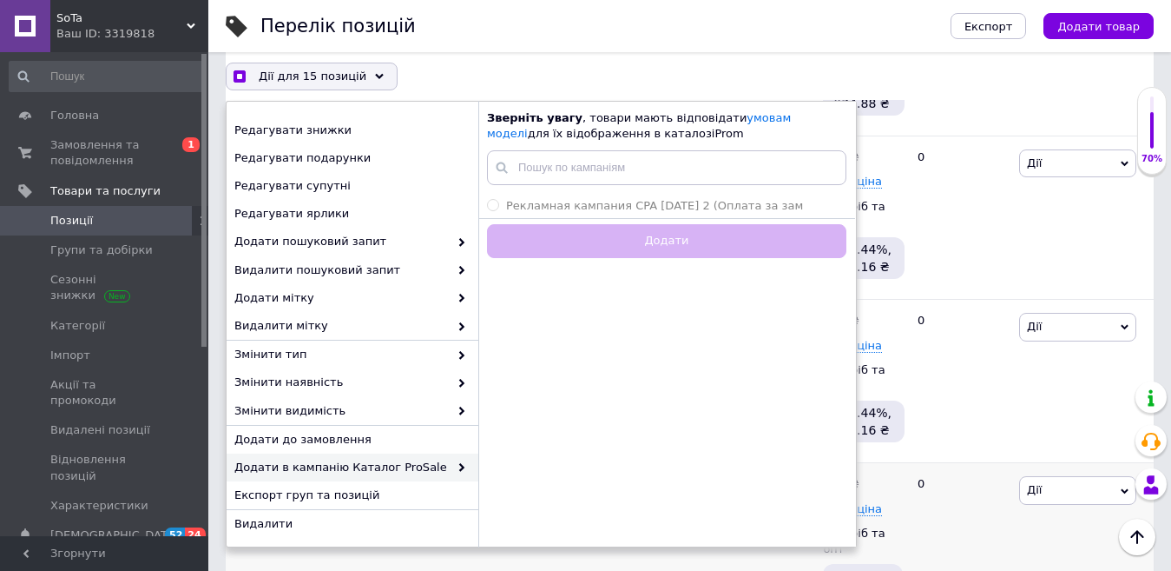
checkbox input "false"
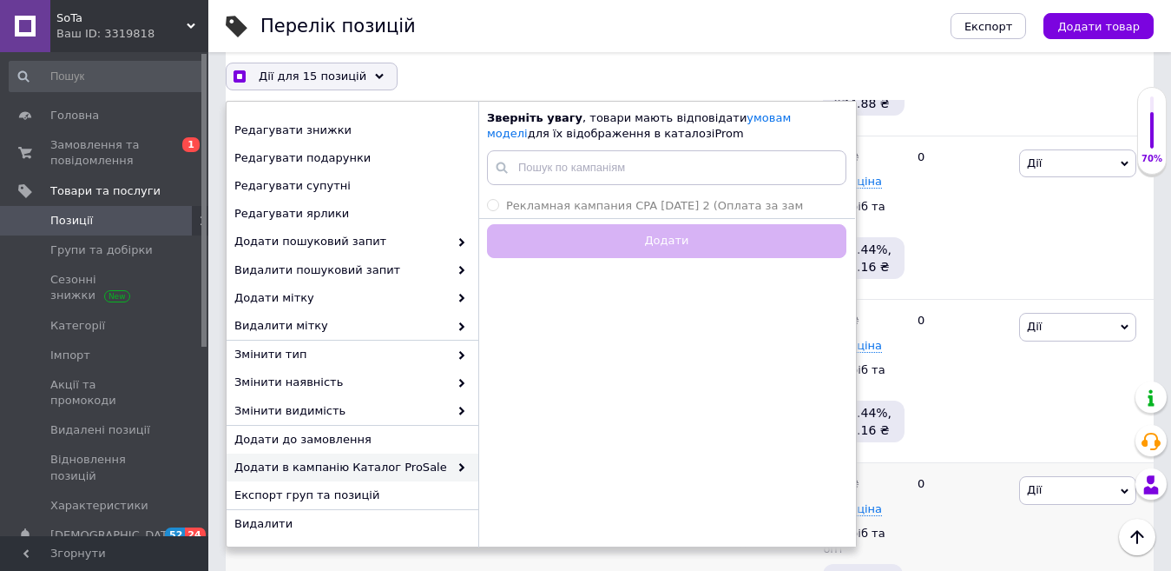
checkbox input "false"
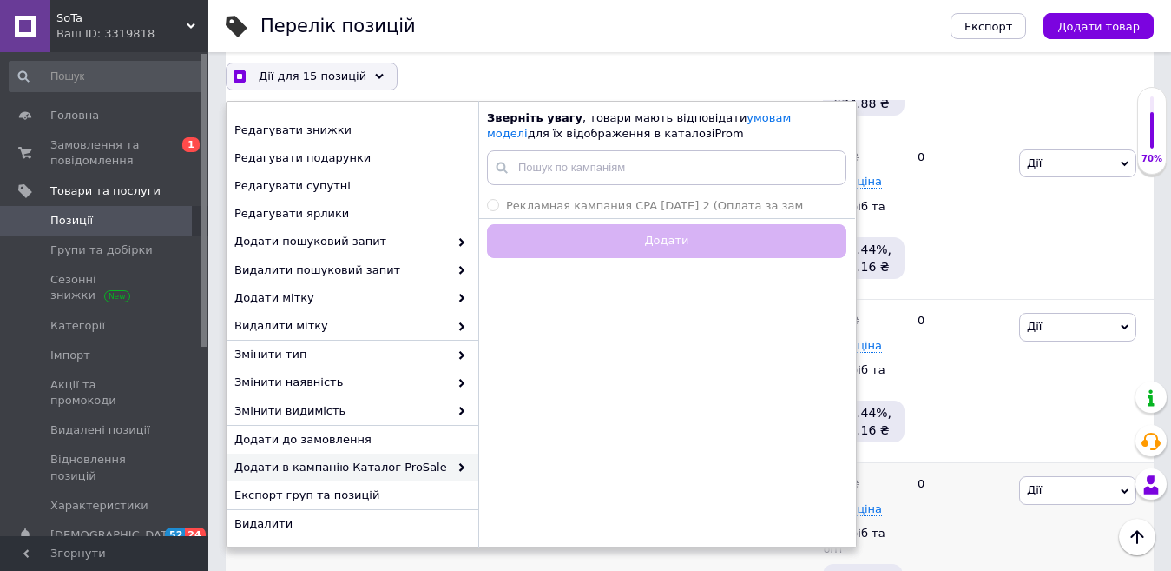
checkbox input "false"
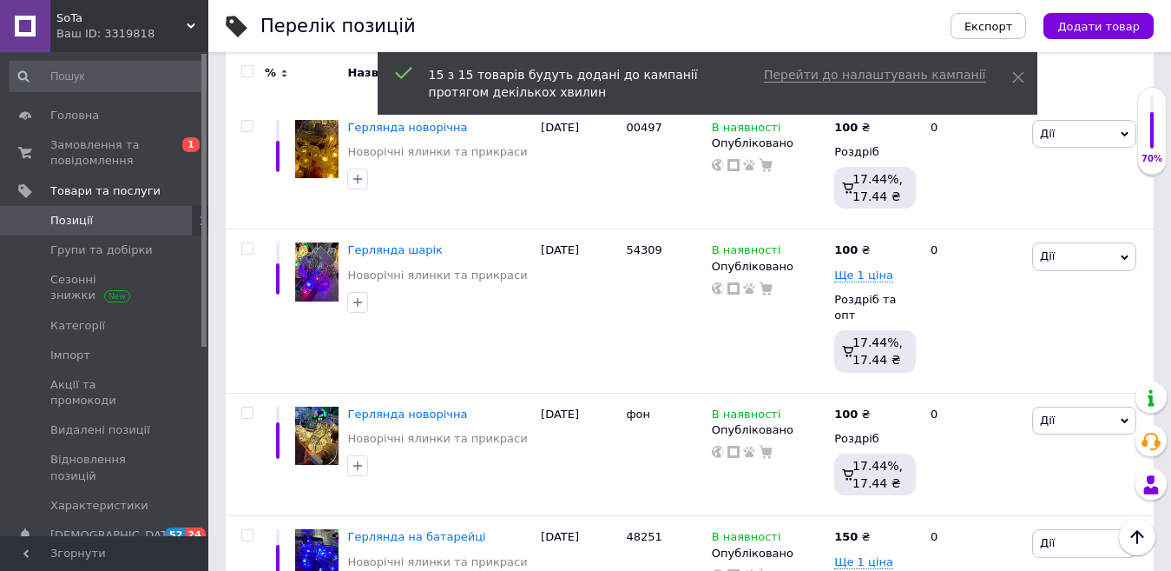
scroll to position [0, 0]
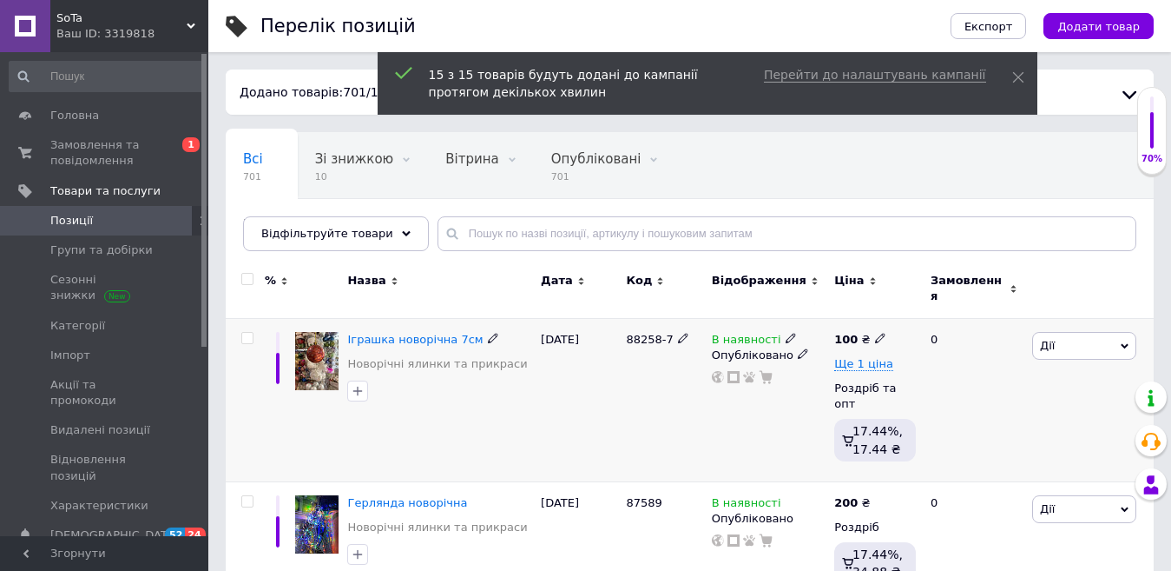
click at [1120, 332] on span "Дії" at bounding box center [1085, 346] width 104 height 28
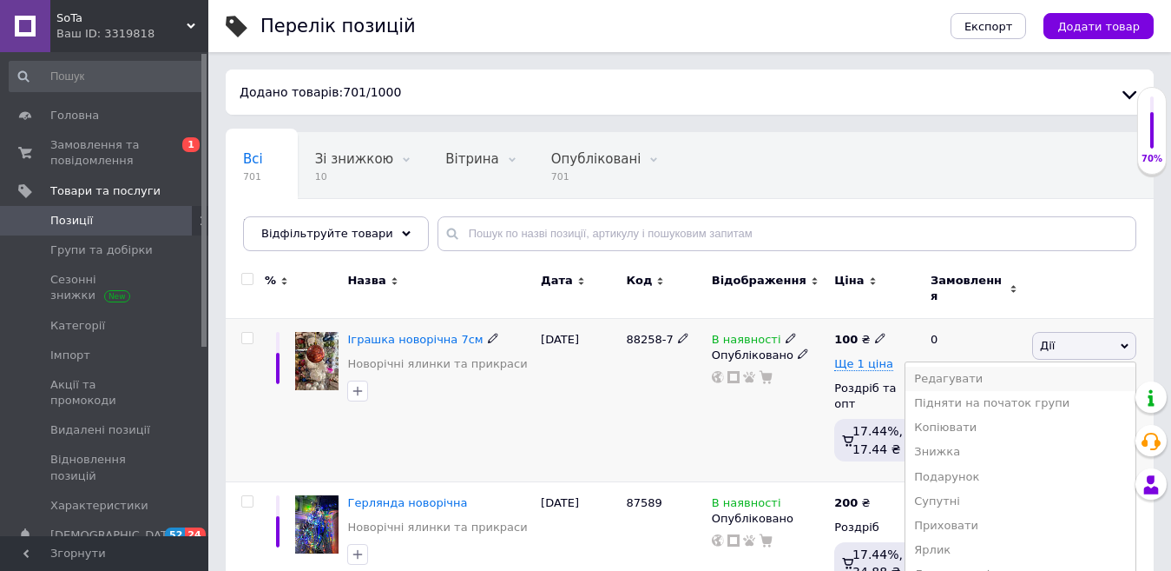
click at [1026, 366] on li "Редагувати" at bounding box center [1021, 378] width 230 height 24
